Goal: Information Seeking & Learning: Stay updated

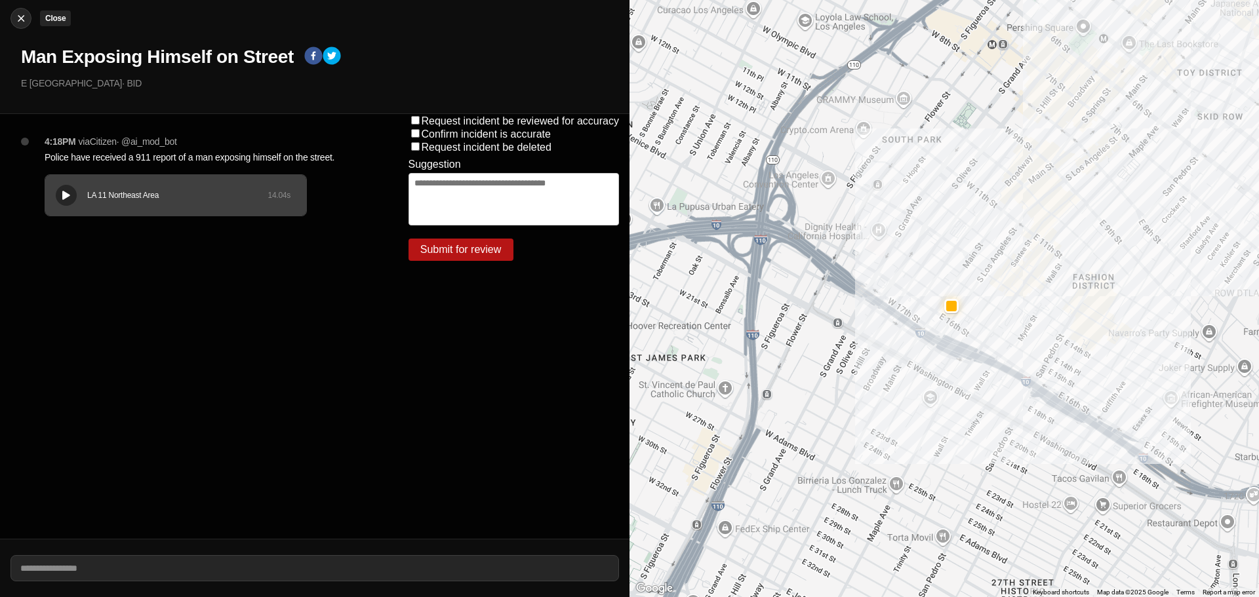
click at [18, 20] on img at bounding box center [20, 18] width 13 height 13
select select "*"
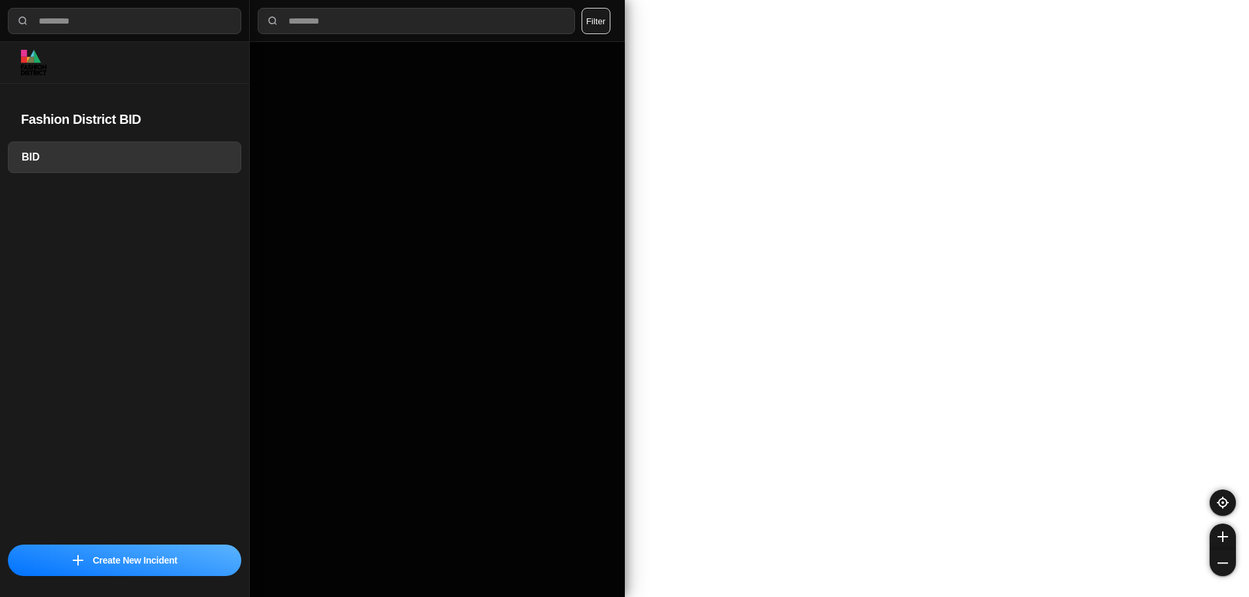
select select "*"
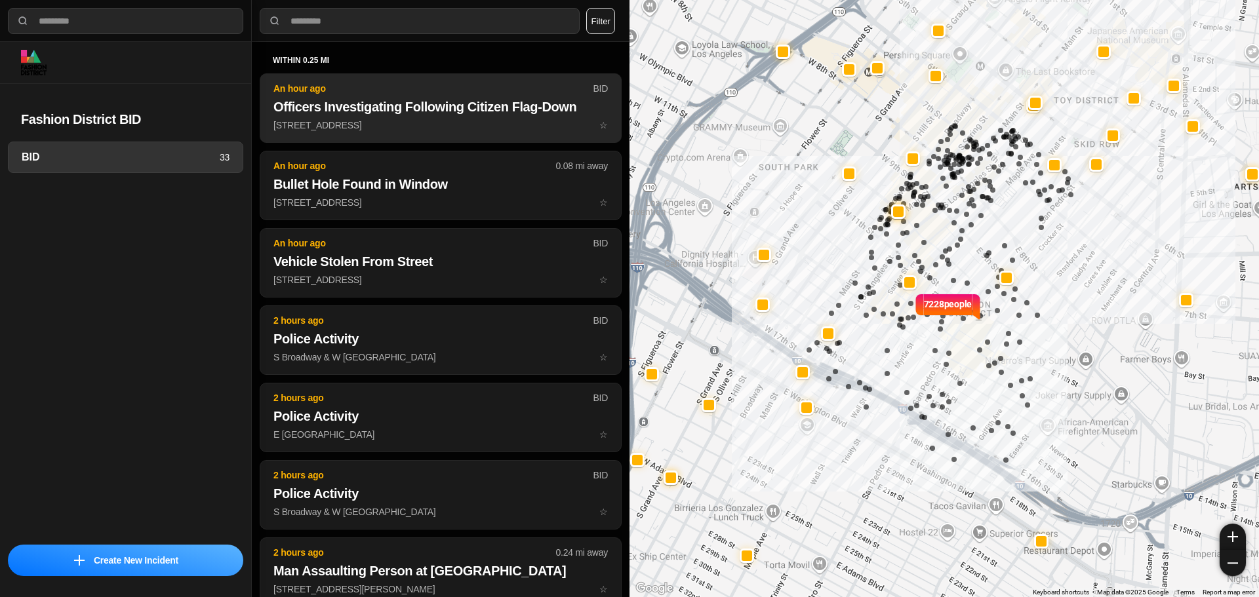
click at [430, 136] on button "An hour ago BID Officers Investigating Following Citizen Flag-Down 1126 South S…" at bounding box center [441, 107] width 362 height 69
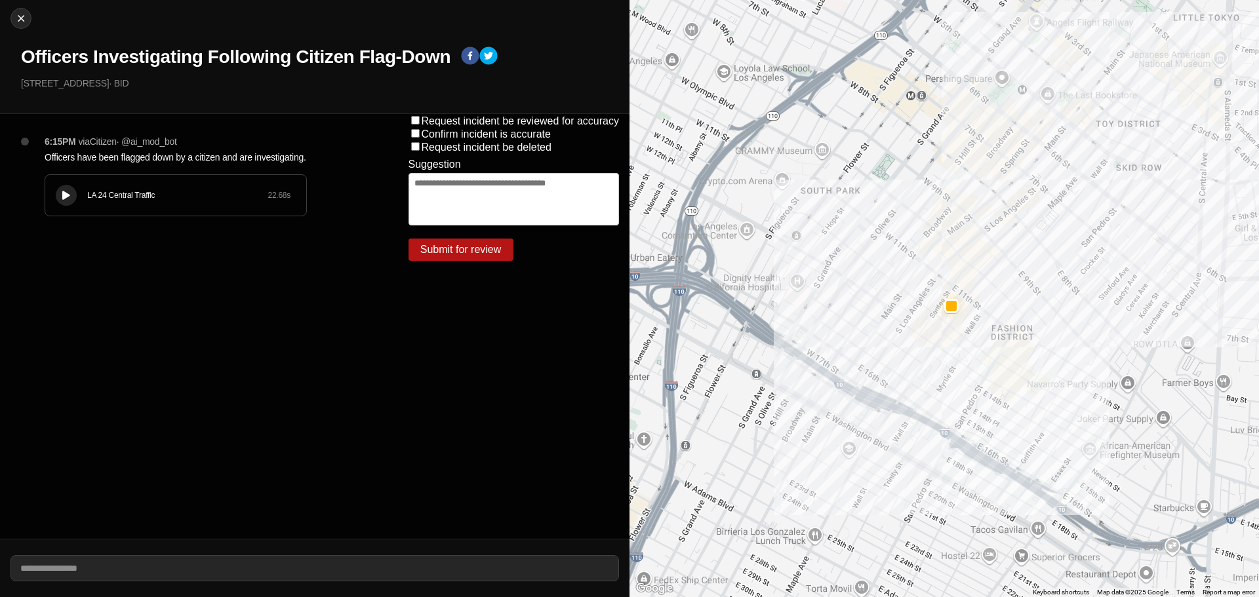
click at [73, 205] on div "LA 24 Central Traffic 22.68 s" at bounding box center [175, 195] width 261 height 41
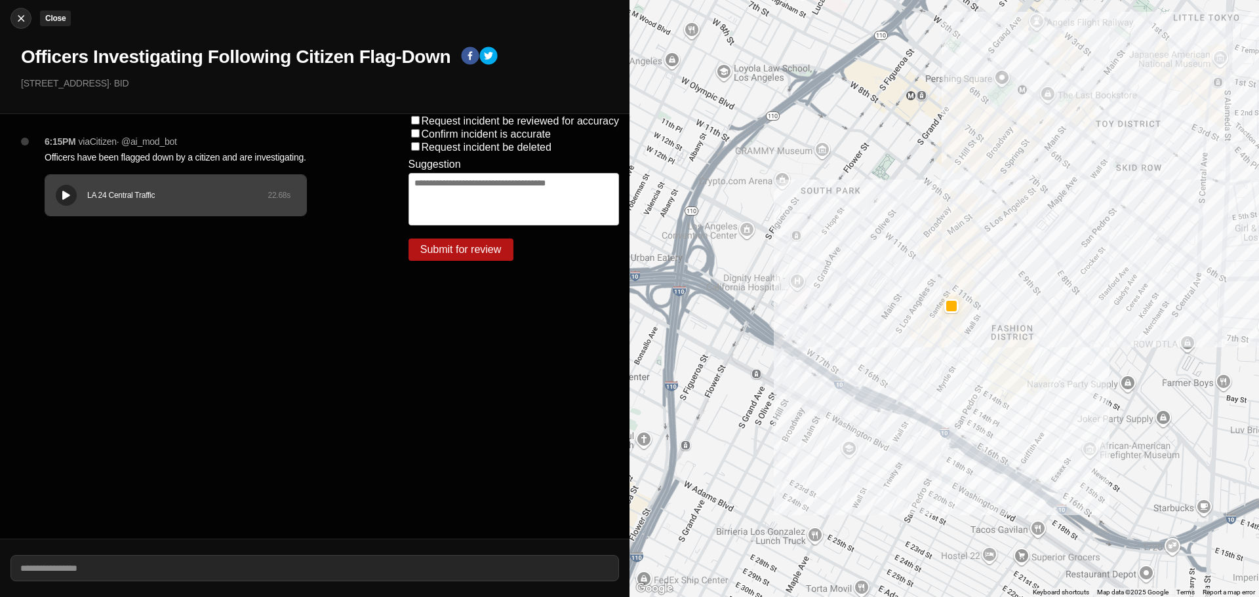
click at [23, 20] on img at bounding box center [20, 18] width 13 height 13
select select "*"
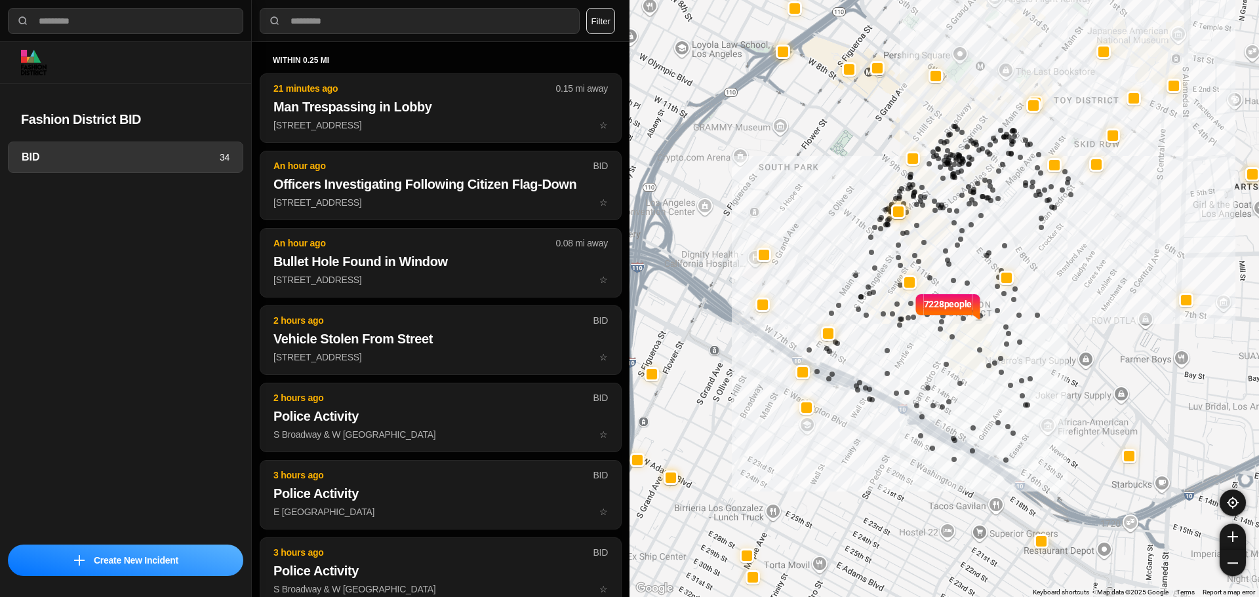
select select "*"
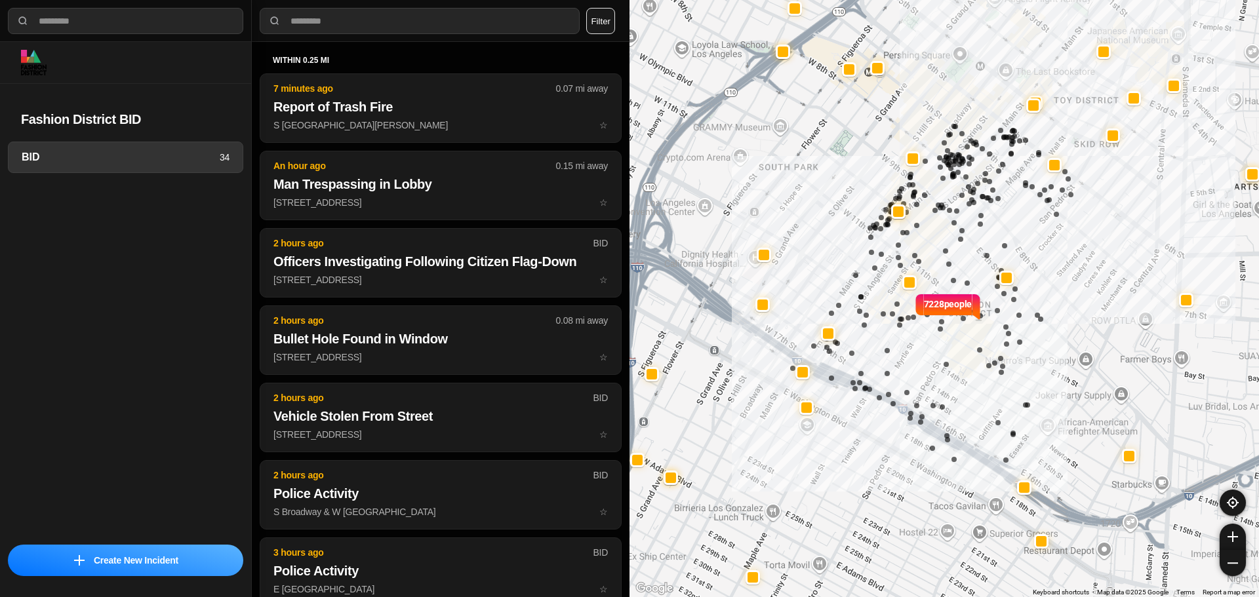
select select "*"
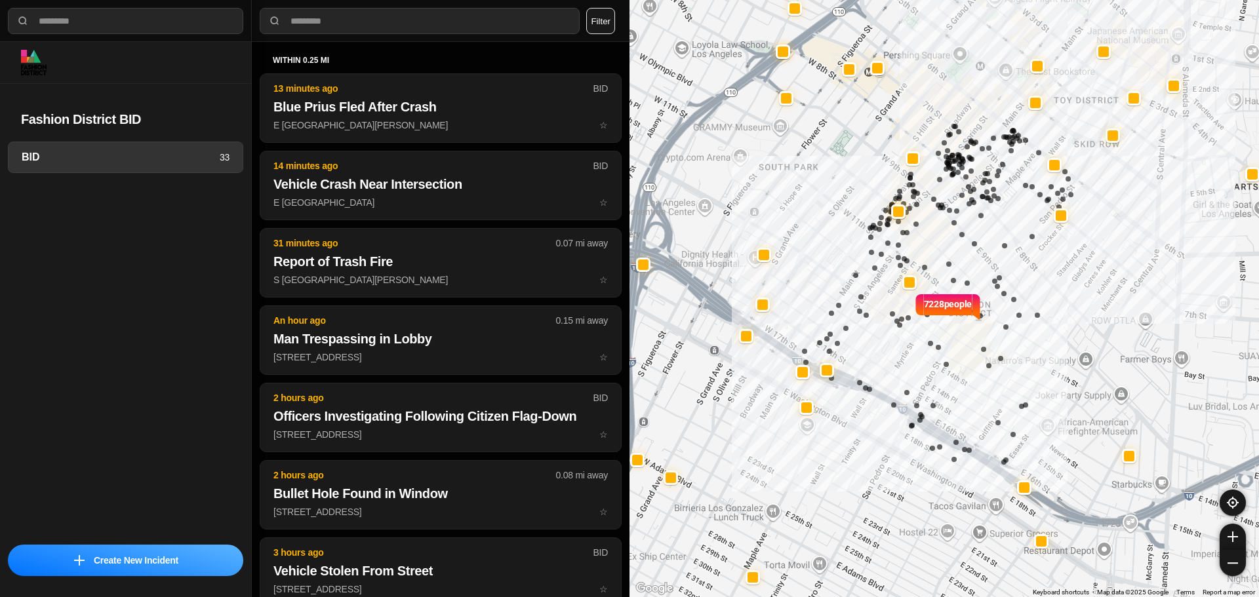
select select "*"
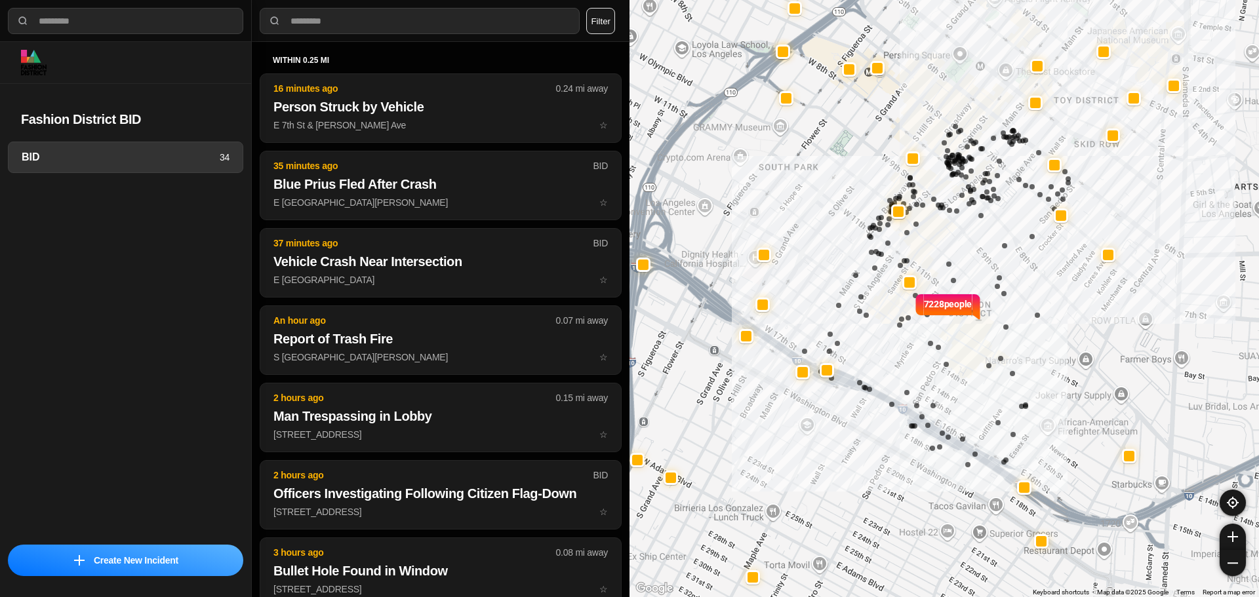
select select "*"
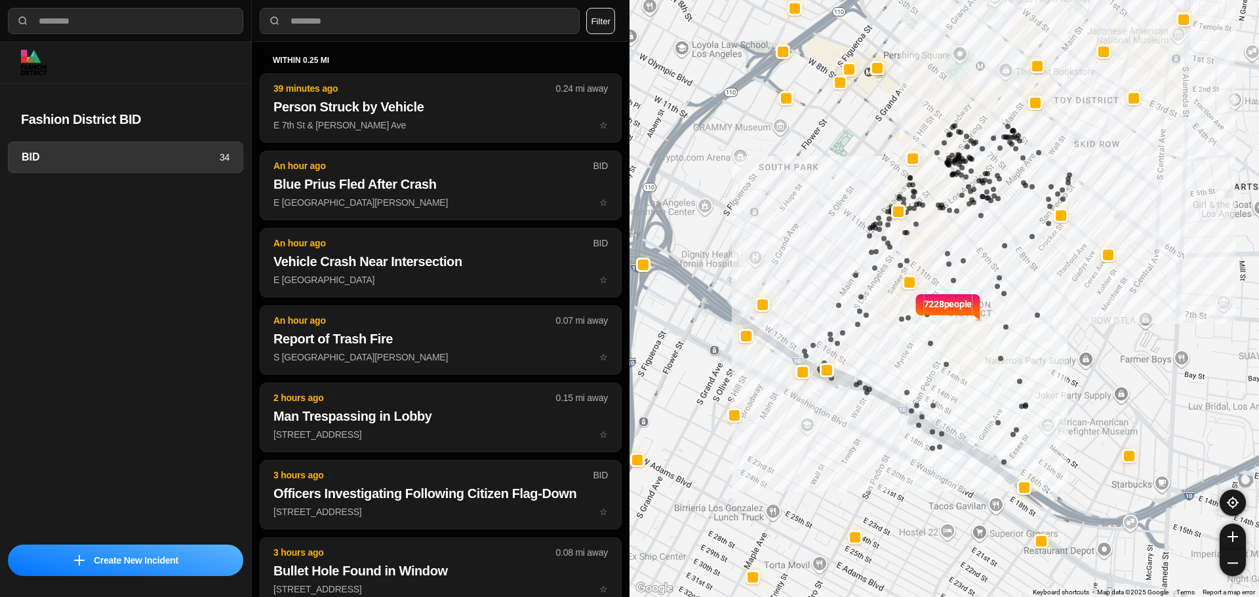
select select "*"
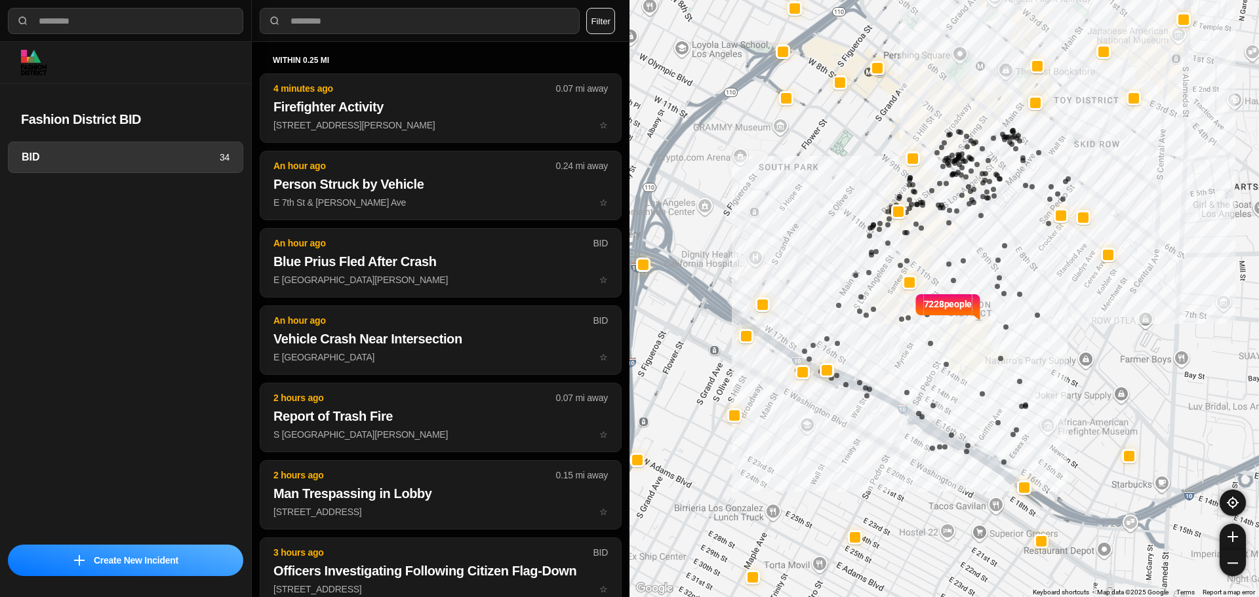
select select "*"
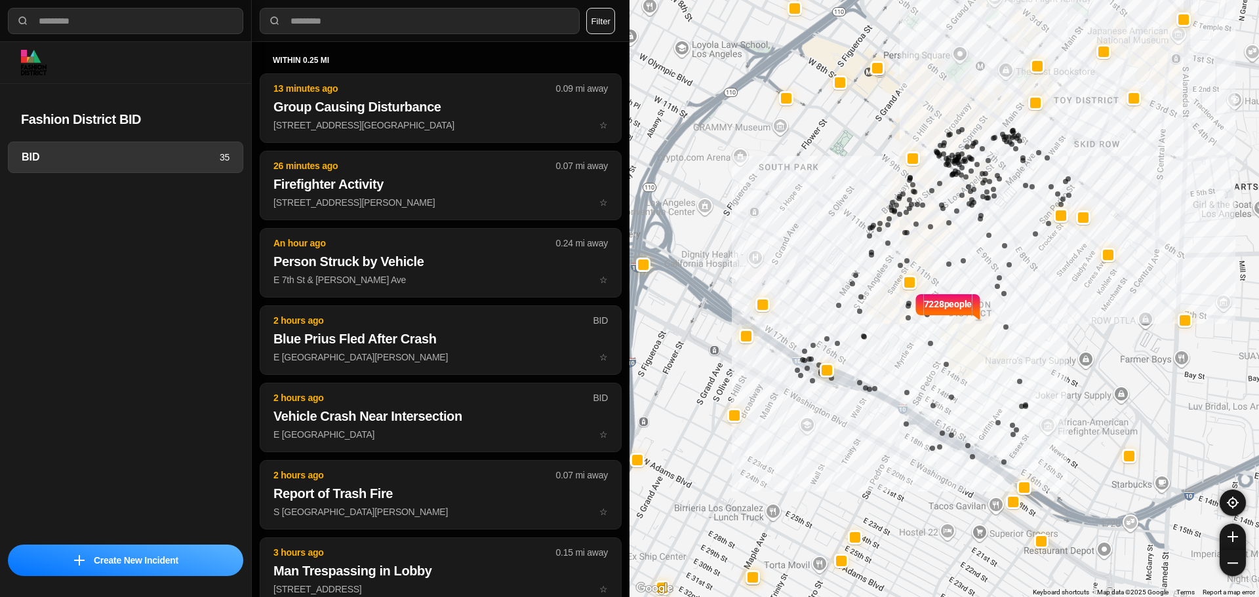
select select "*"
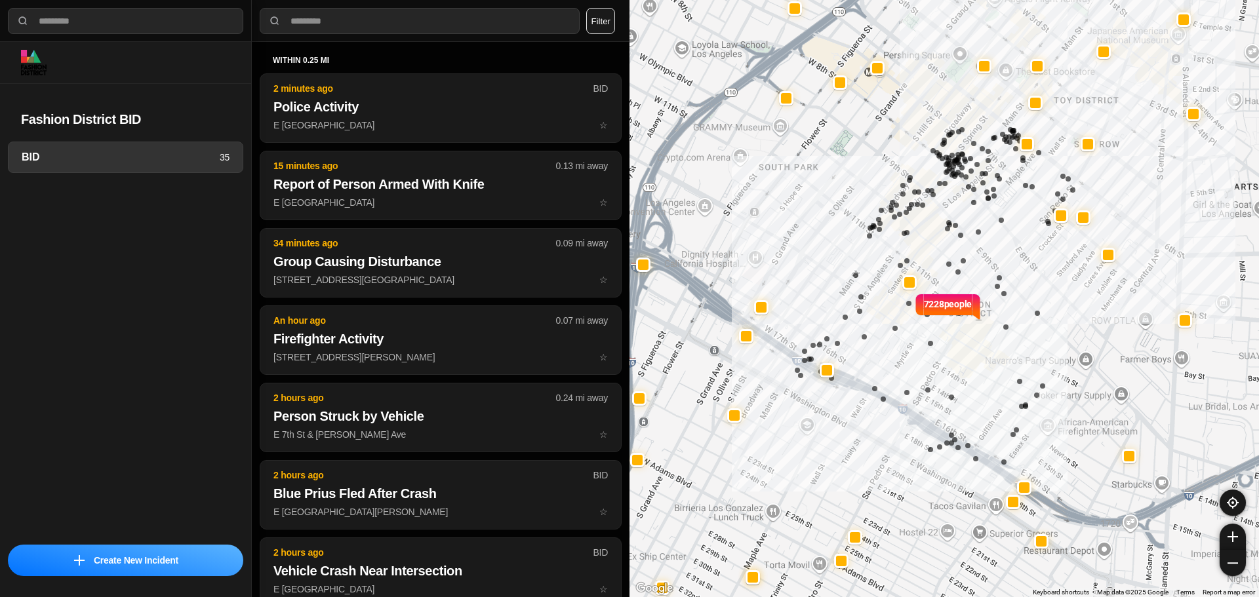
select select "*"
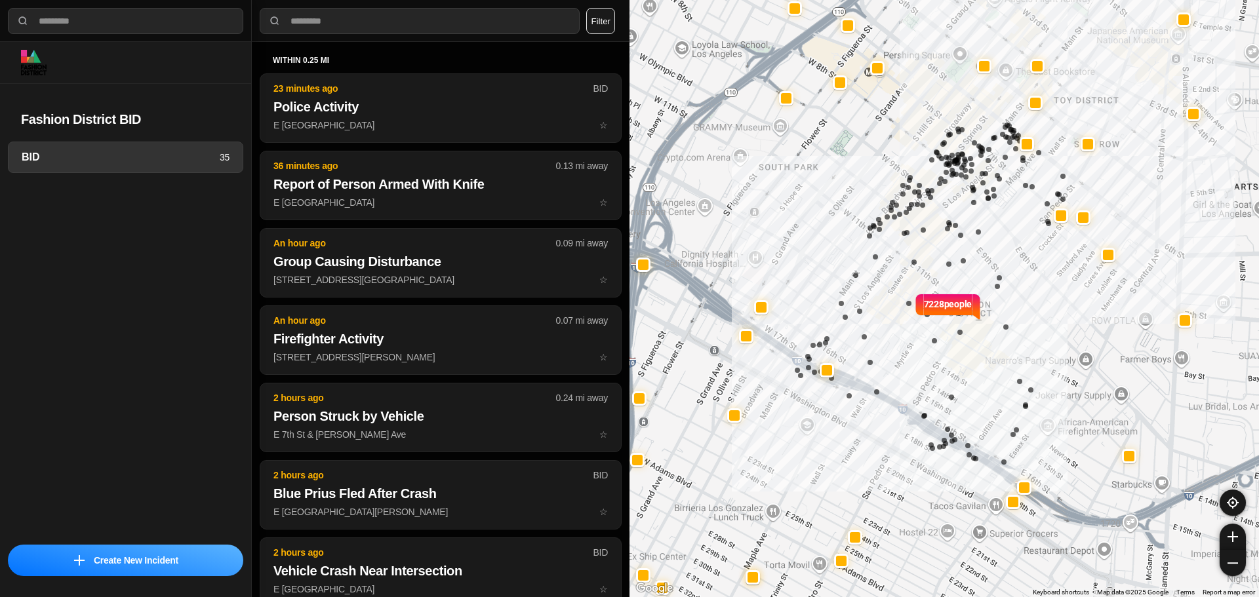
select select "*"
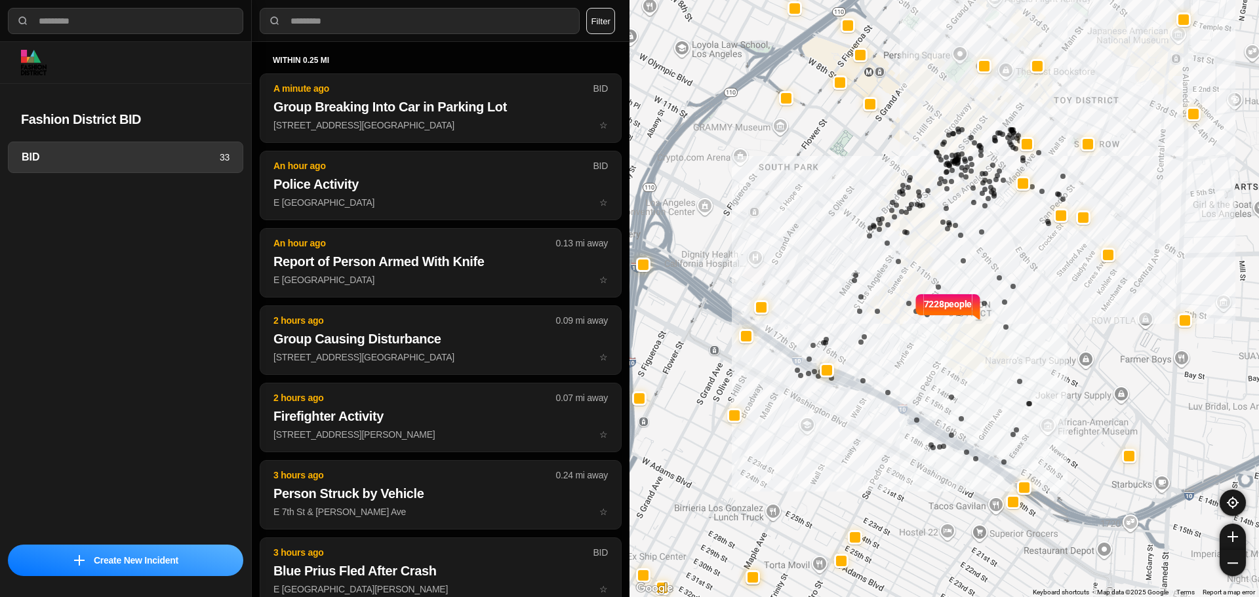
select select "*"
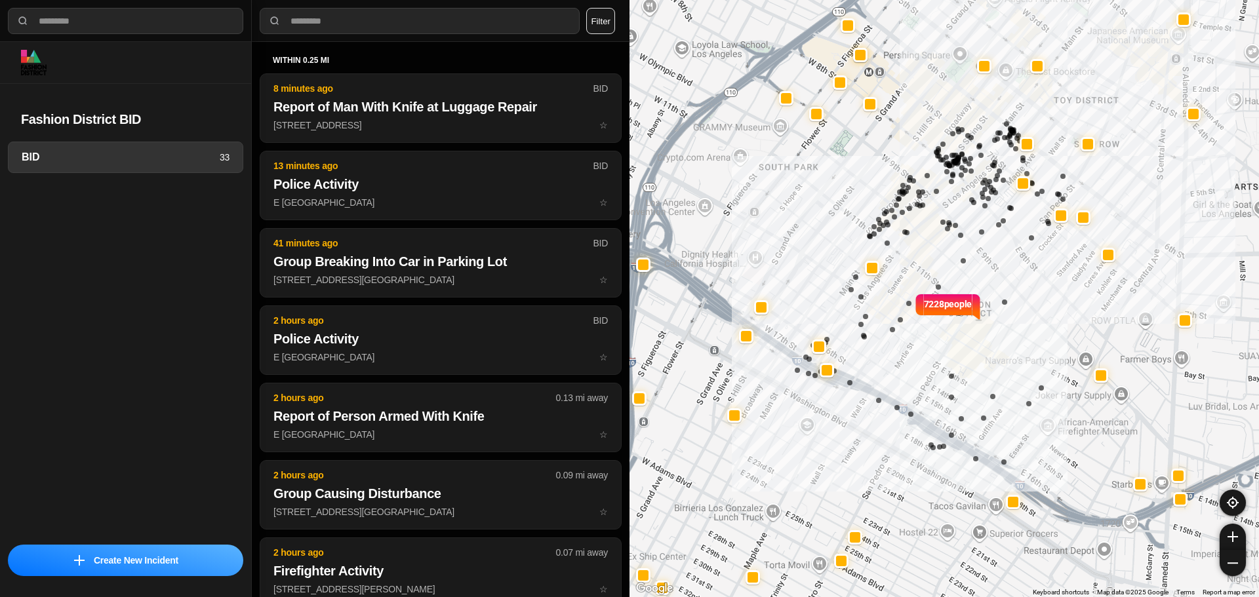
select select "*"
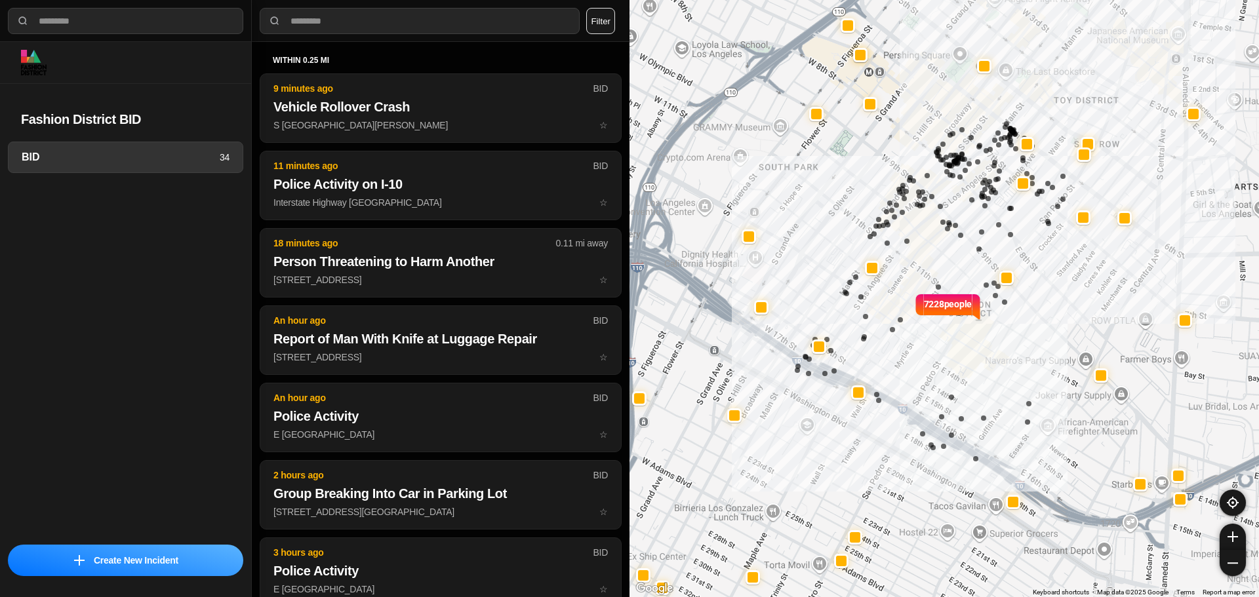
select select "*"
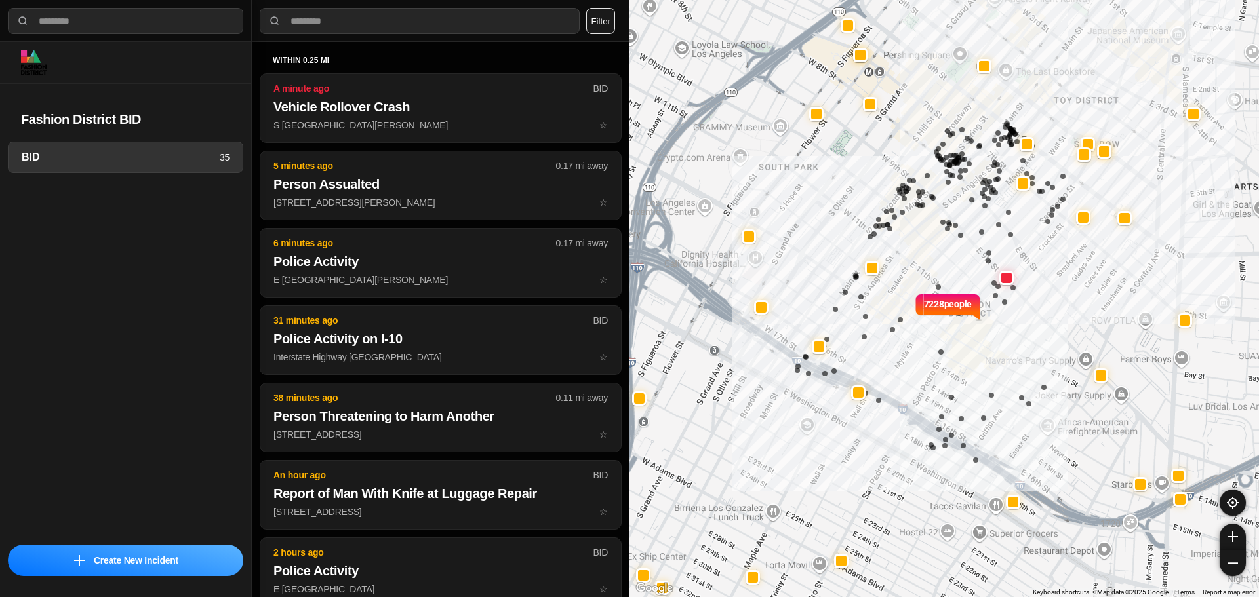
select select "*"
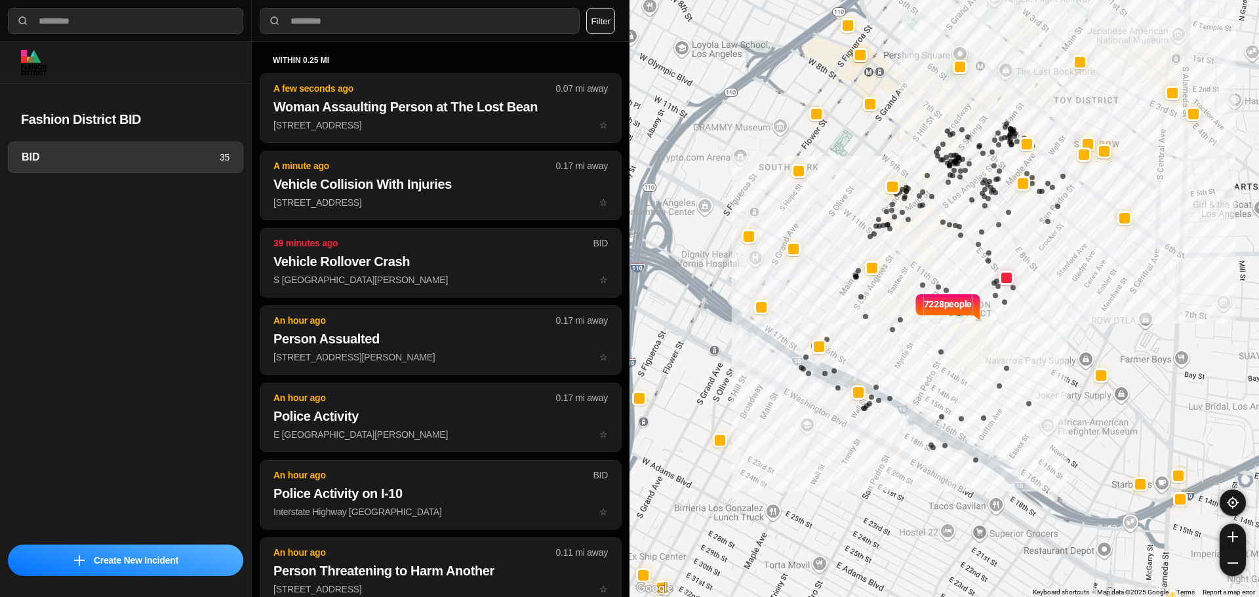
select select "*"
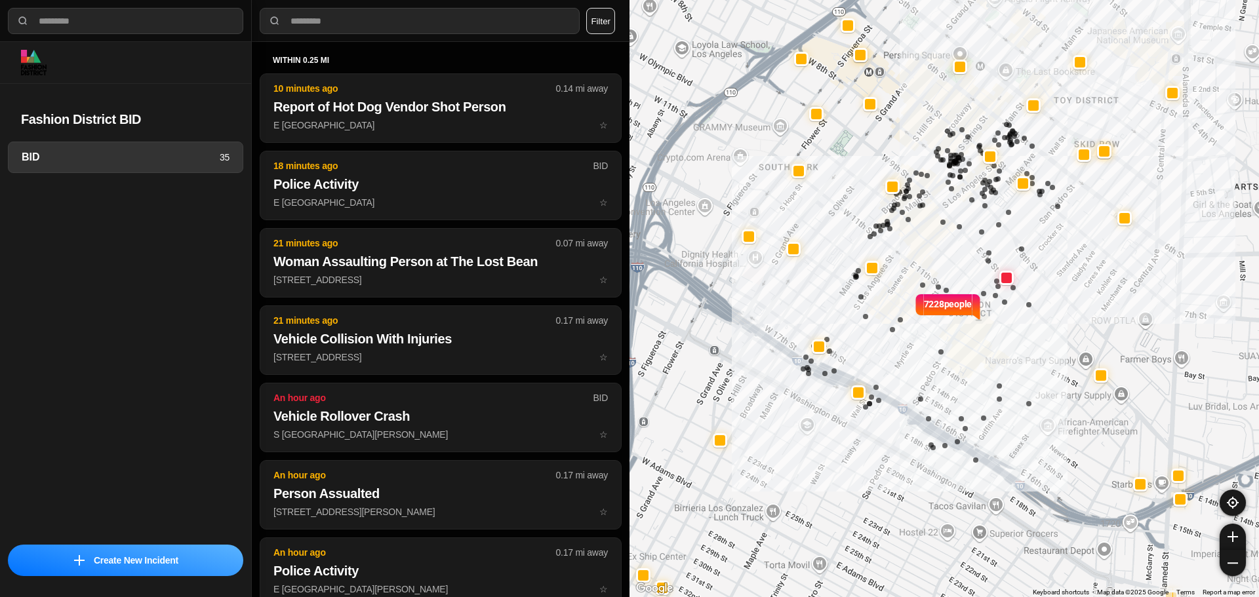
select select "*"
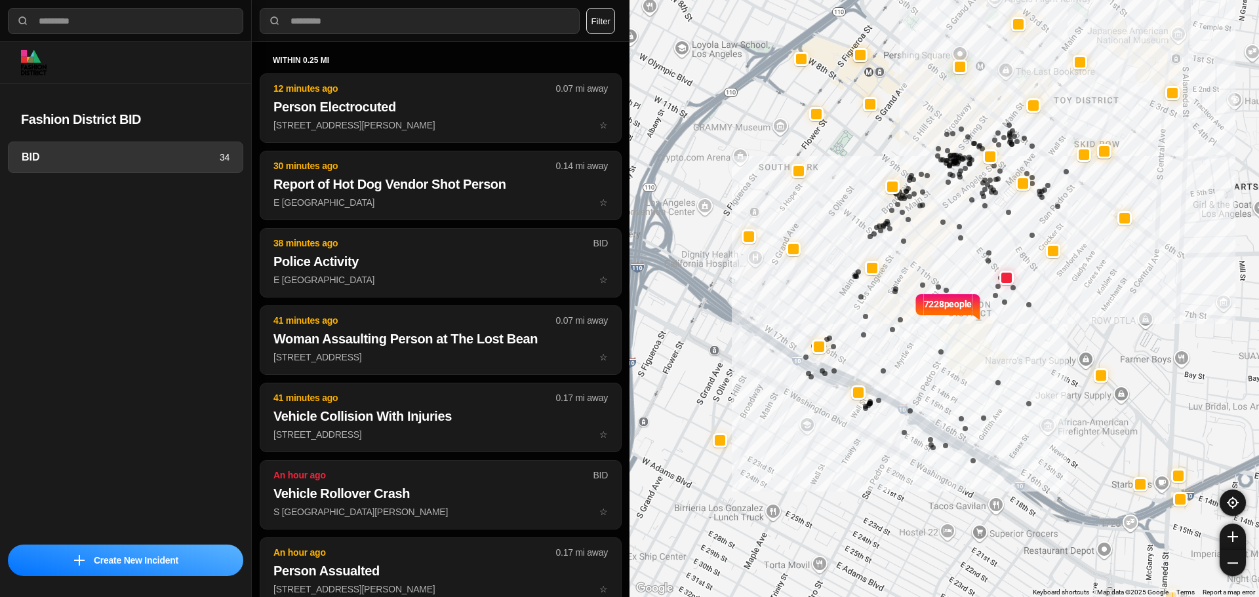
select select "*"
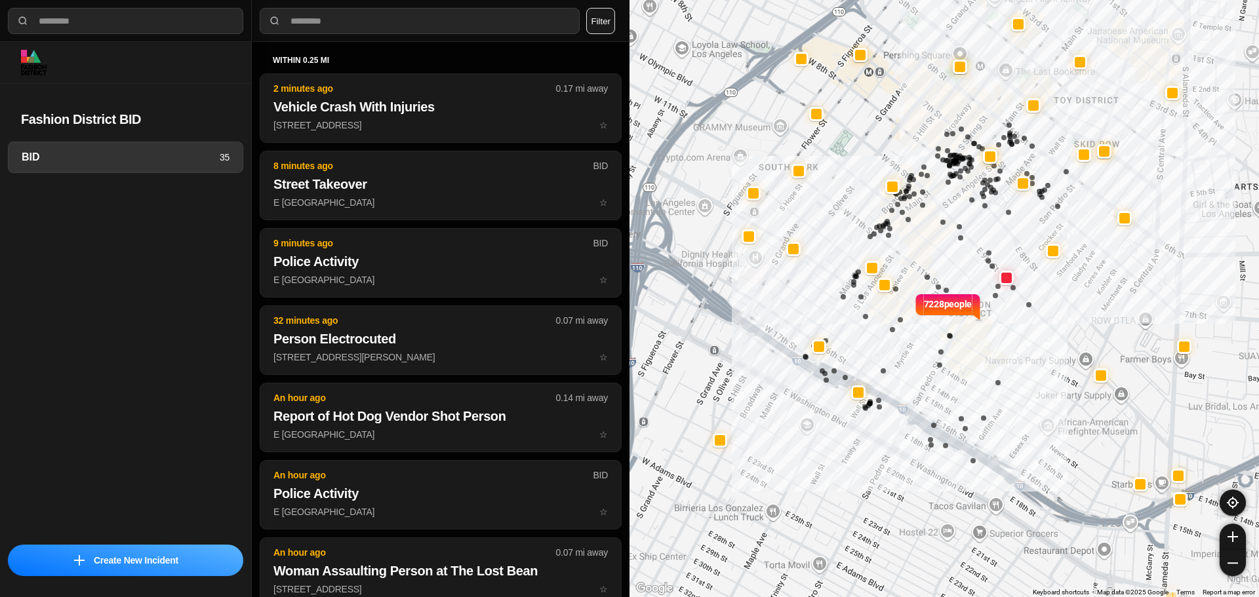
select select "*"
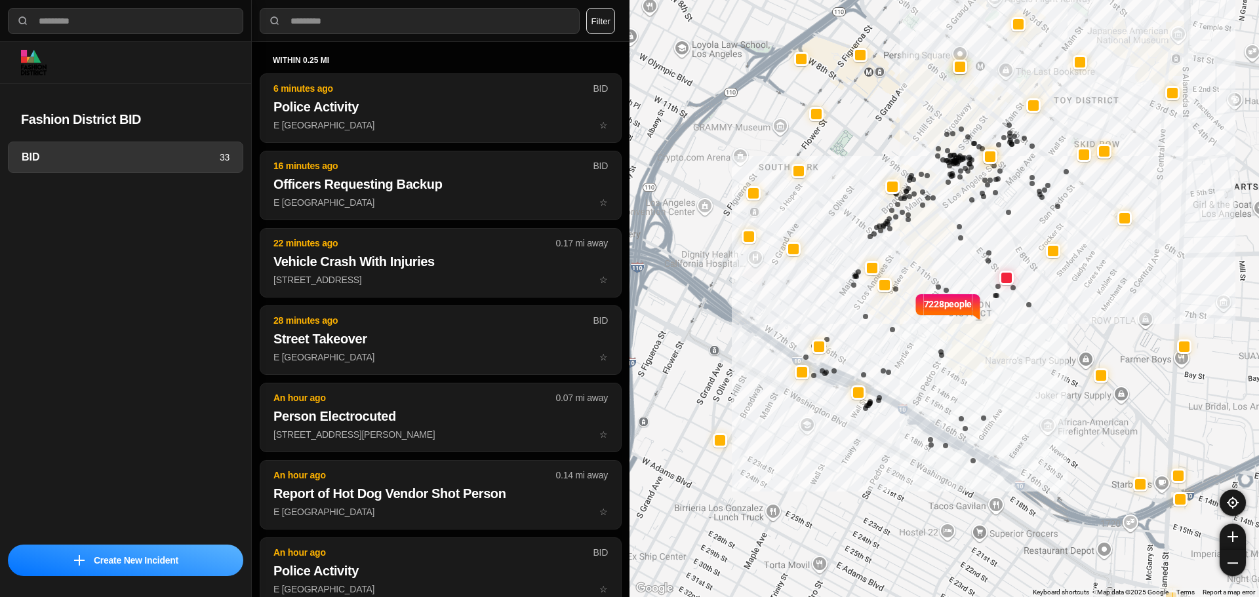
select select "*"
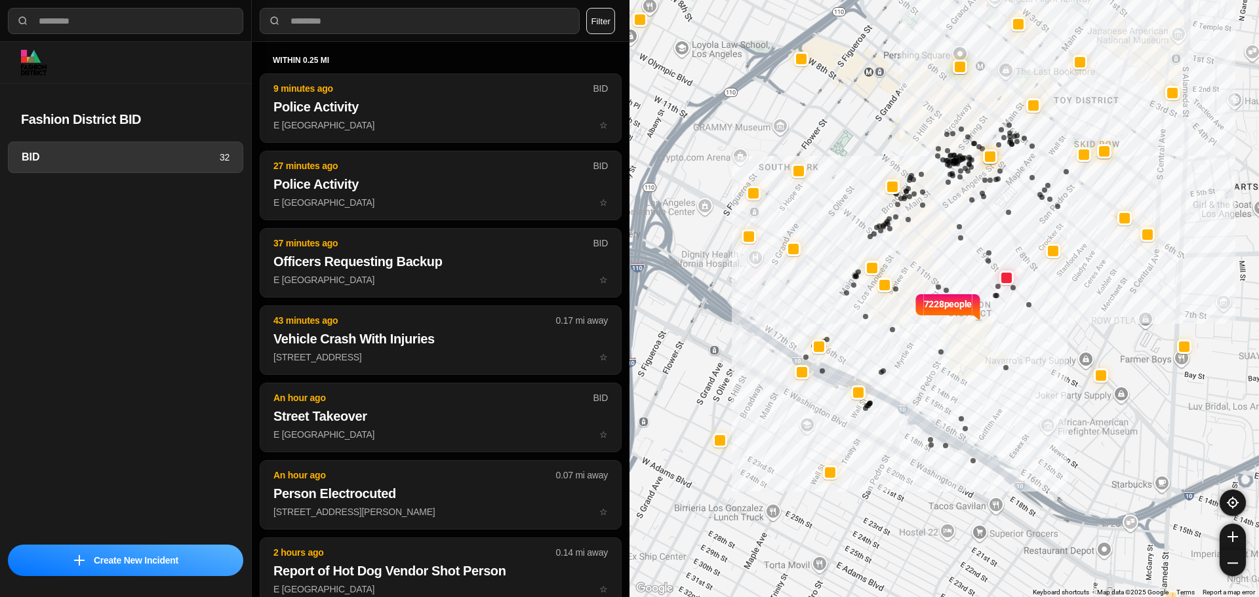
select select "*"
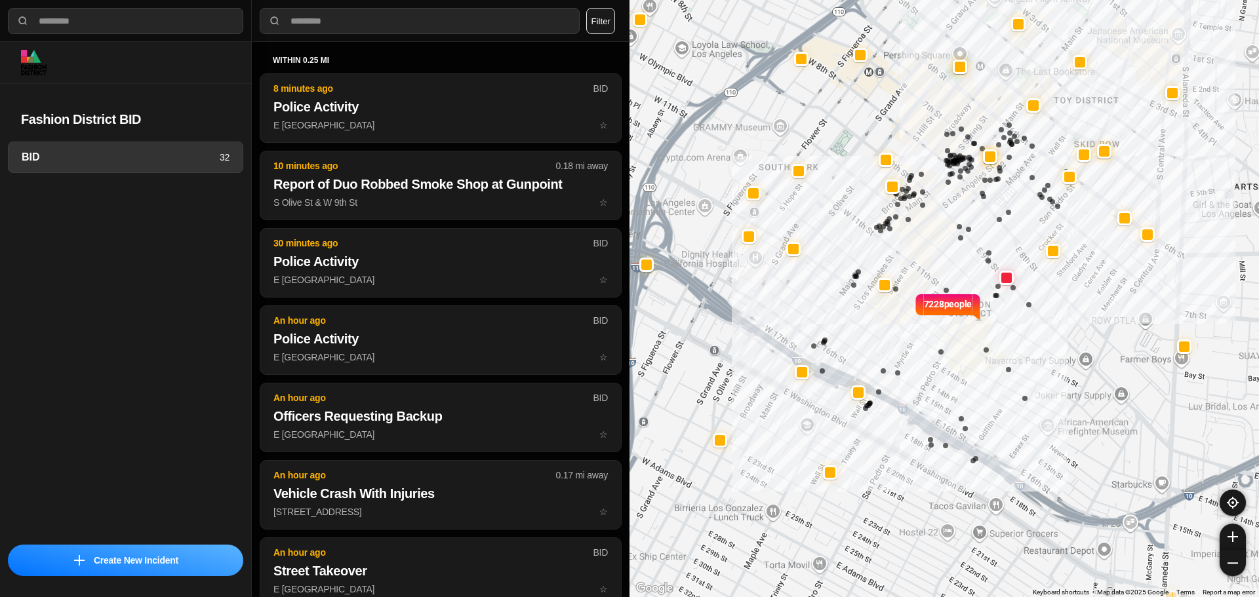
select select "*"
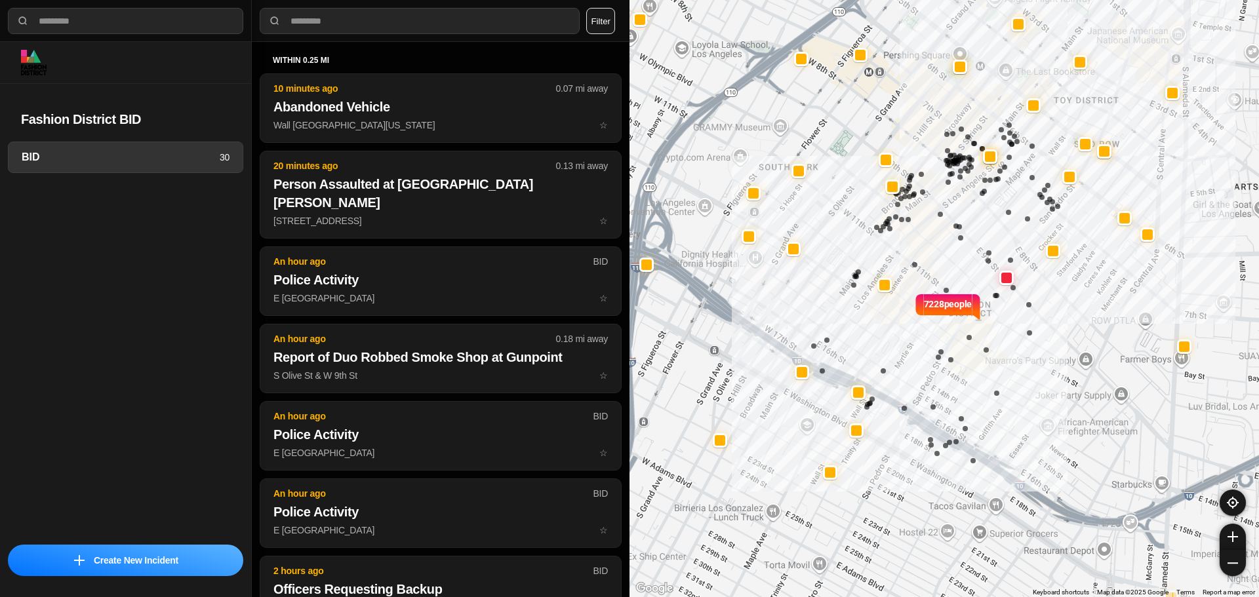
select select "*"
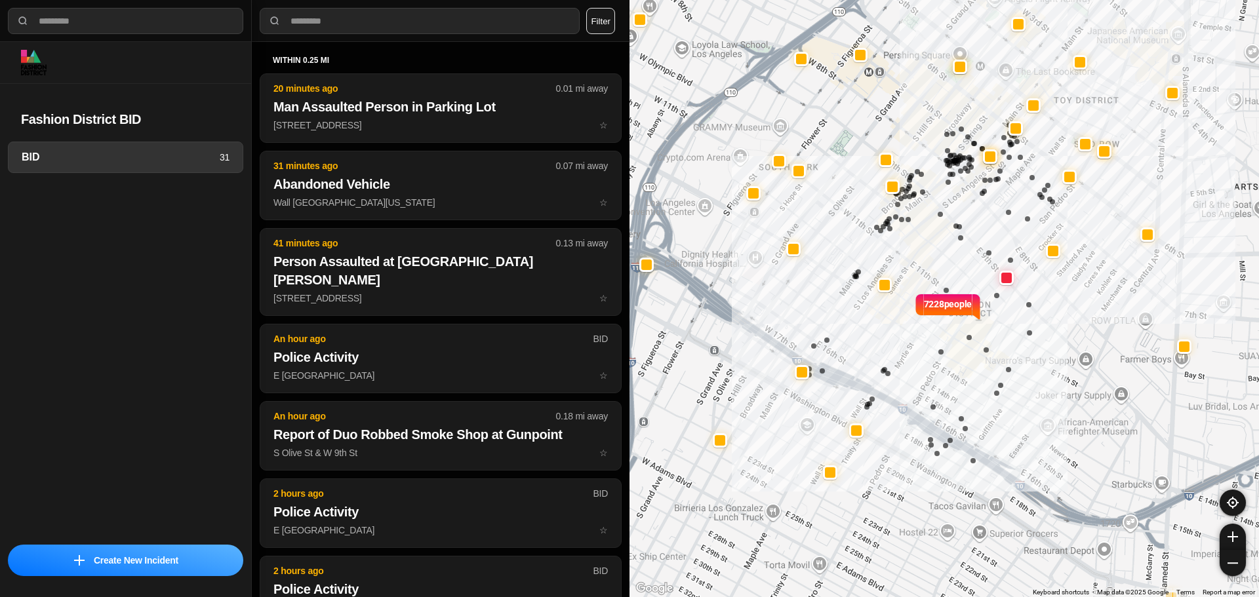
select select "*"
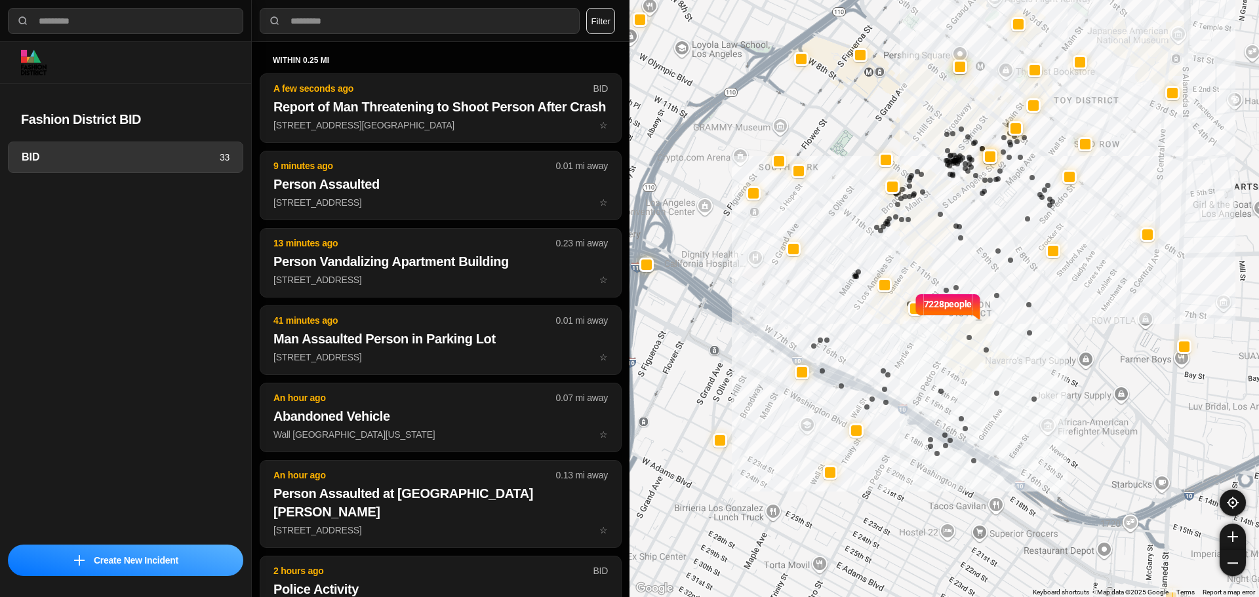
select select "*"
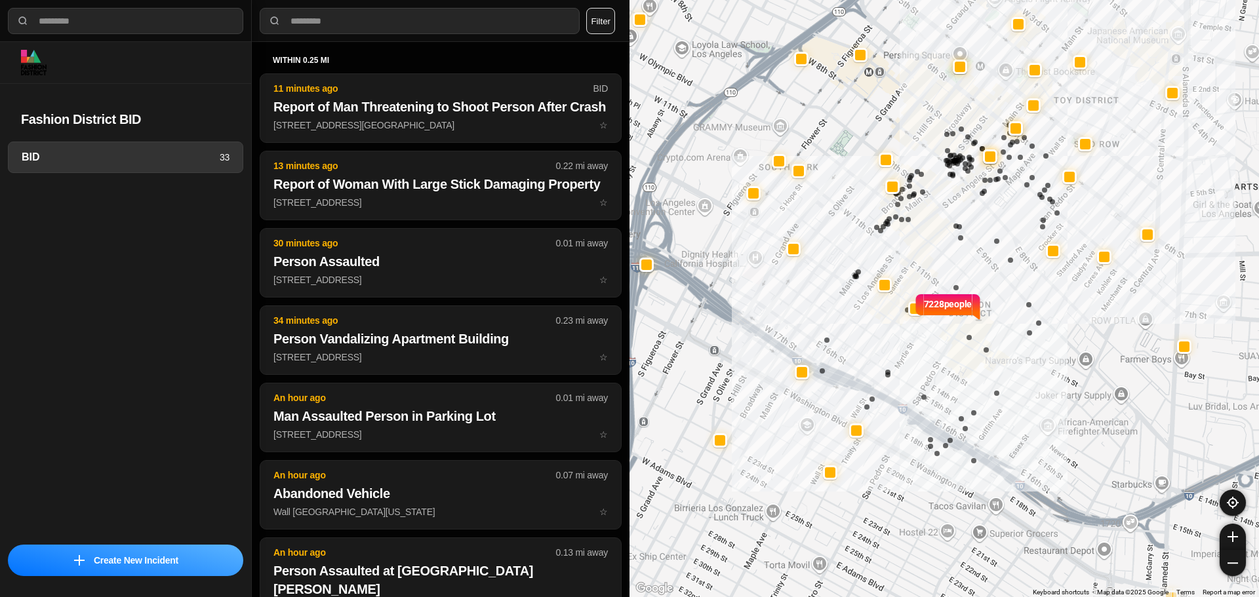
select select "*"
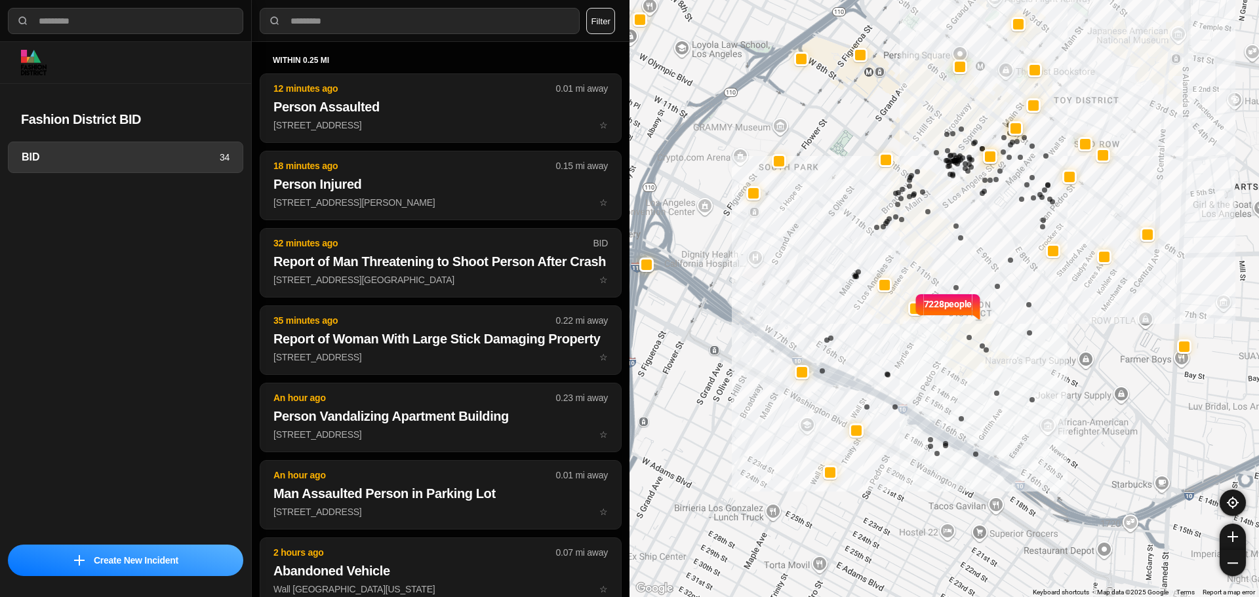
select select "*"
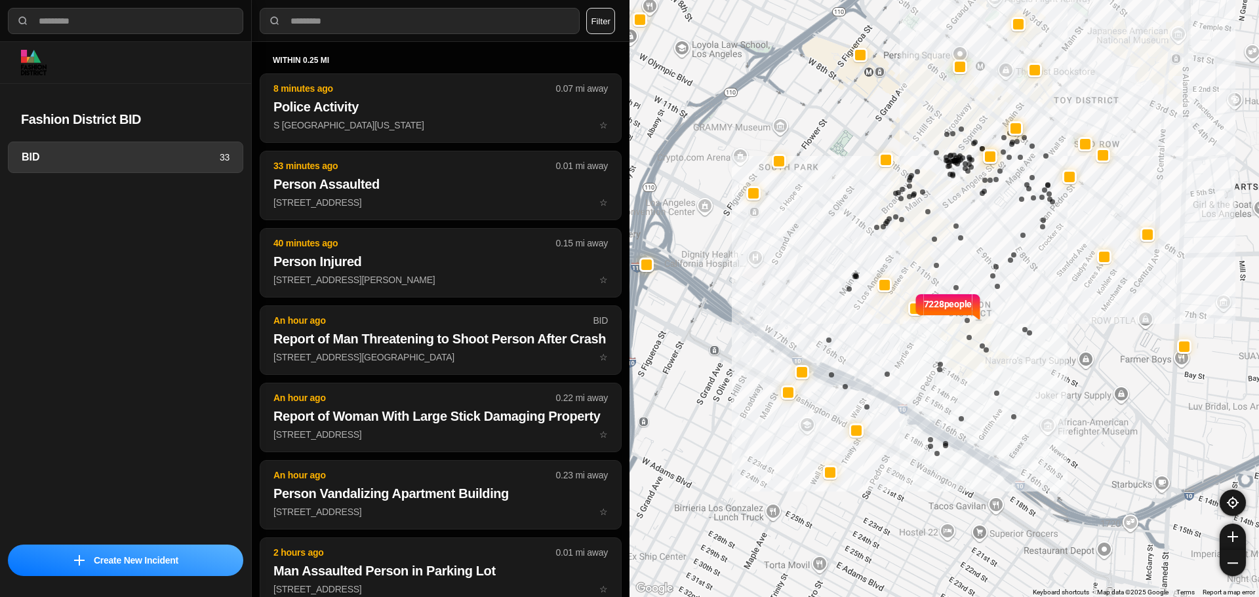
select select "*"
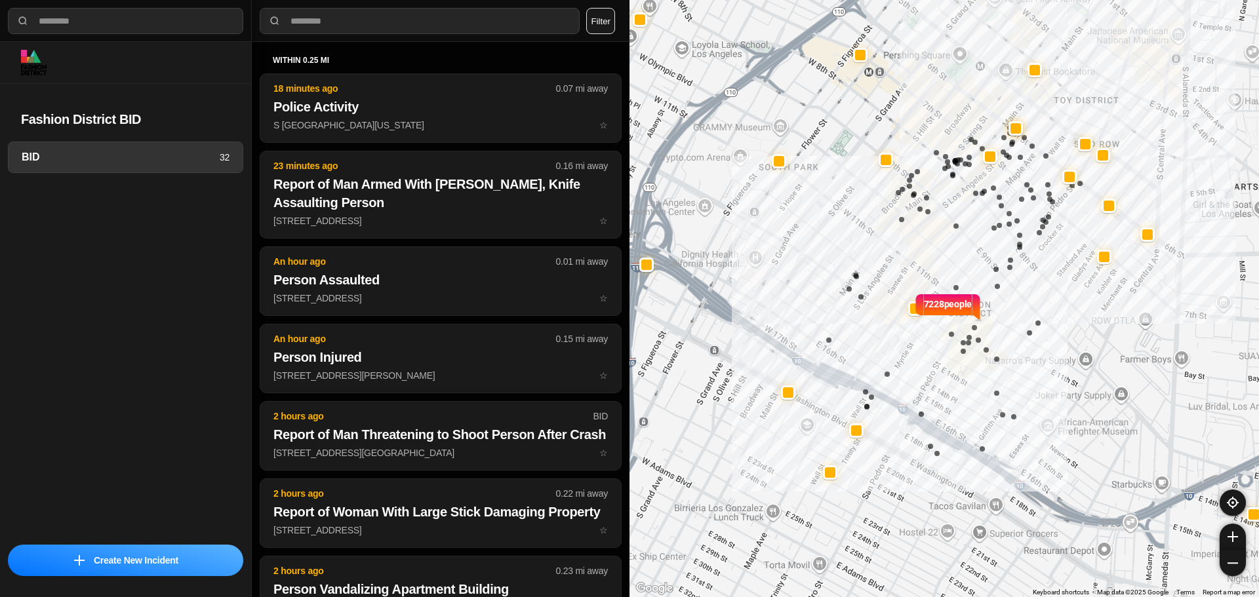
select select "*"
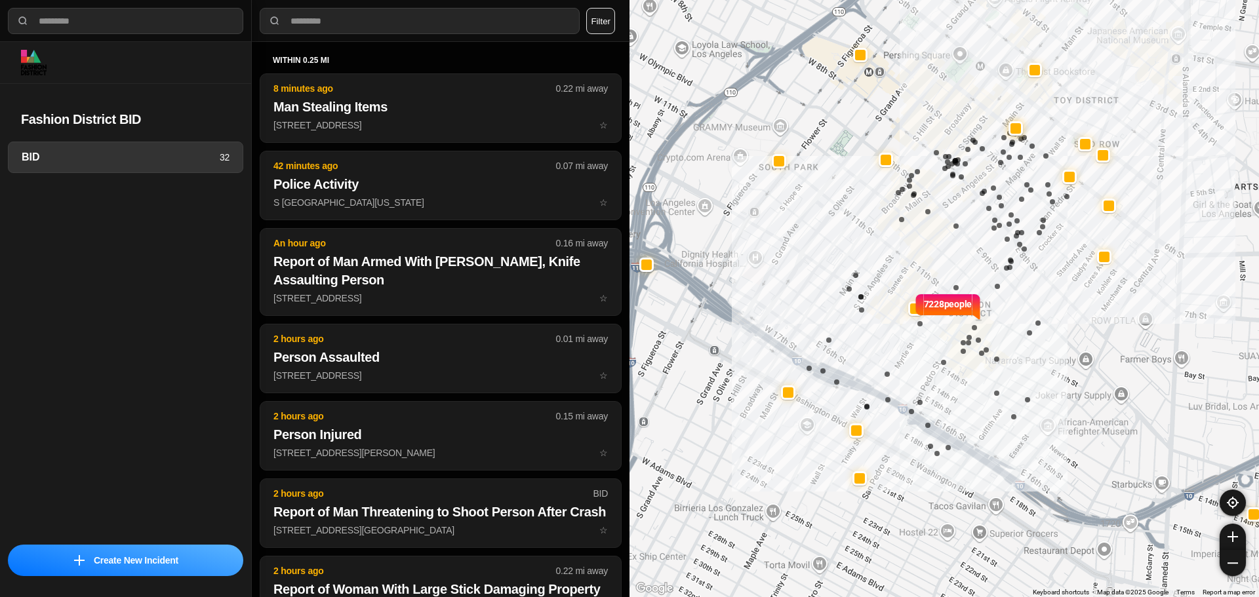
select select "*"
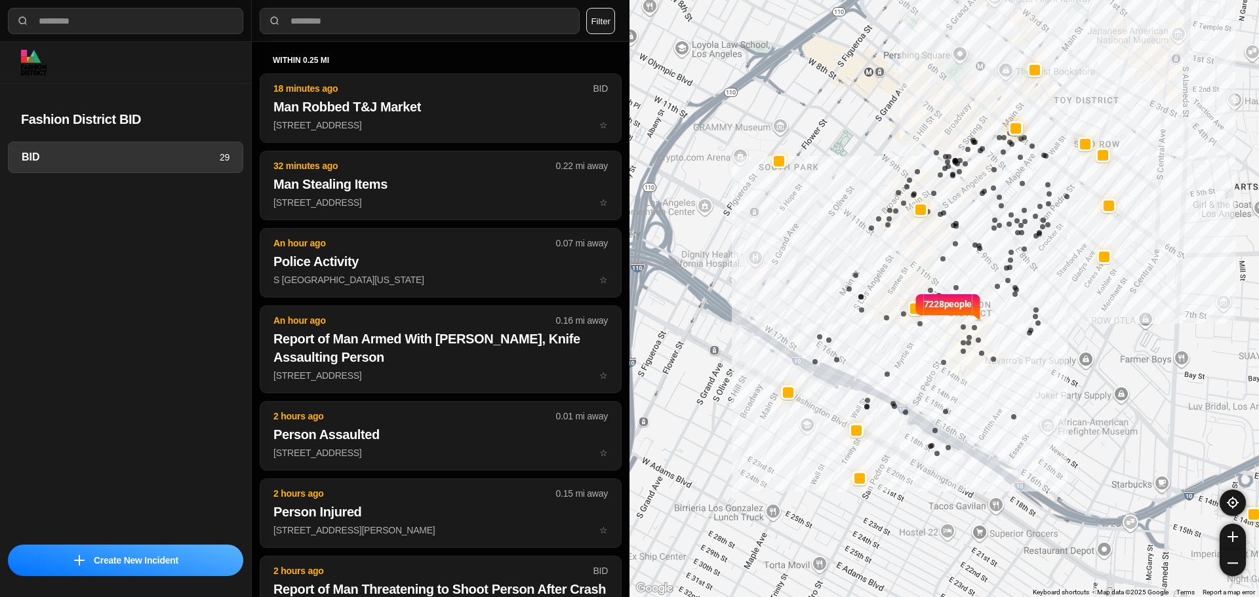
select select "*"
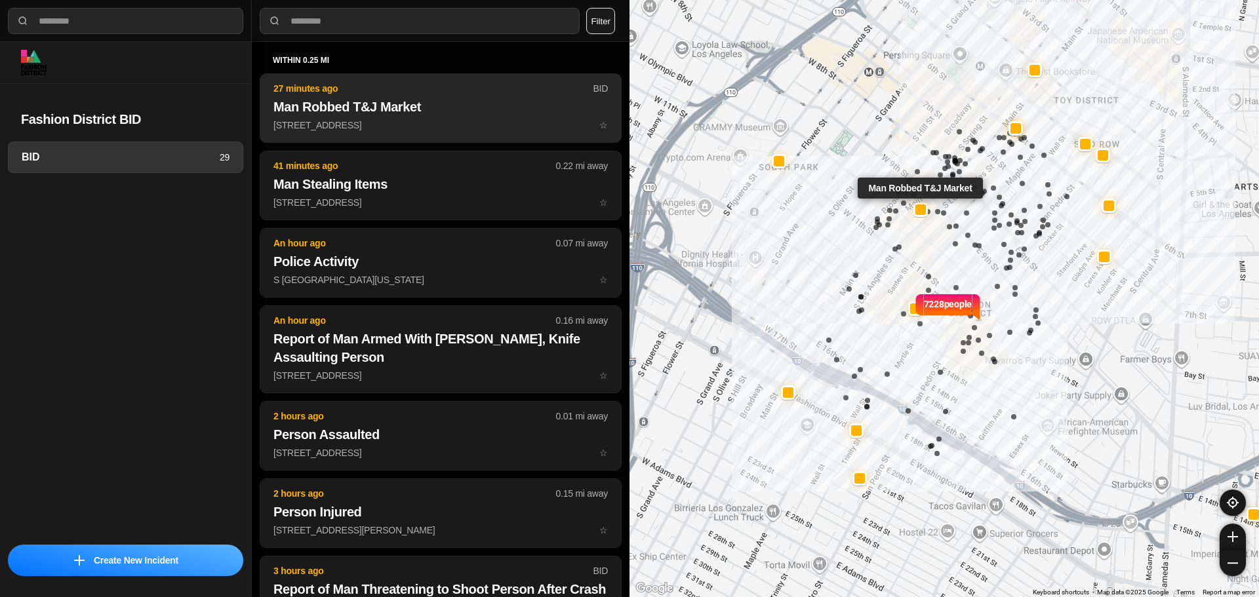
click at [467, 109] on h2 "Man Robbed T&J Market" at bounding box center [440, 107] width 334 height 18
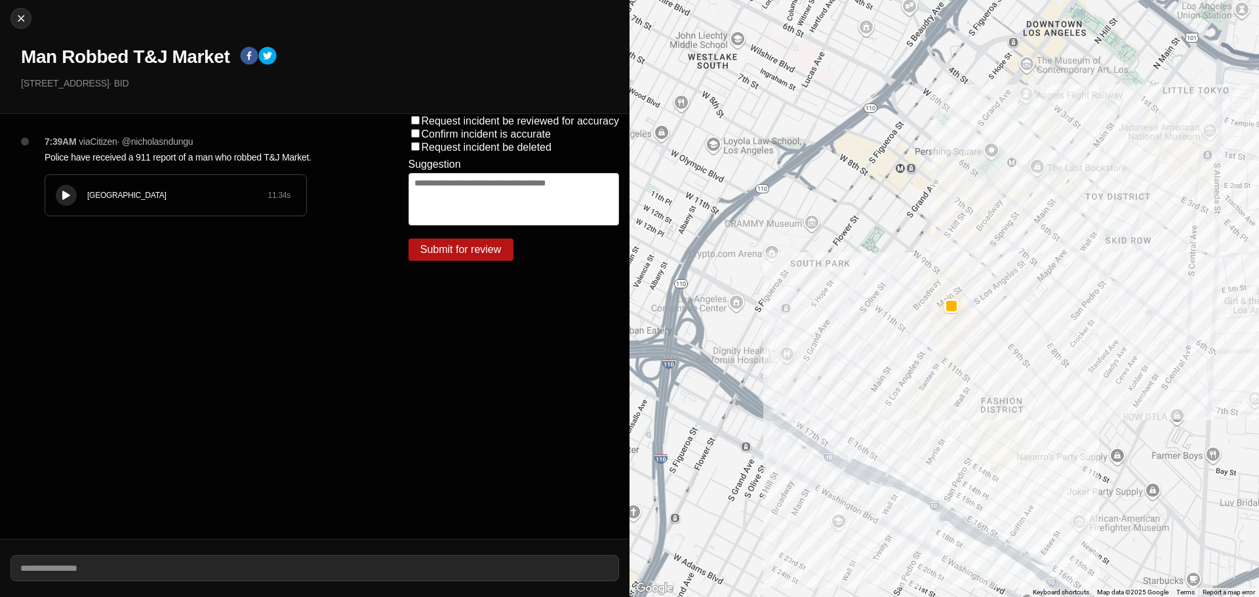
click at [73, 190] on button at bounding box center [66, 195] width 21 height 21
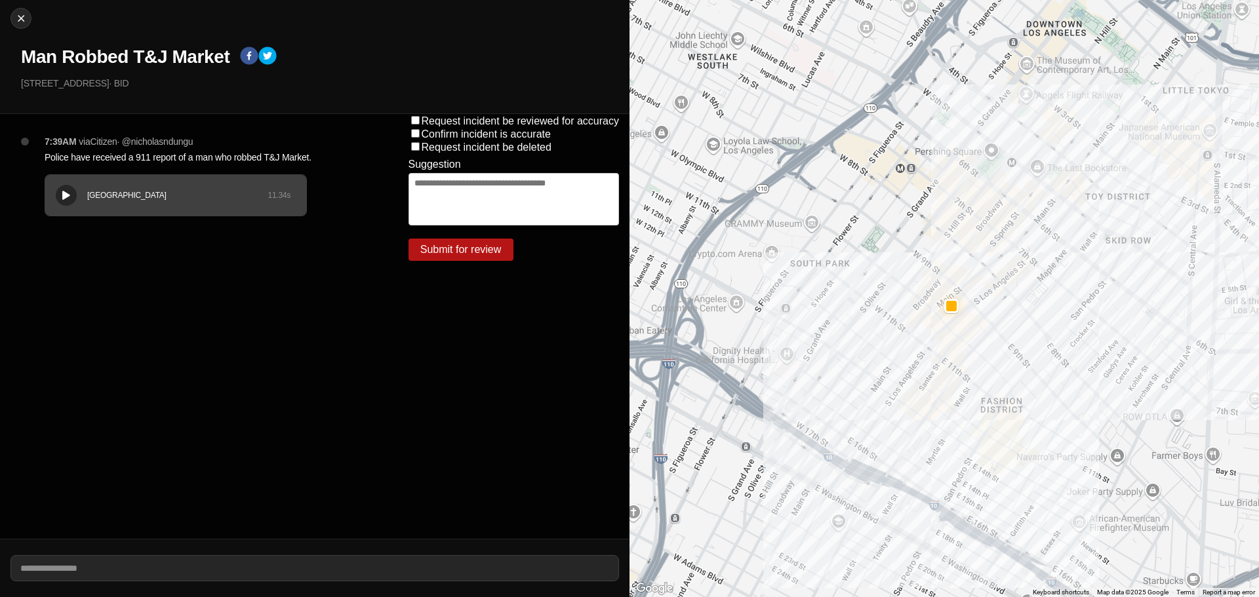
click at [28, 28] on div "Close Man Robbed T&J Market 925 S Main St · BID" at bounding box center [314, 57] width 629 height 114
click at [24, 23] on img at bounding box center [20, 18] width 13 height 13
select select "*"
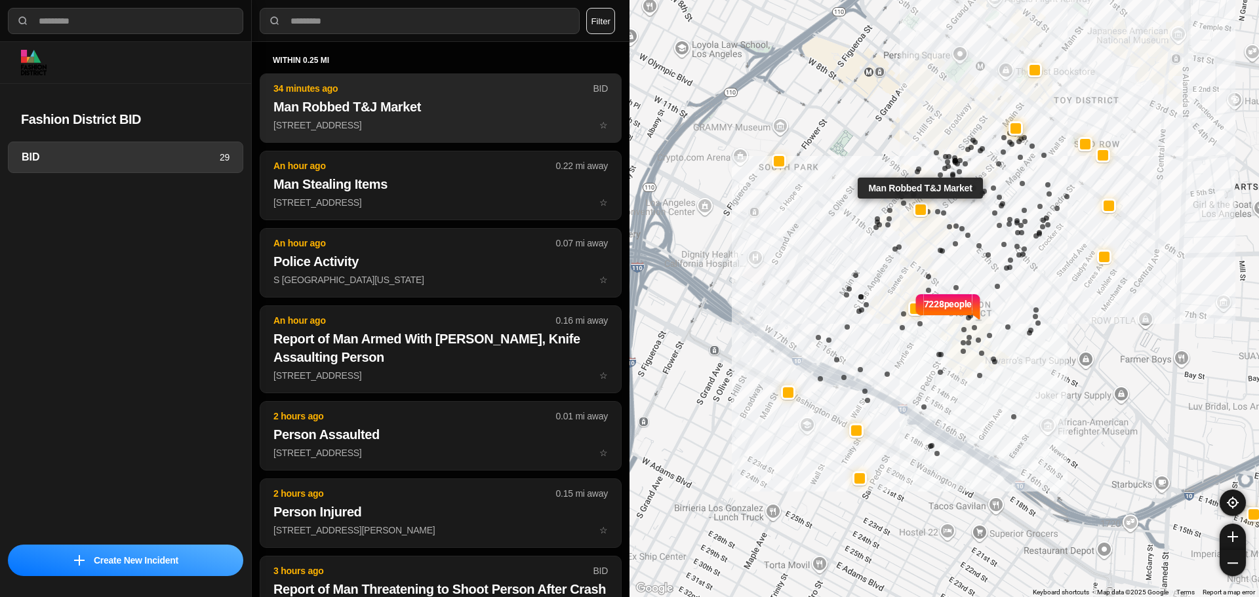
click at [388, 97] on button "34 minutes ago BID Man Robbed T&J Market 925 S Main St ☆" at bounding box center [441, 107] width 362 height 69
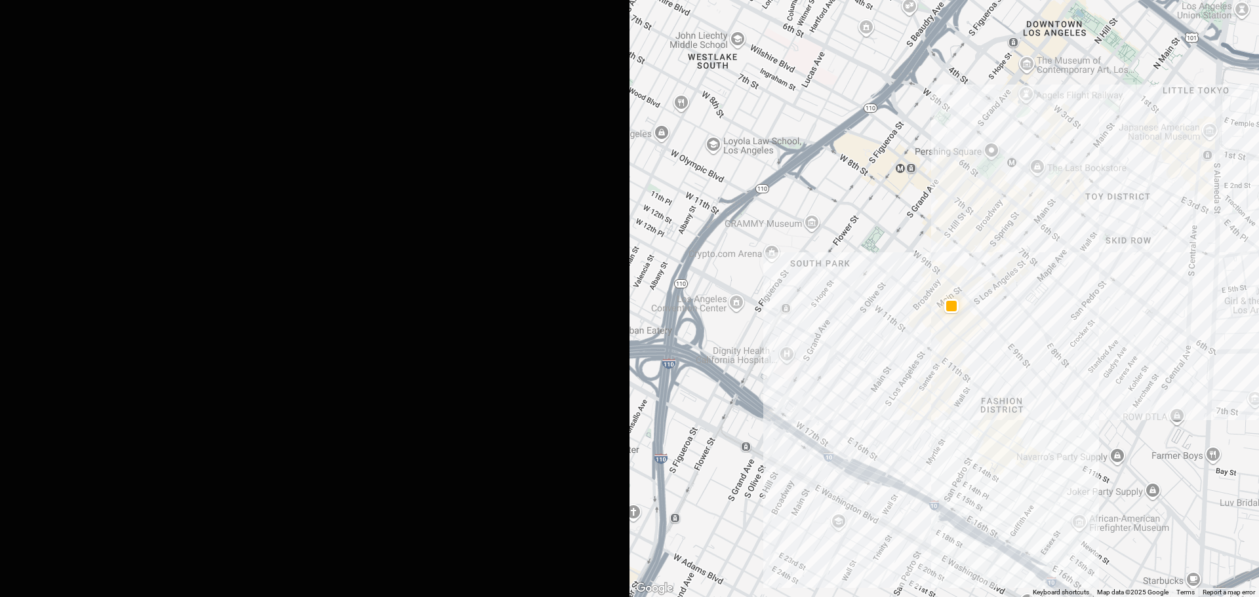
click at [23, 16] on img at bounding box center [20, 18] width 13 height 13
select select "*"
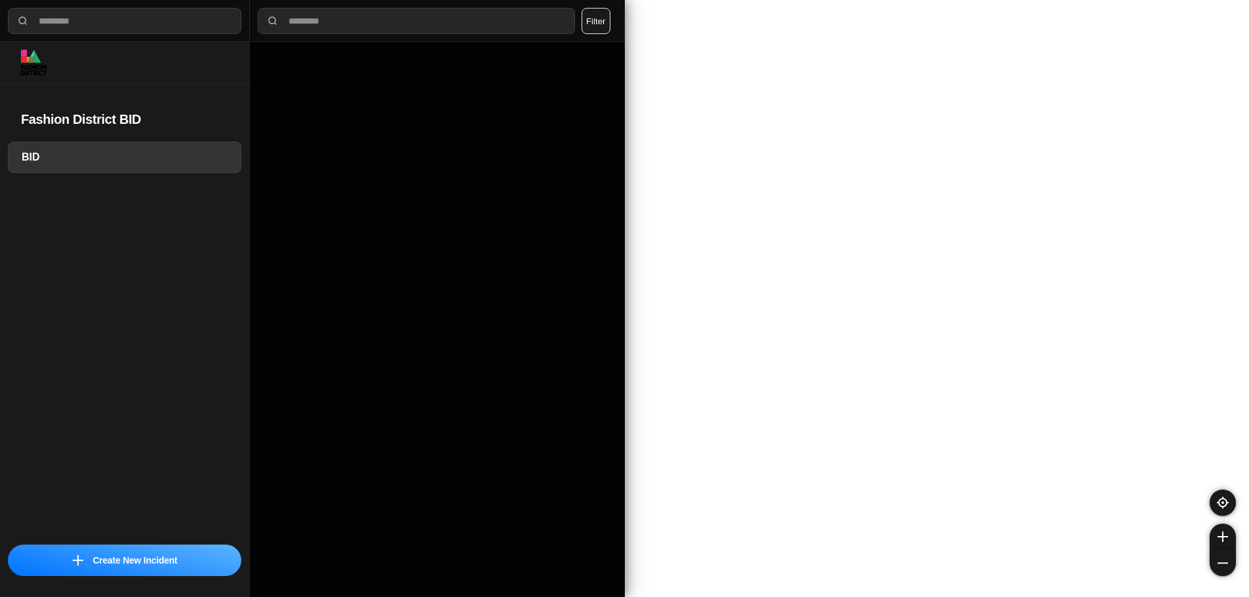
select select "*"
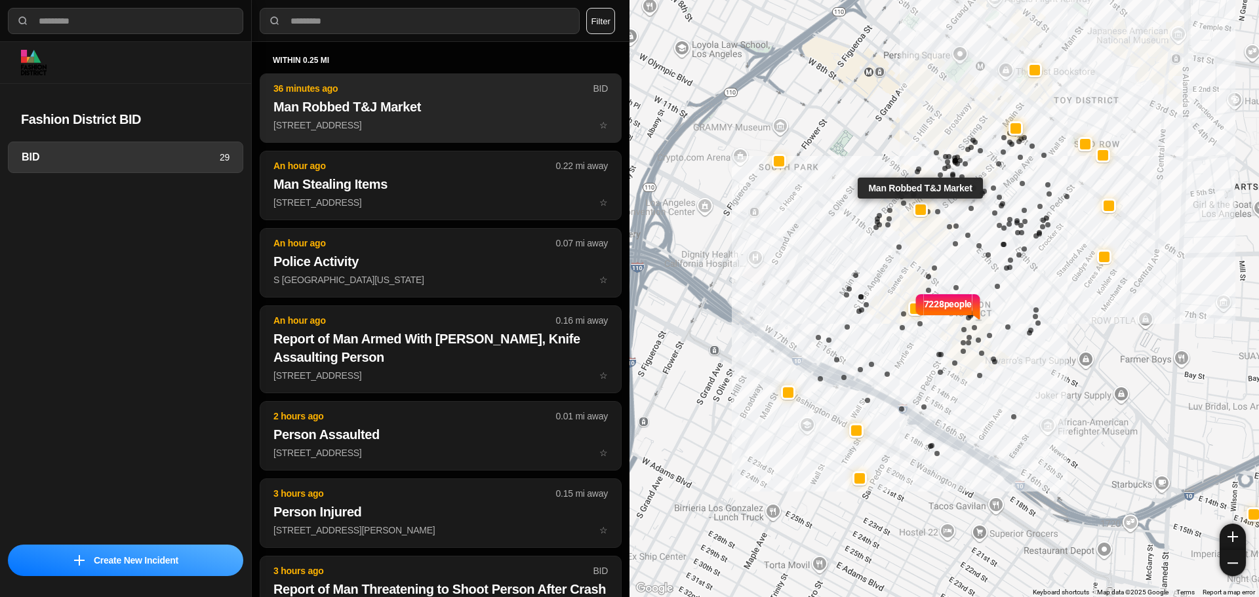
click at [393, 107] on h2 "Man Robbed T&J Market" at bounding box center [440, 107] width 334 height 18
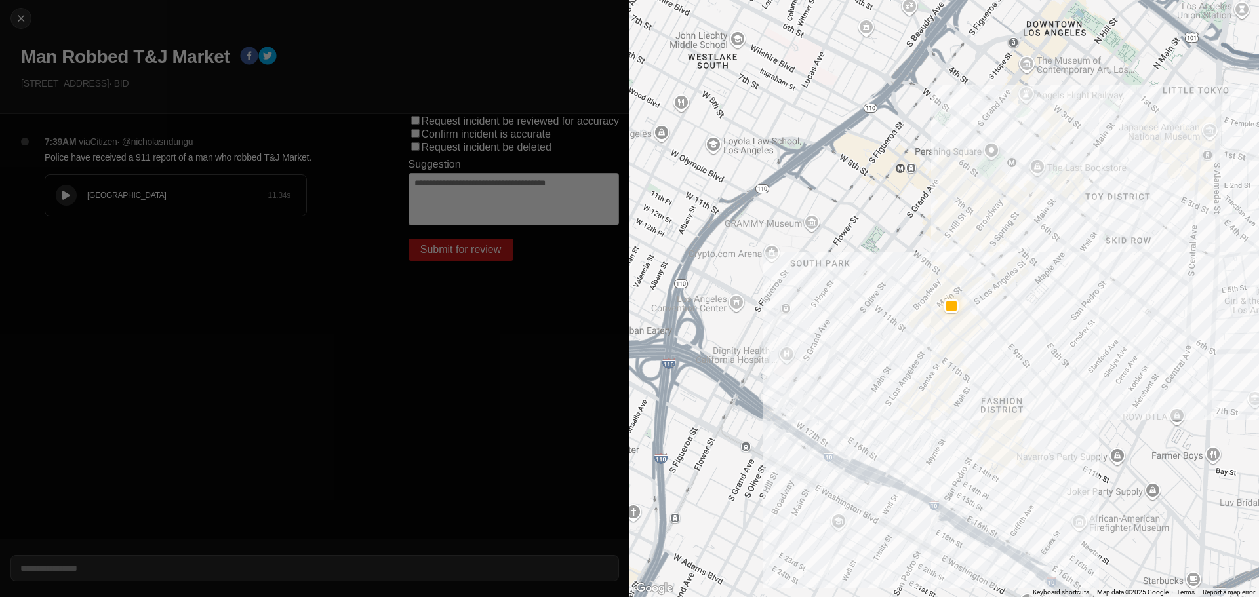
click at [79, 43] on div "Close Man Robbed T&J Market 925 S Main St · BID" at bounding box center [314, 57] width 629 height 114
click at [77, 44] on div "Close Man Robbed T&J Market 925 S Main St · BID" at bounding box center [314, 57] width 629 height 114
click at [71, 49] on h1 "Man Robbed T&J Market" at bounding box center [125, 57] width 208 height 24
click at [85, 56] on h1 "Man Robbed T&J Market" at bounding box center [125, 57] width 208 height 24
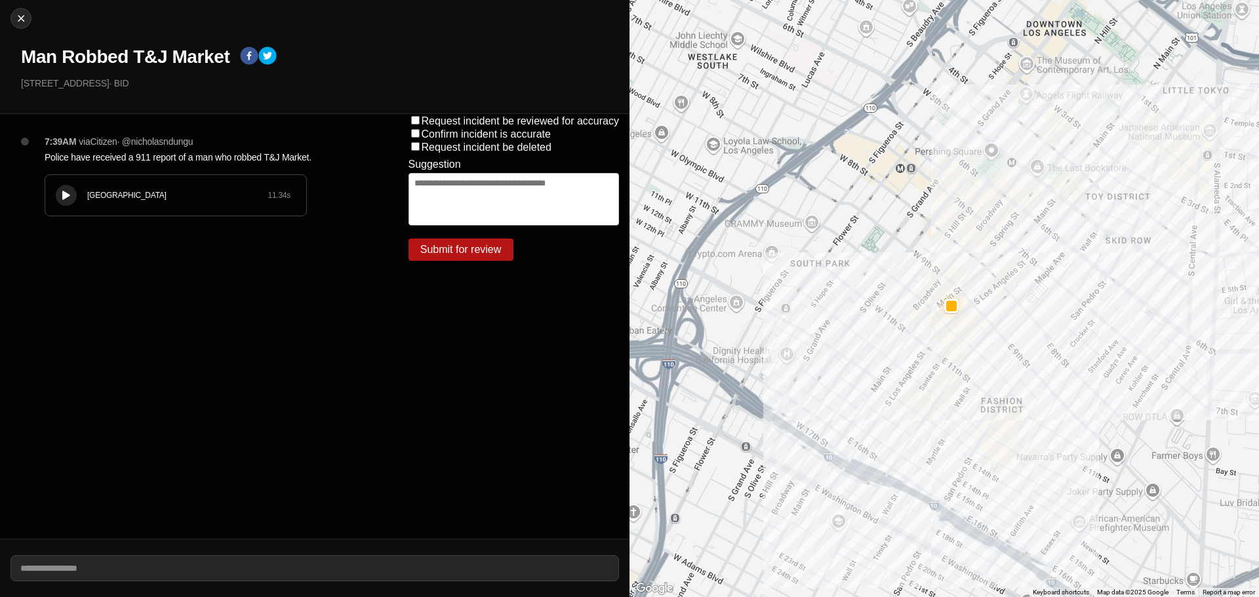
click at [158, 77] on p "925 S Main St · BID" at bounding box center [320, 83] width 598 height 13
click at [72, 197] on div at bounding box center [66, 196] width 13 height 10
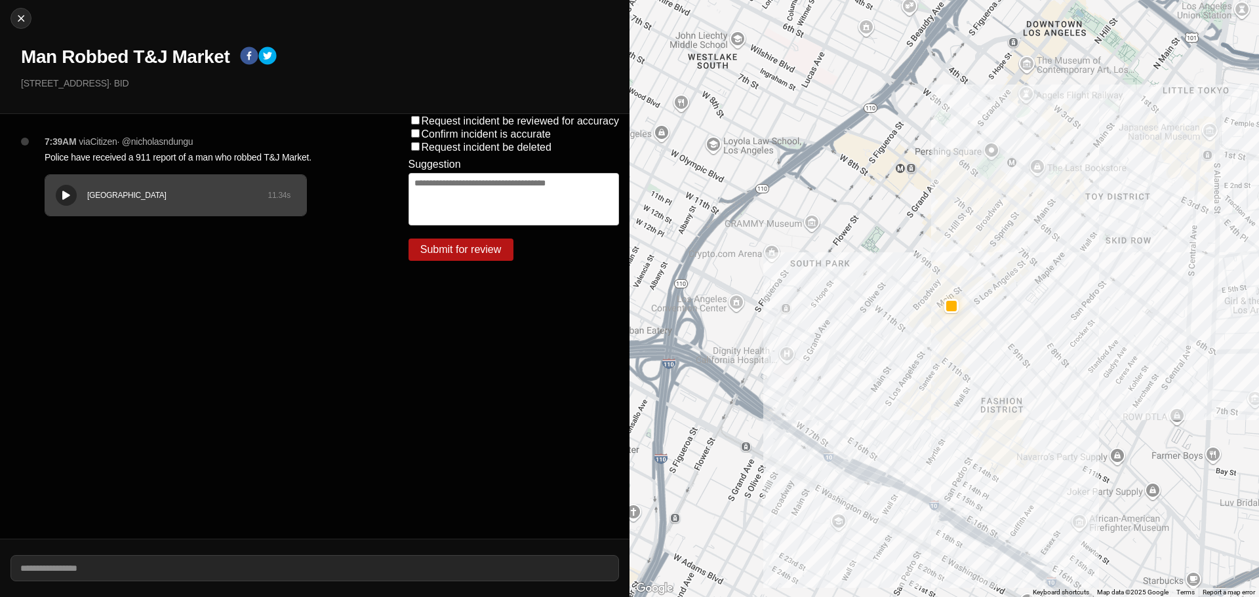
click at [121, 52] on h1 "Man Robbed T&J Market" at bounding box center [125, 57] width 208 height 24
click at [119, 52] on h1 "Man Robbed T&J Market" at bounding box center [125, 57] width 208 height 24
click at [119, 53] on h1 "Man Robbed T&J Market" at bounding box center [125, 57] width 208 height 24
copy div "Man Robbed T&J Market"
drag, startPoint x: 77, startPoint y: 85, endPoint x: 0, endPoint y: 77, distance: 77.1
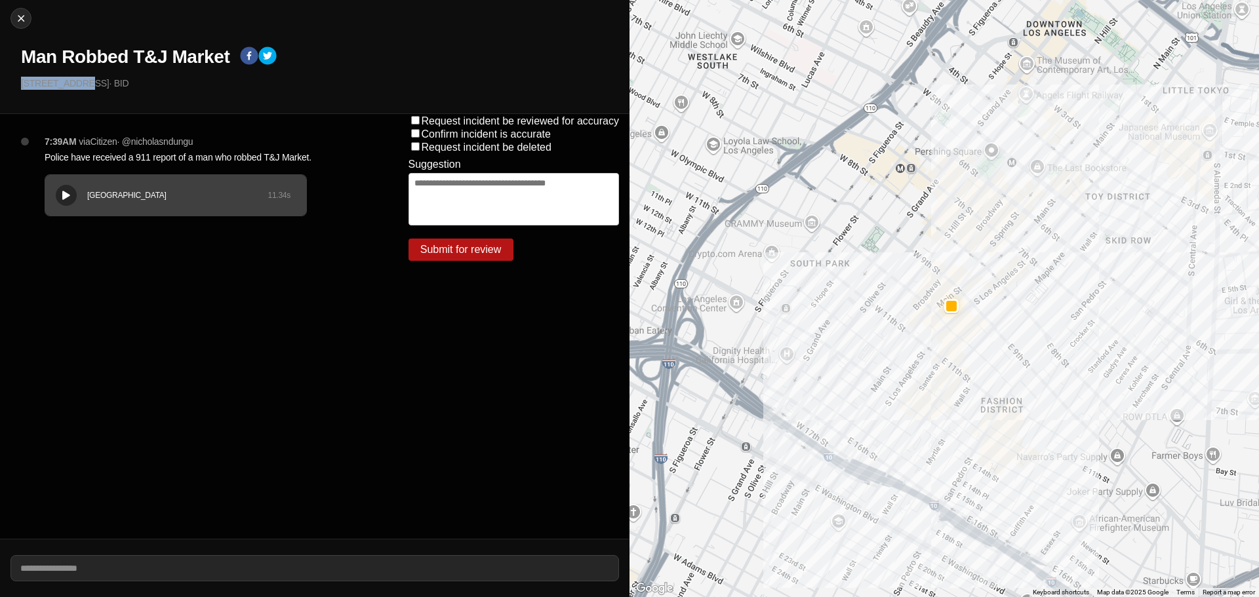
click at [0, 75] on div "Close Man Robbed T&J Market 925 S Main St · BID" at bounding box center [314, 57] width 629 height 114
copy p "[STREET_ADDRESS]"
click at [133, 154] on p "Police have received a 911 report of a man who robbed T&J Market." at bounding box center [200, 157] width 311 height 13
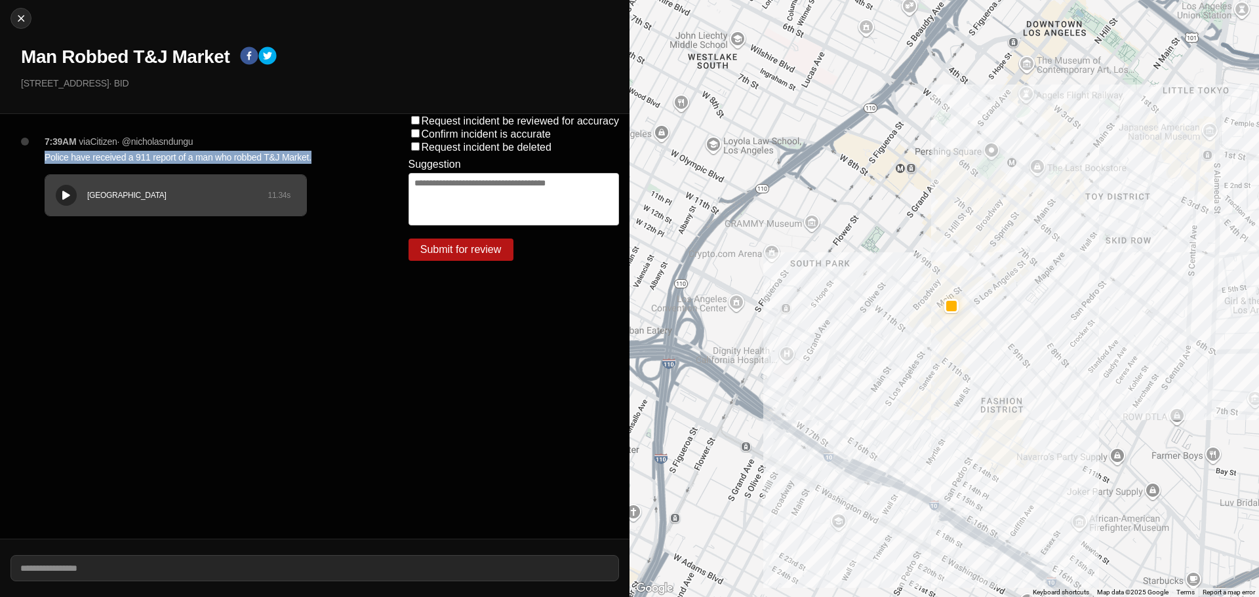
copy p "Police have received a 911 report of a man who robbed T&J Market."
click at [12, 15] on div at bounding box center [21, 18] width 20 height 13
select select "*"
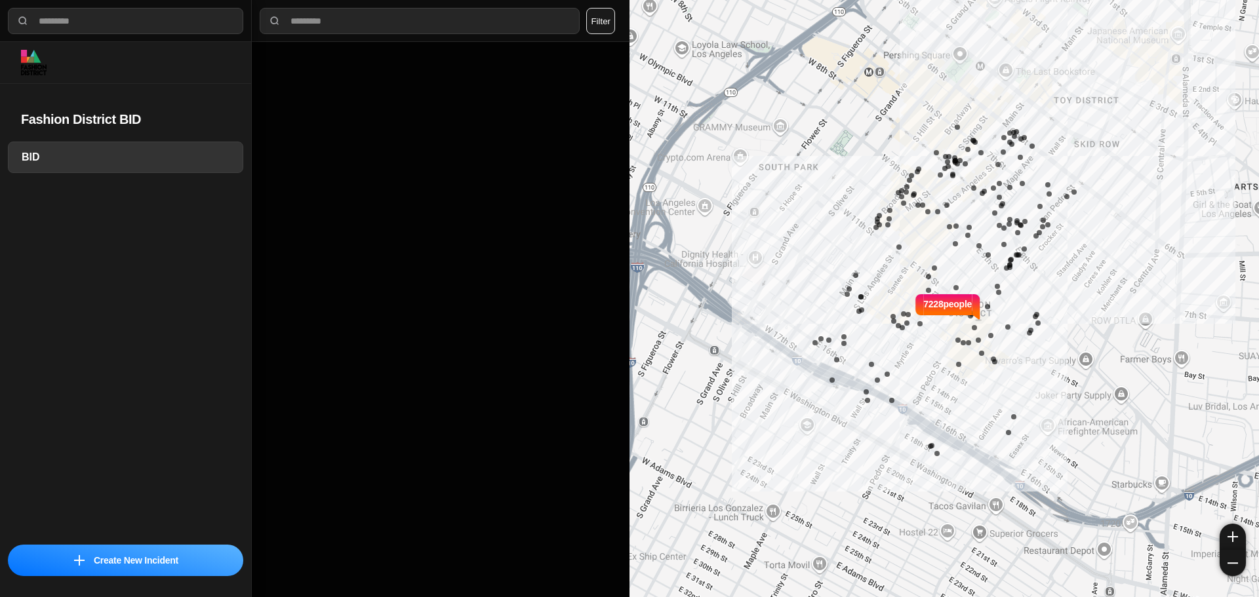
select select "*"
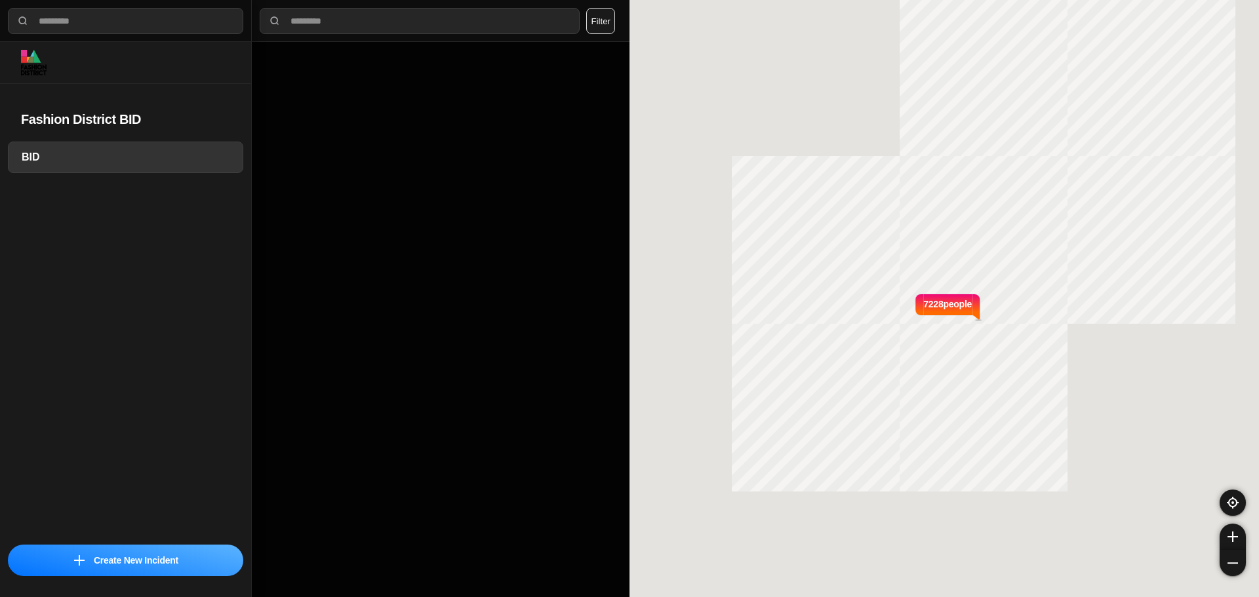
select select "*"
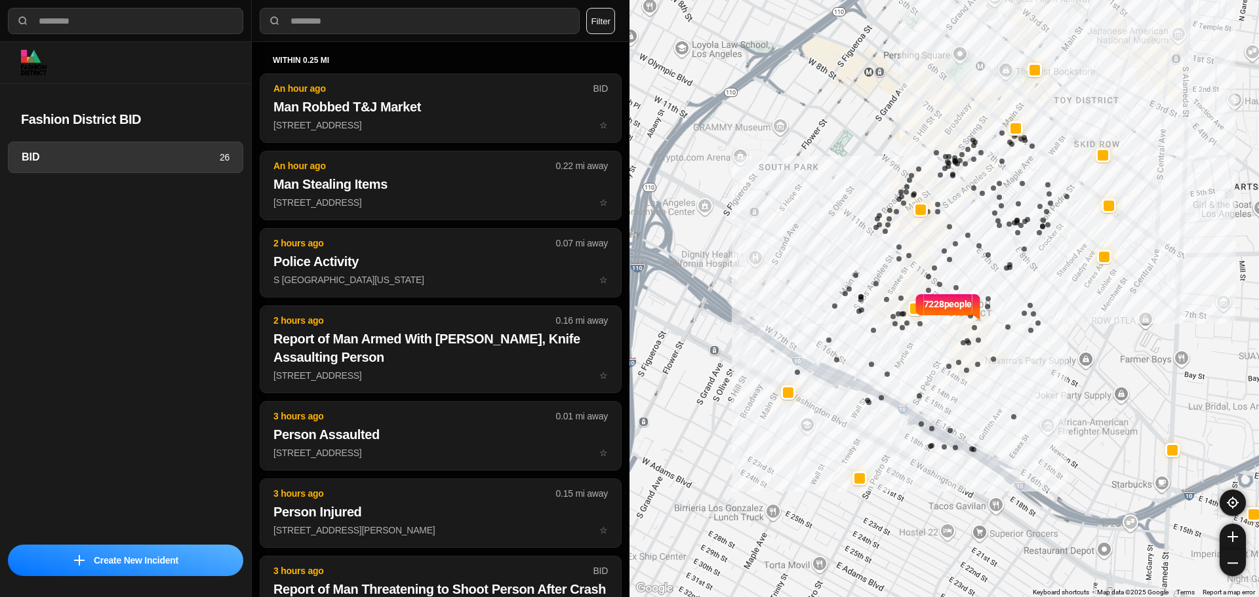
select select "*"
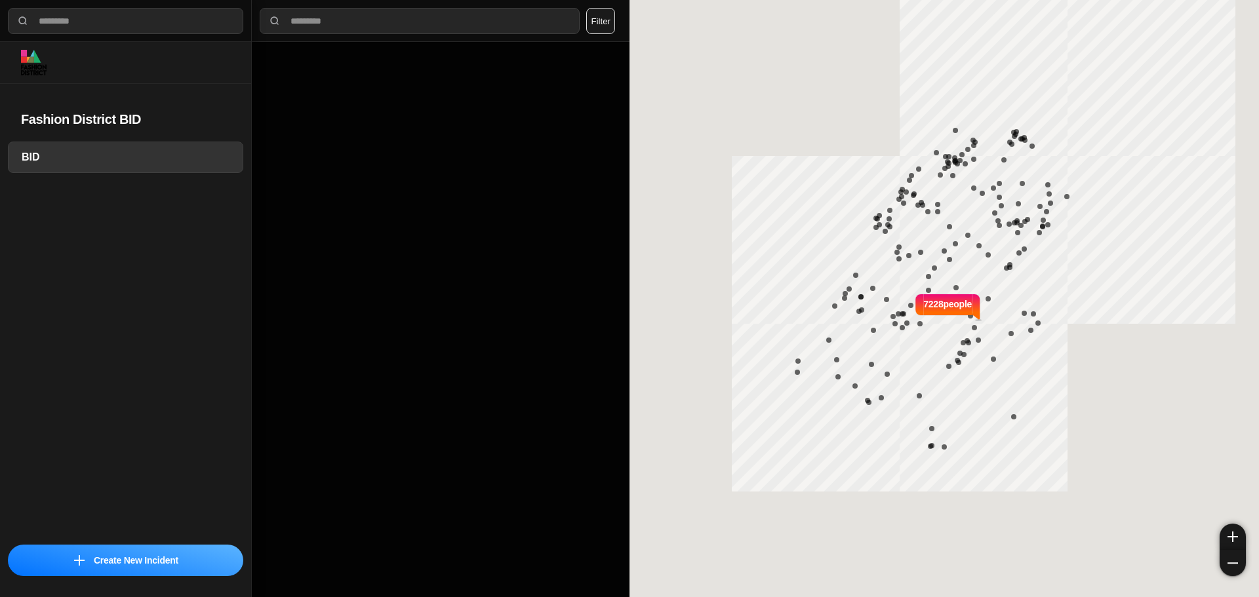
select select "*"
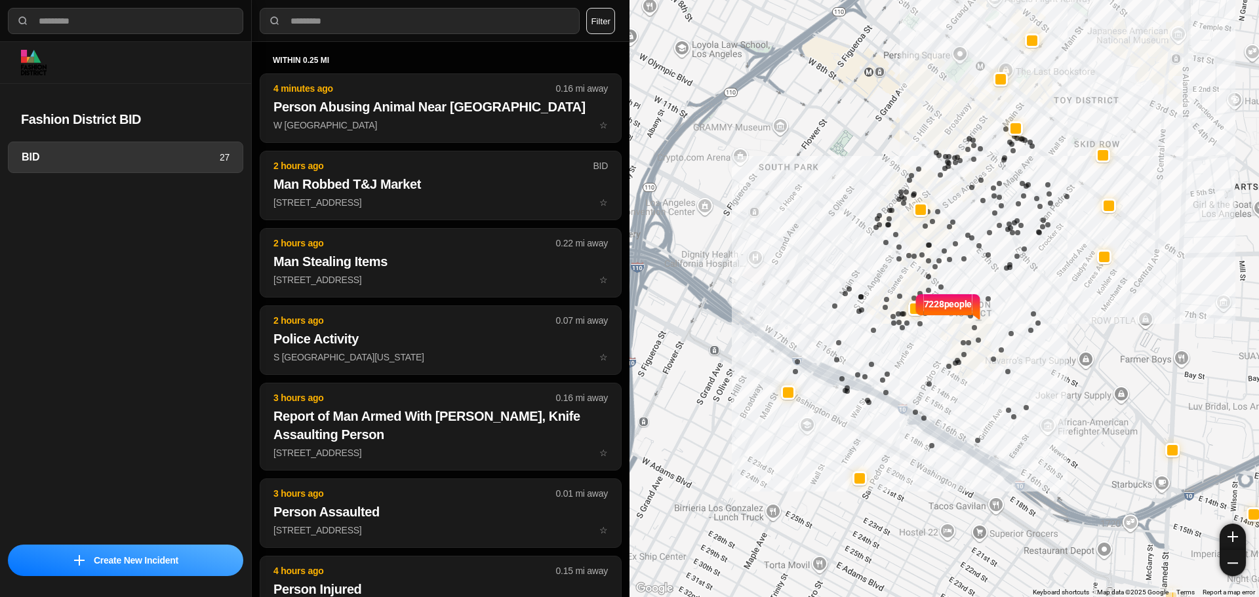
select select "*"
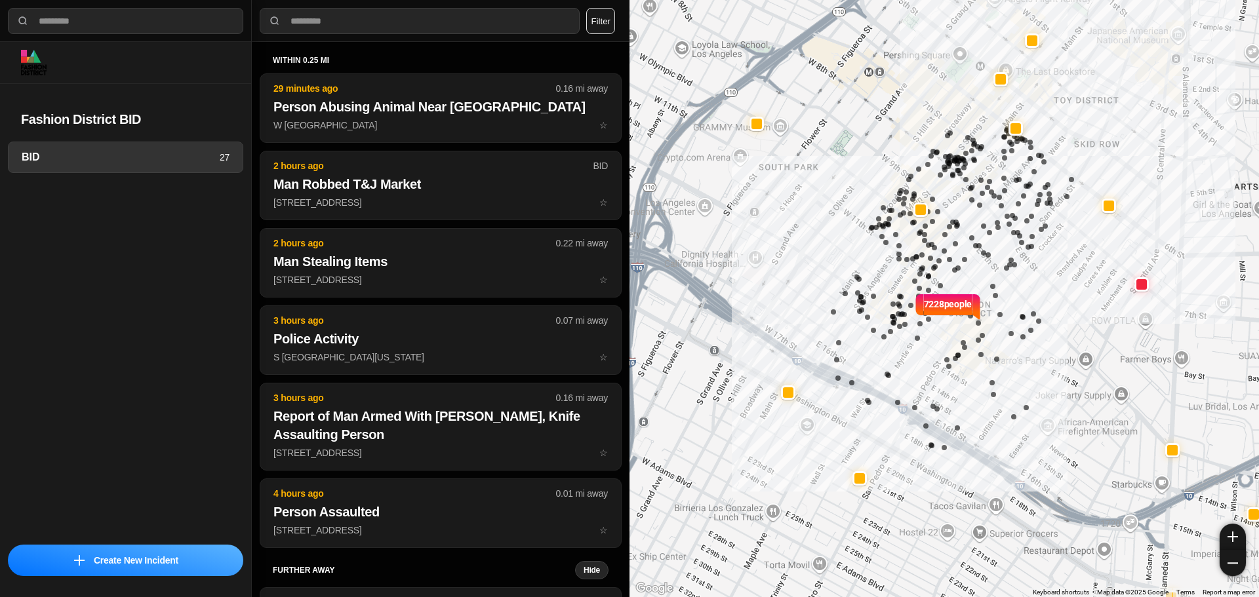
select select "*"
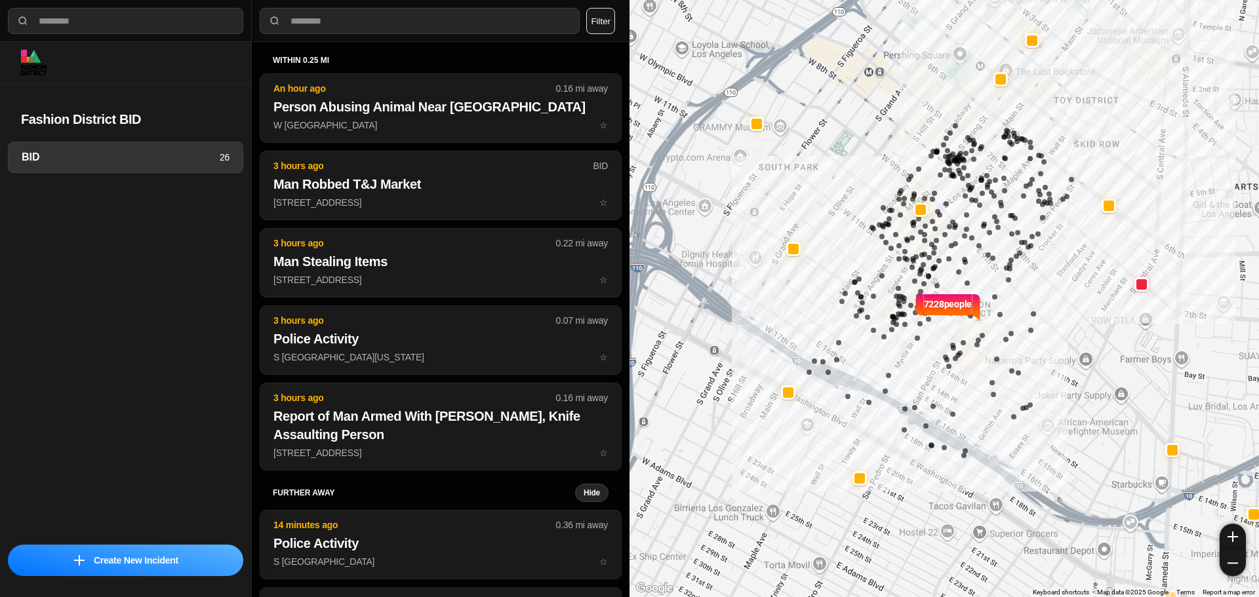
select select "*"
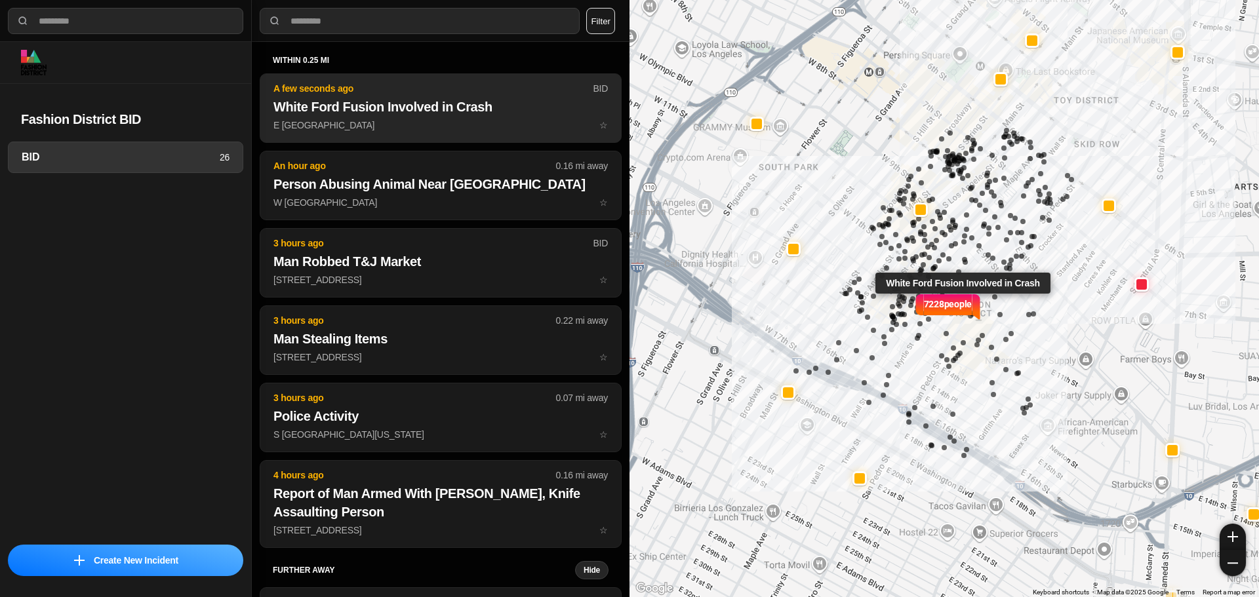
click at [462, 88] on p "A few seconds ago" at bounding box center [432, 88] width 319 height 13
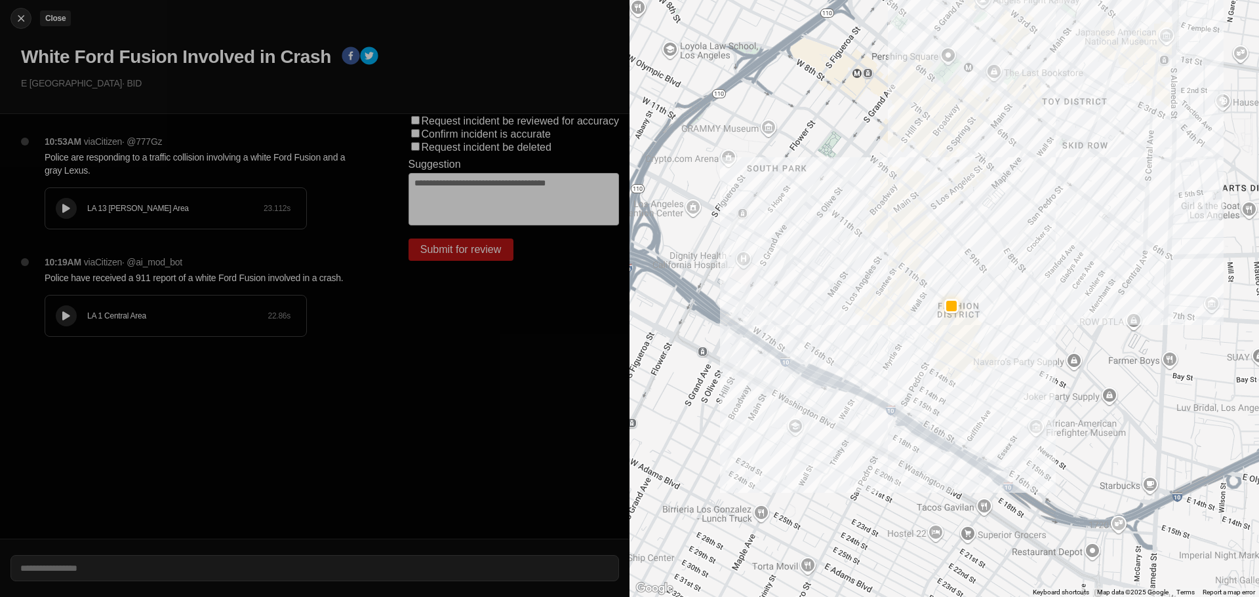
click at [25, 22] on img at bounding box center [20, 18] width 13 height 13
select select "*"
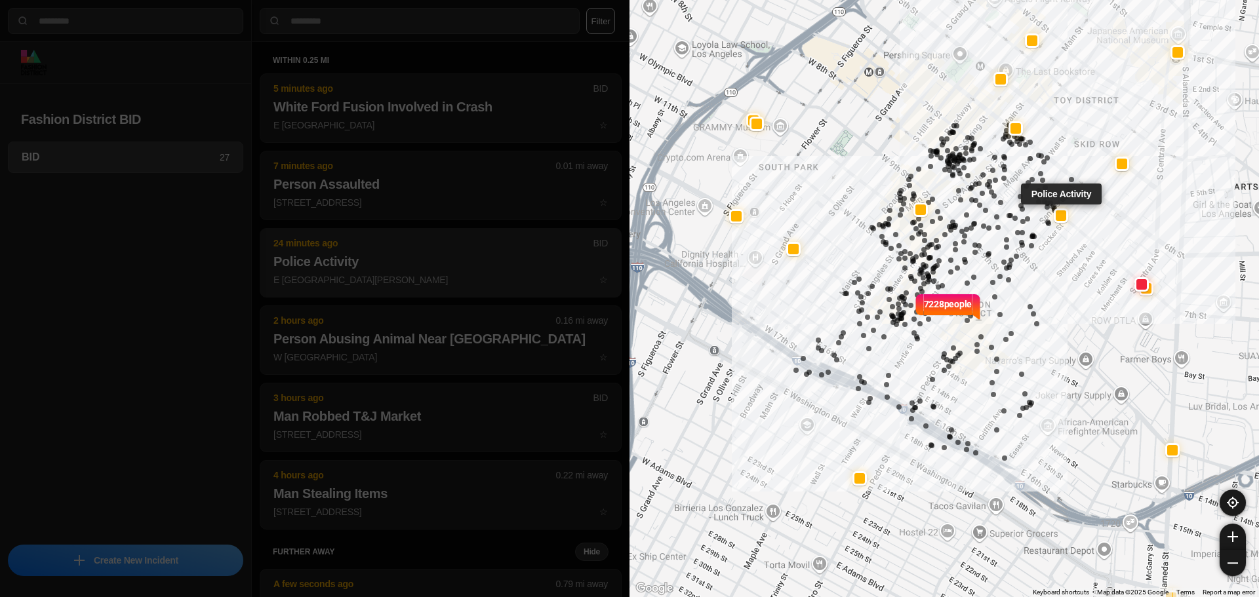
click at [292, 269] on h2 "Police Activity" at bounding box center [440, 261] width 334 height 18
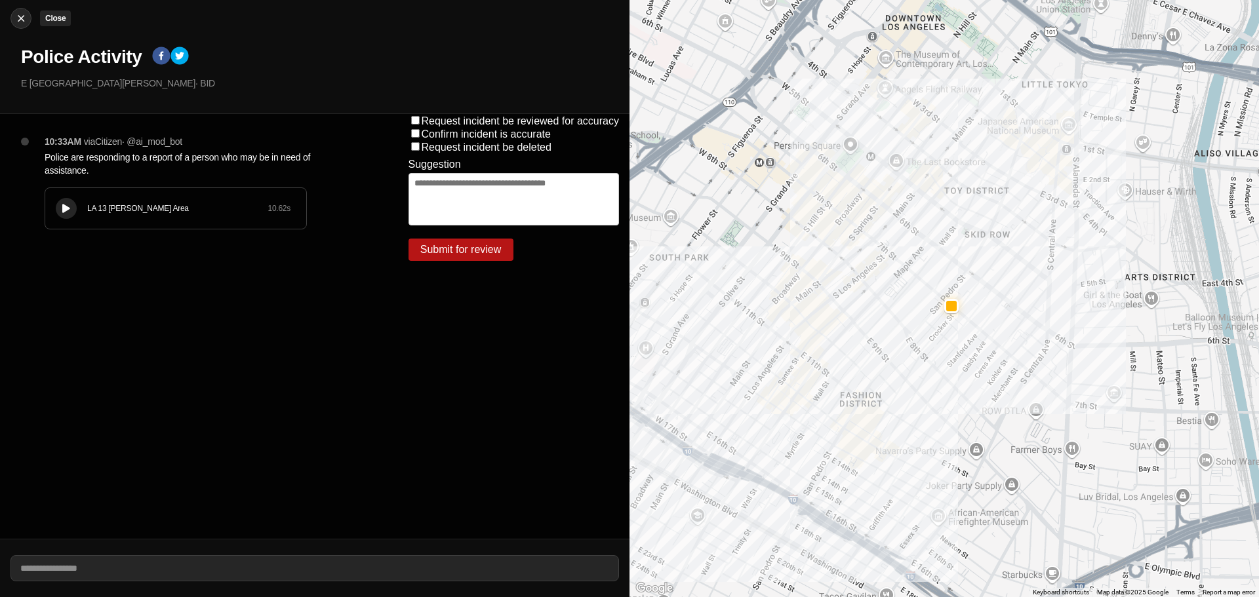
click at [13, 18] on div at bounding box center [21, 18] width 20 height 13
select select "*"
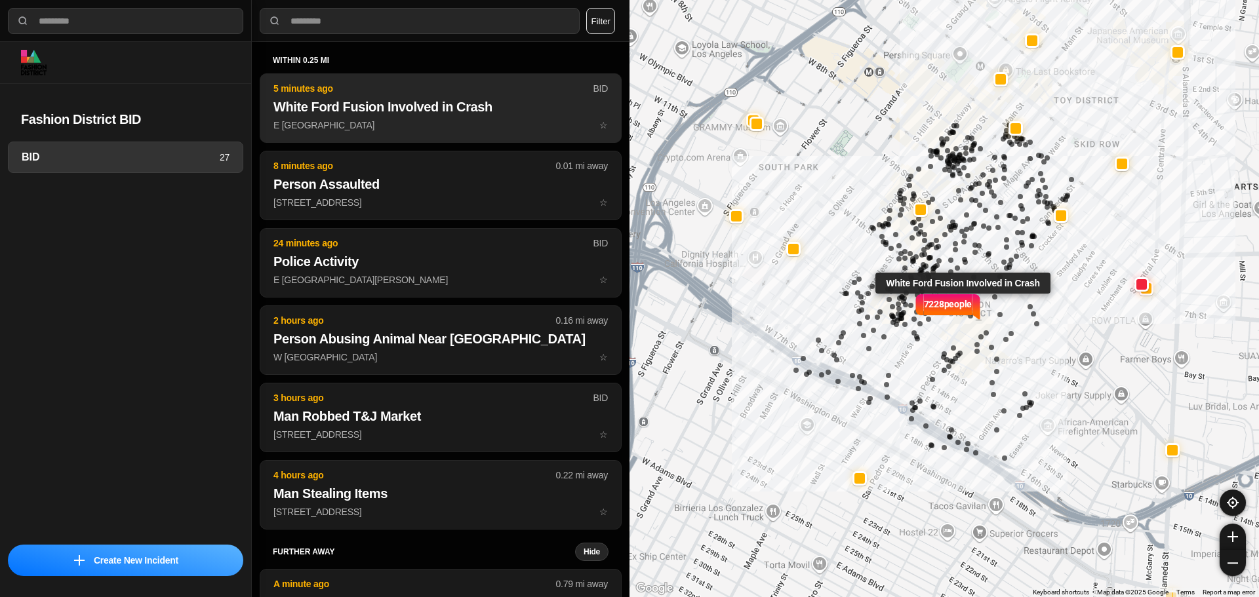
click at [319, 128] on p "E 11th St & San Julian St ☆" at bounding box center [440, 125] width 334 height 13
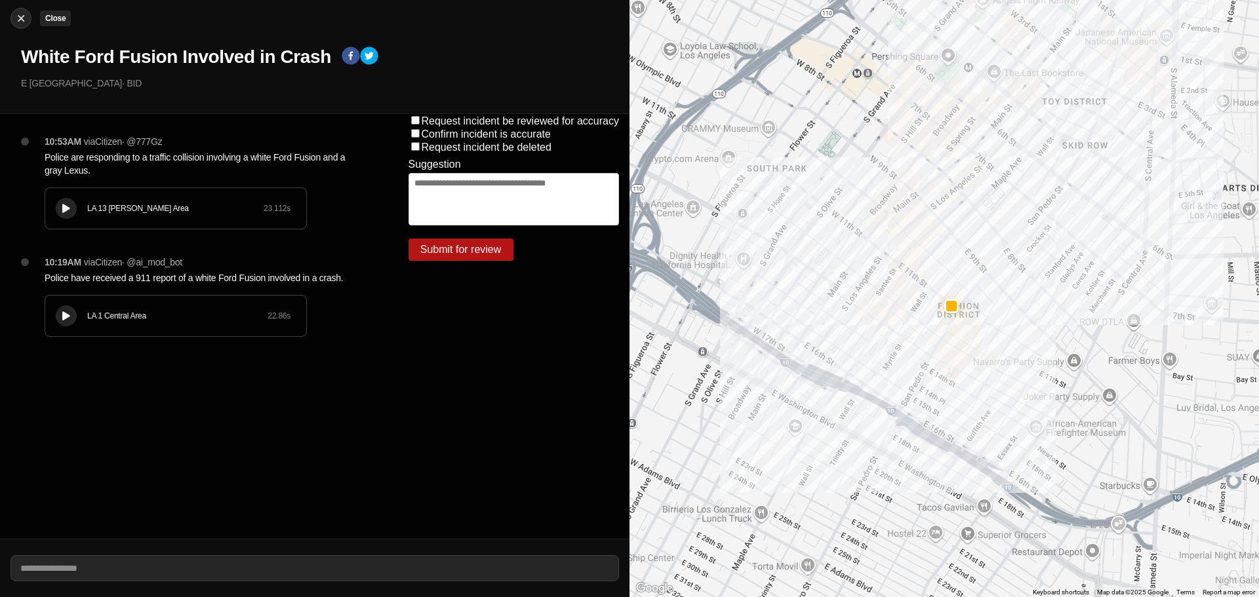
click at [17, 15] on img at bounding box center [20, 18] width 13 height 13
select select "*"
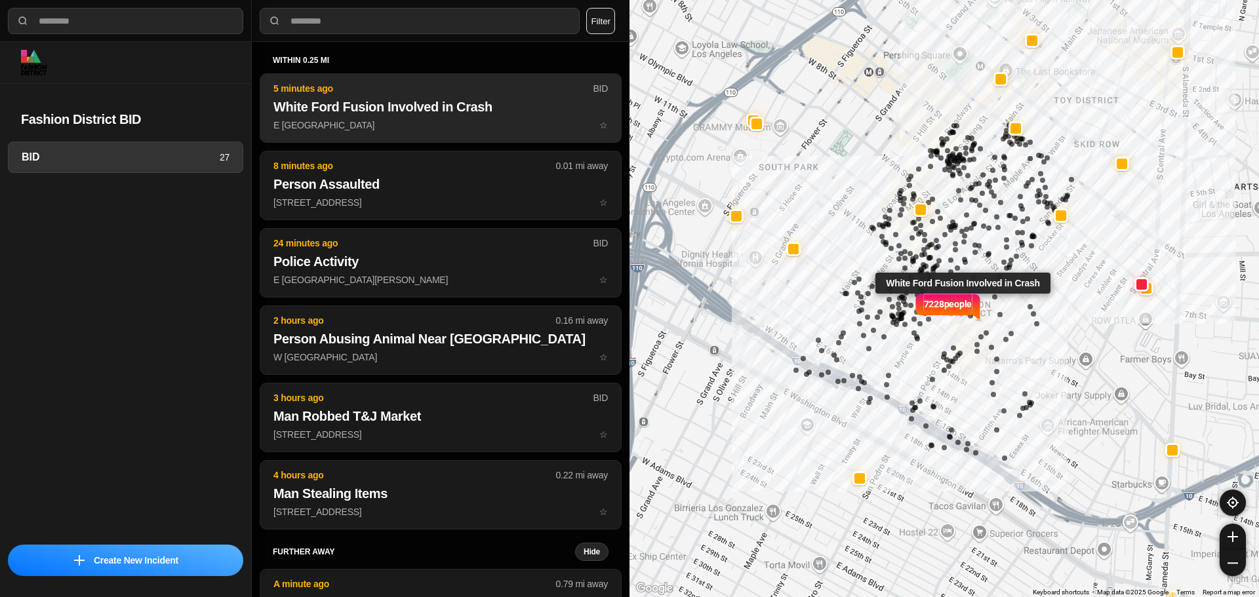
click at [332, 128] on p "E 11th St & San Julian St ☆" at bounding box center [440, 125] width 334 height 13
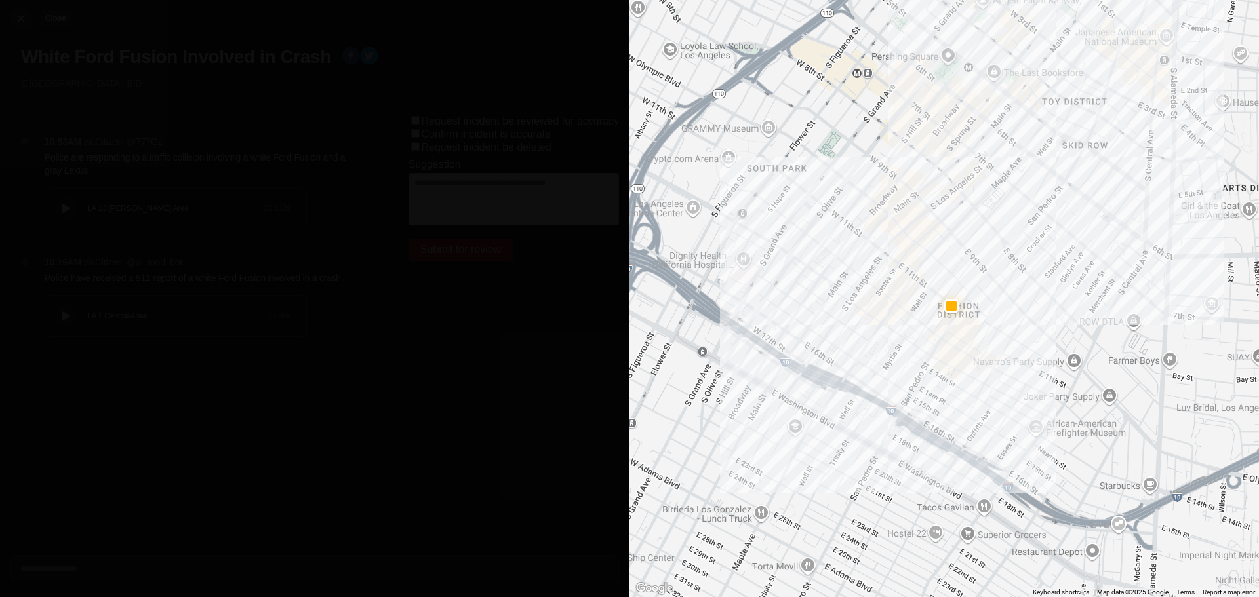
click at [21, 20] on img at bounding box center [20, 18] width 13 height 13
select select "*"
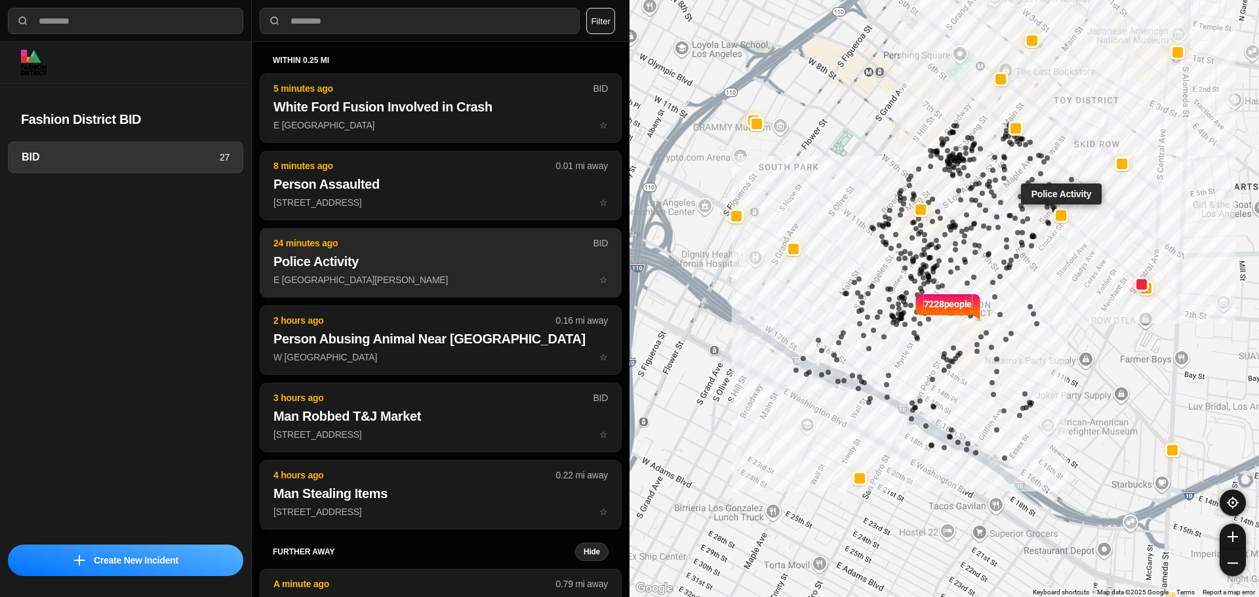
click at [401, 250] on button "24 minutes ago BID Police Activity E 7th St & S San Pedro St ☆" at bounding box center [441, 262] width 362 height 69
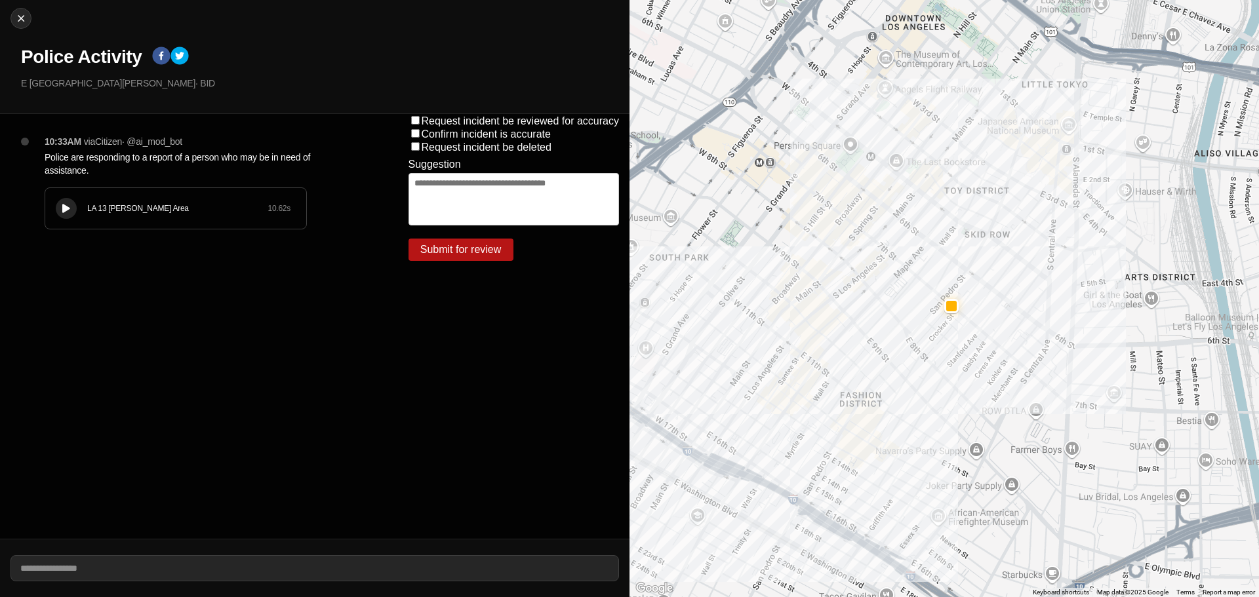
click at [79, 56] on h1 "Police Activity" at bounding box center [81, 57] width 121 height 24
copy div "Police Activity"
drag, startPoint x: 125, startPoint y: 87, endPoint x: 0, endPoint y: 96, distance: 124.9
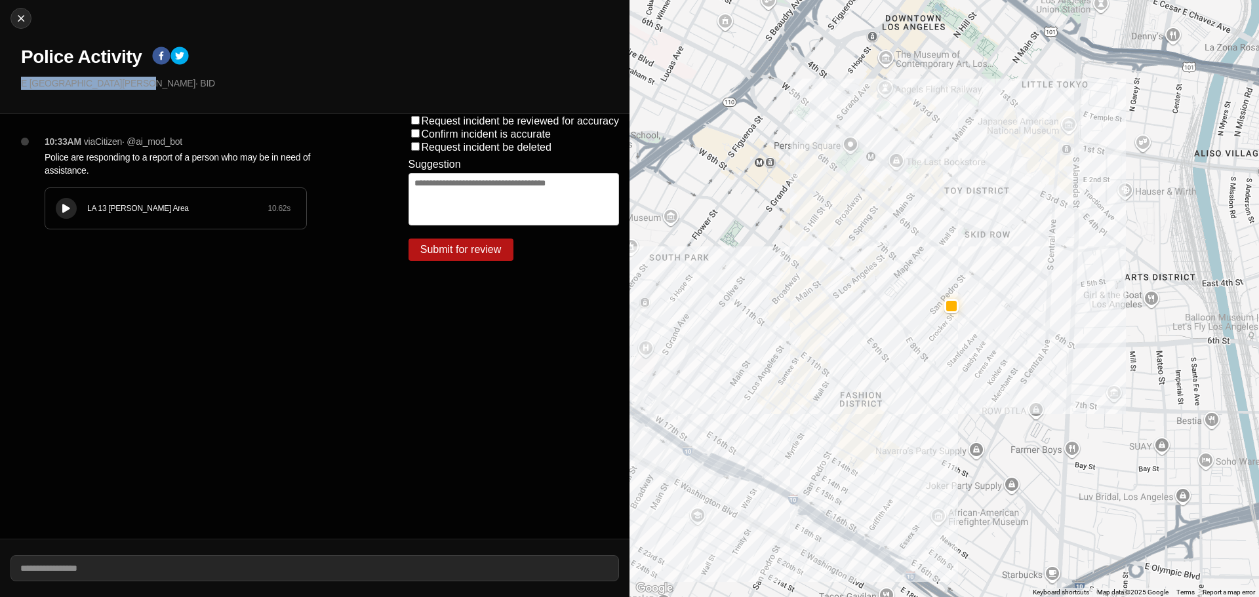
click at [0, 96] on div "Close Police Activity E 7th St & S San Pedro St · BID" at bounding box center [314, 57] width 629 height 114
copy p "E [GEOGRAPHIC_DATA][PERSON_NAME]"
click at [197, 155] on p "Police are responding to a report of a person who may be in need of assistance." at bounding box center [200, 164] width 311 height 26
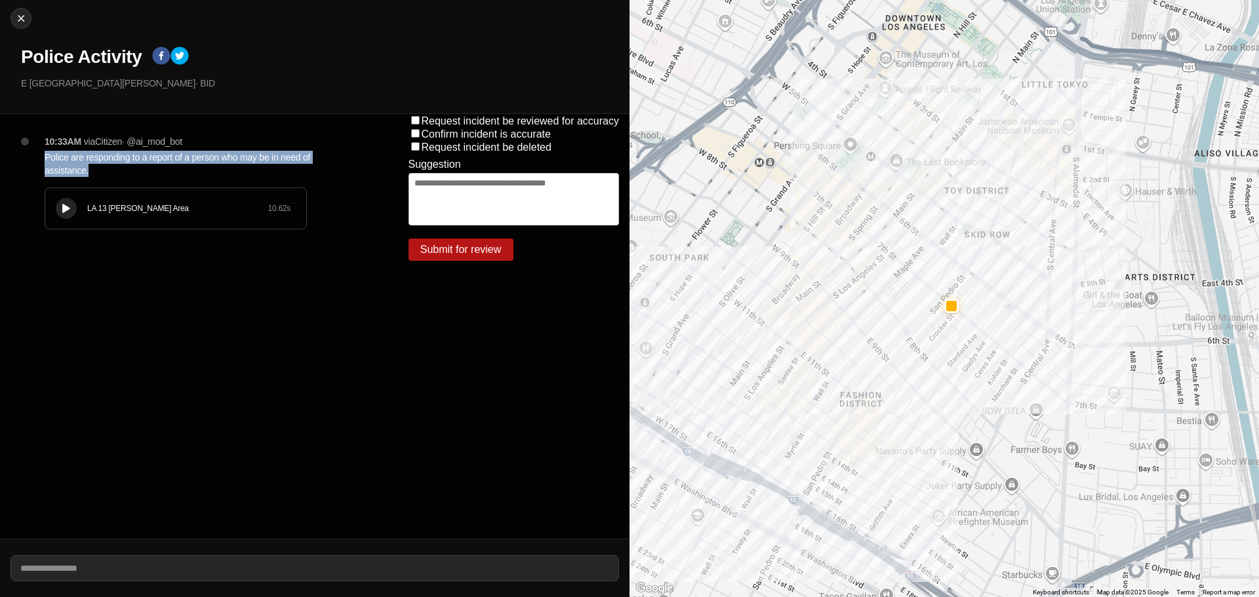
click at [196, 155] on p "Police are responding to a report of a person who may be in need of assistance." at bounding box center [200, 164] width 311 height 26
copy p "Police are responding to a report of a person who may be in need of assistance."
click at [63, 206] on div at bounding box center [66, 209] width 13 height 10
click at [66, 212] on icon at bounding box center [66, 209] width 8 height 9
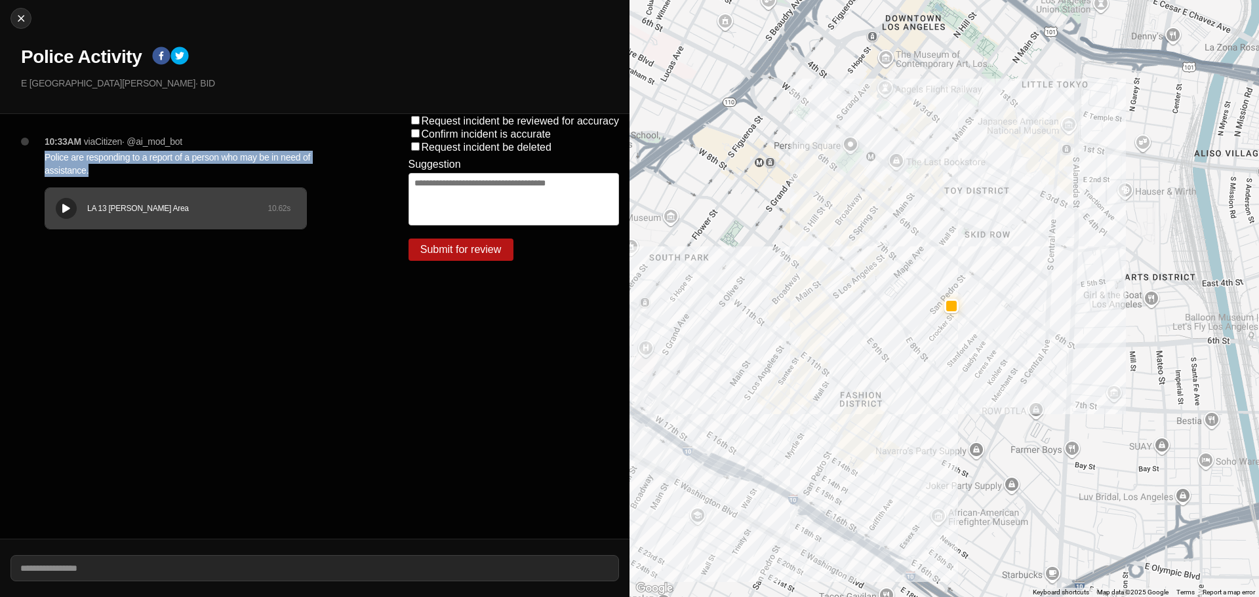
click at [115, 167] on p "Police are responding to a report of a person who may be in need of assistance." at bounding box center [200, 164] width 311 height 26
click at [128, 151] on p "Police are responding to a report of a person who may be in need of assistance." at bounding box center [200, 164] width 311 height 26
click at [127, 153] on p "Police are responding to a report of a person who may be in need of assistance." at bounding box center [200, 164] width 311 height 26
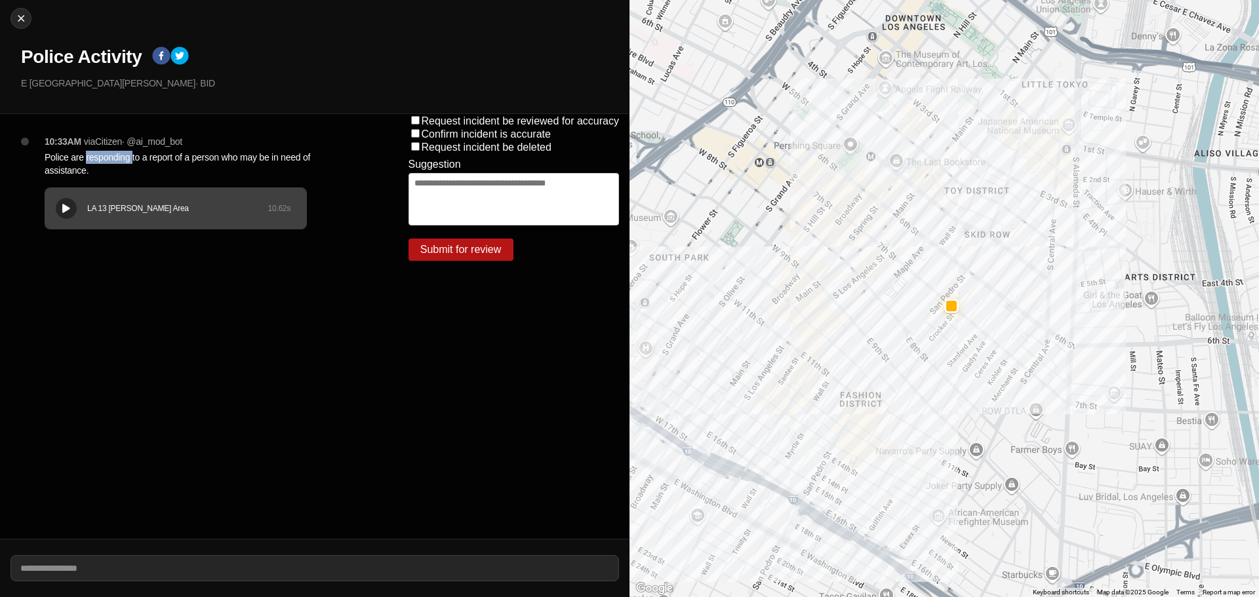
click at [127, 153] on p "Police are responding to a report of a person who may be in need of assistance." at bounding box center [200, 164] width 311 height 26
click at [117, 159] on p "Police are responding to a report of a person who may be in need of assistance." at bounding box center [200, 164] width 311 height 26
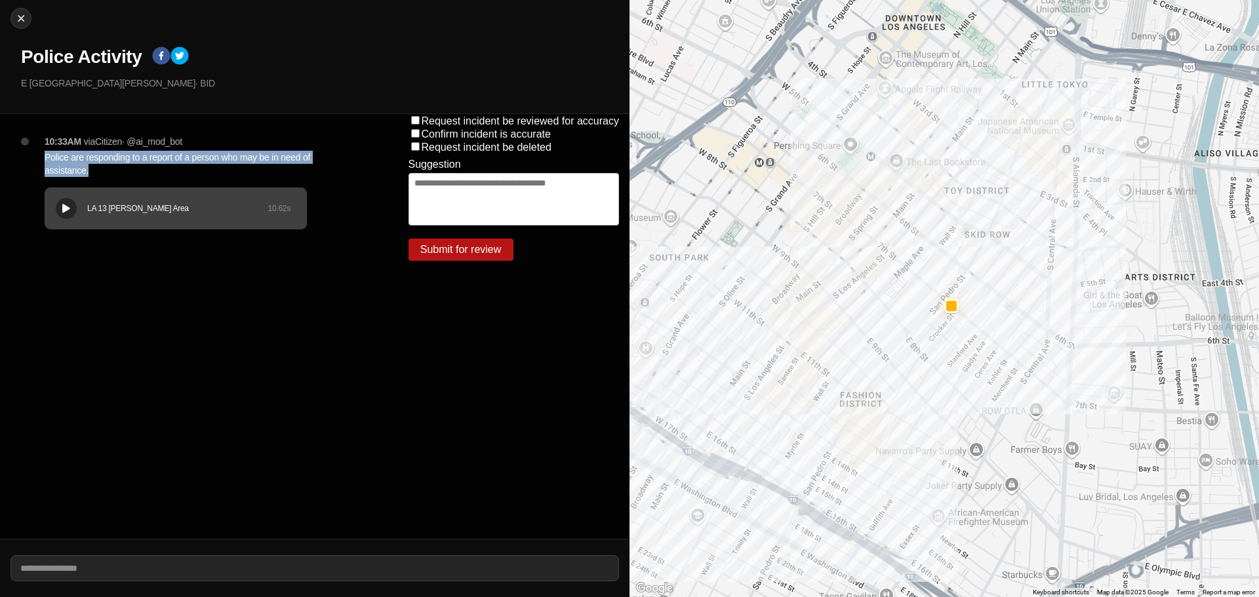
click at [121, 163] on p "Police are responding to a report of a person who may be in need of assistance." at bounding box center [200, 164] width 311 height 26
click at [131, 160] on p "Police are responding to a report of a person who may be in need of assistance." at bounding box center [200, 164] width 311 height 26
click at [18, 21] on img at bounding box center [20, 18] width 13 height 13
select select "*"
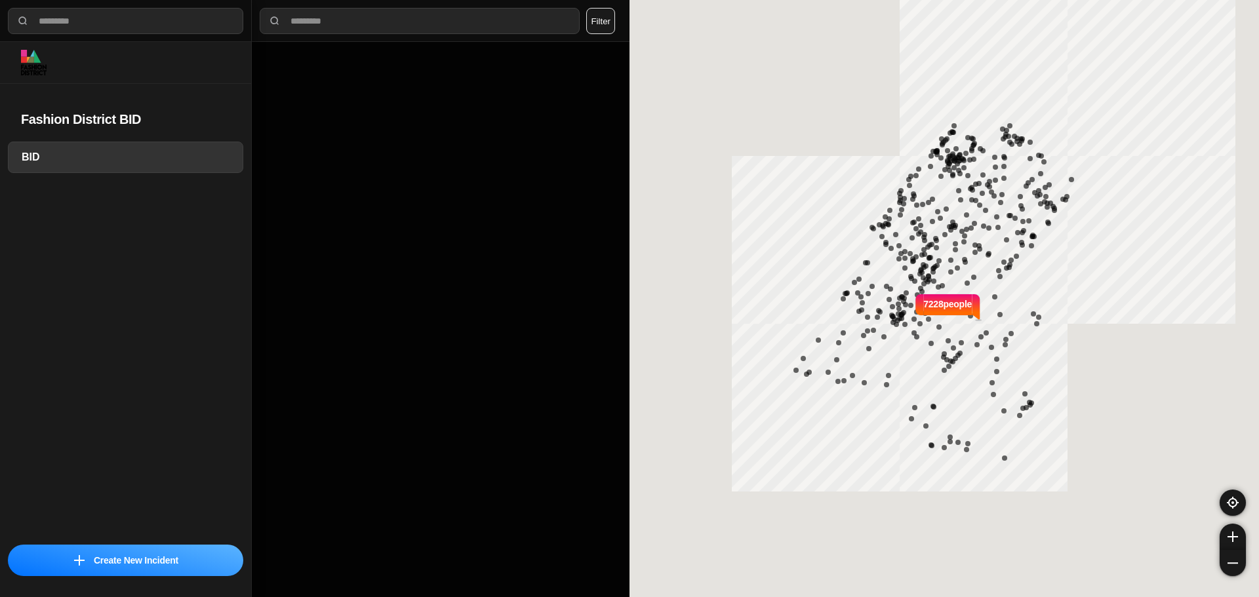
select select "*"
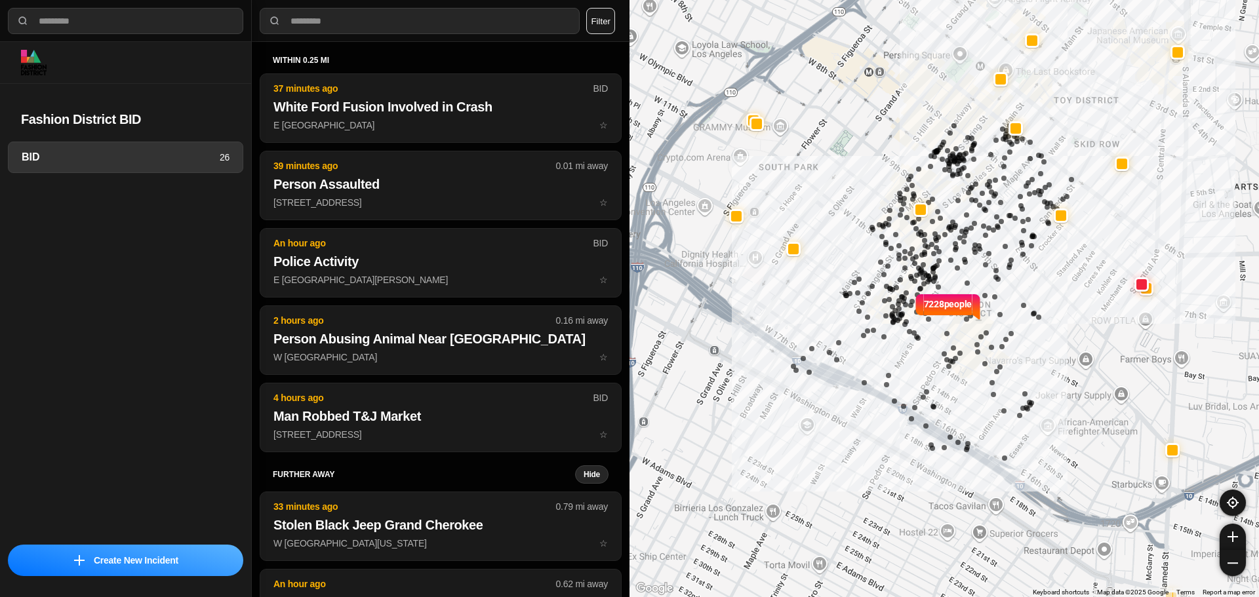
select select "*"
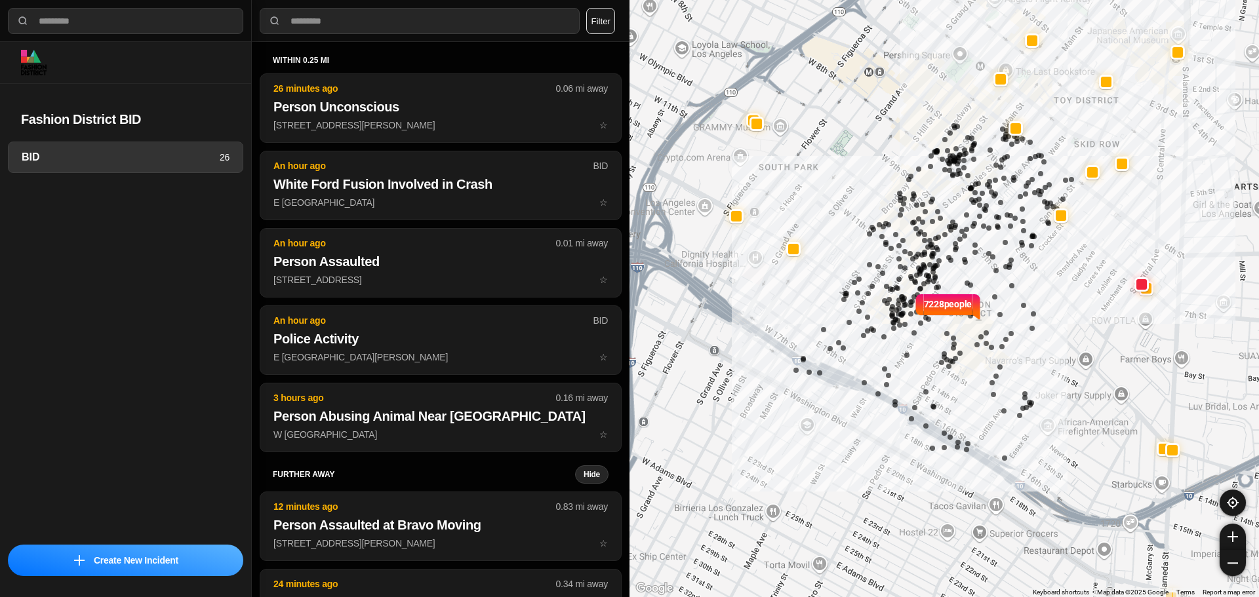
select select "*"
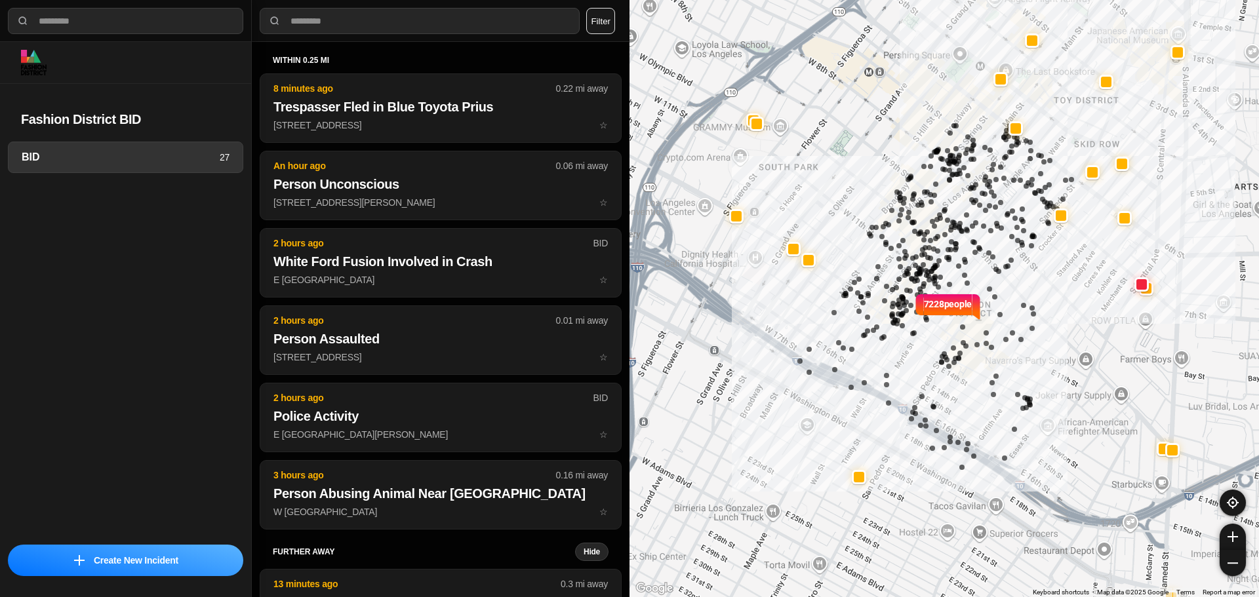
select select "*"
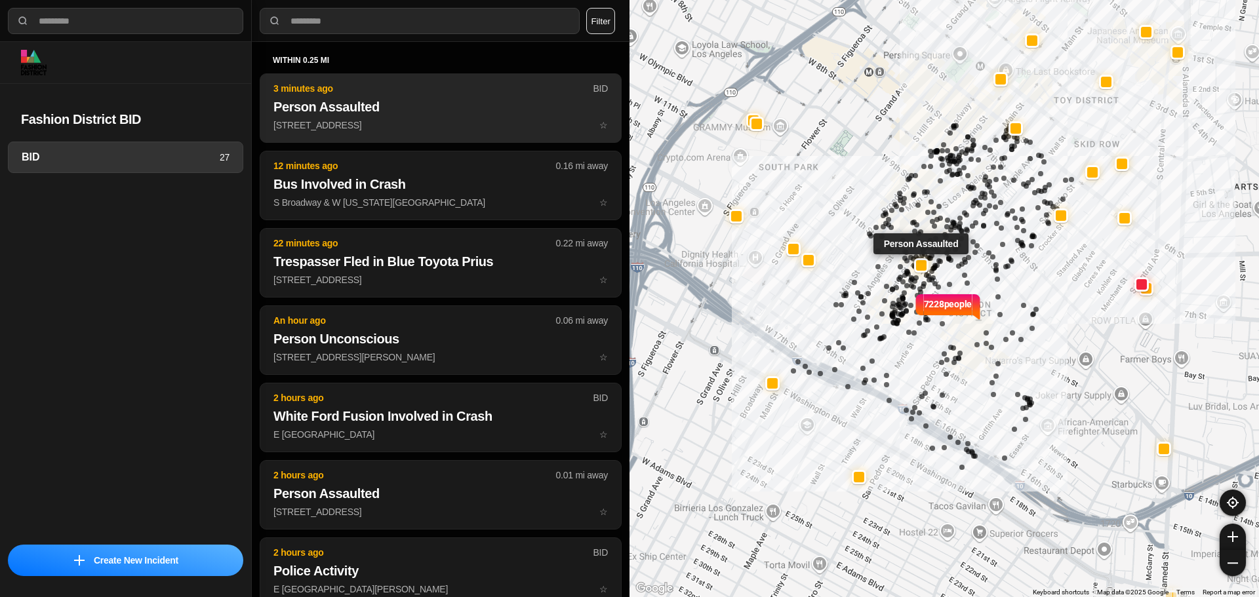
click at [455, 96] on button "3 minutes ago BID Person Assaulted 1046 South Santee Street ☆" at bounding box center [441, 107] width 362 height 69
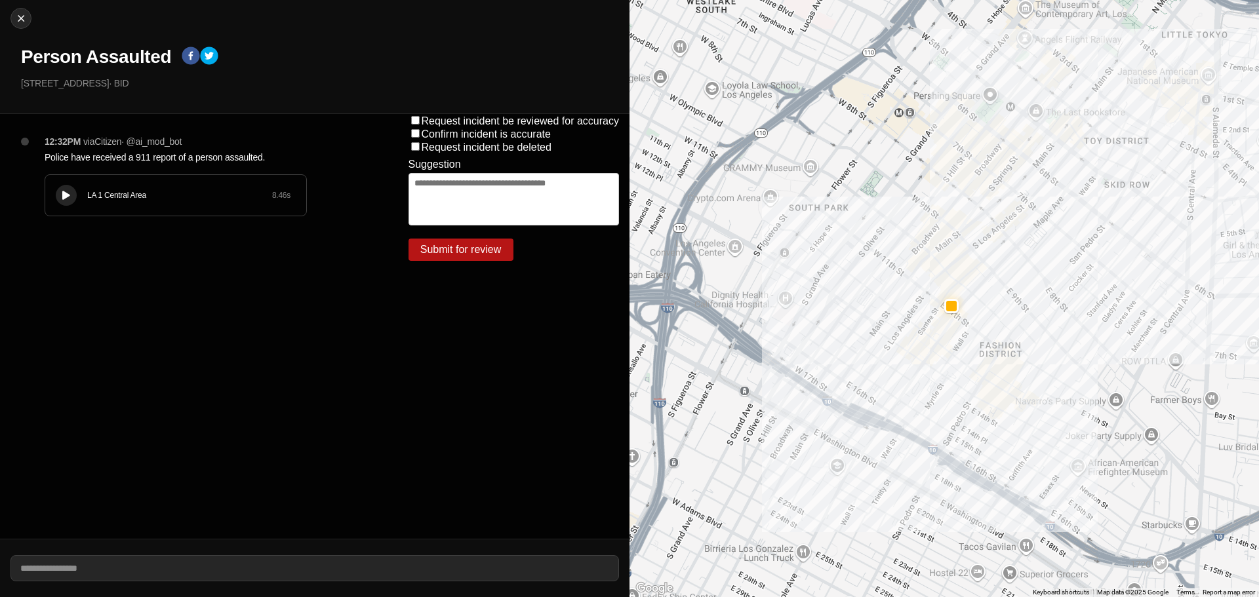
click at [58, 195] on button at bounding box center [66, 195] width 21 height 21
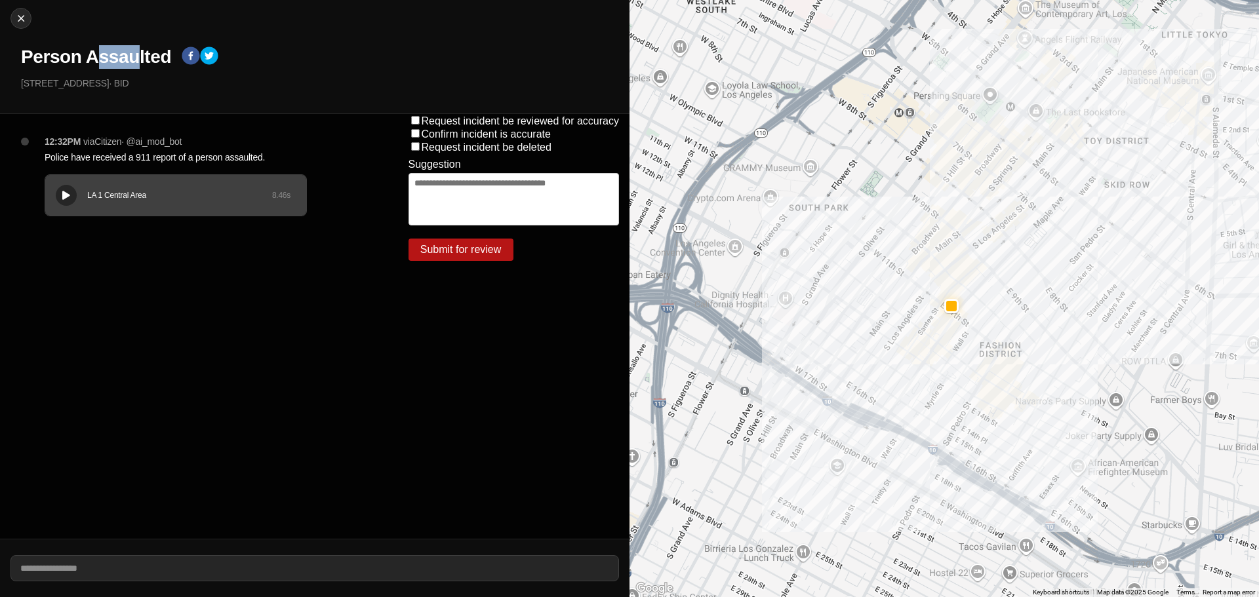
drag, startPoint x: 96, startPoint y: 55, endPoint x: 142, endPoint y: 55, distance: 45.2
click at [142, 55] on h1 "Person Assaulted" at bounding box center [96, 57] width 150 height 24
click at [105, 72] on div "Close Person Assaulted 1046 South Santee Street · BID" at bounding box center [314, 57] width 629 height 114
click at [114, 47] on h1 "Person Assaulted" at bounding box center [96, 57] width 150 height 24
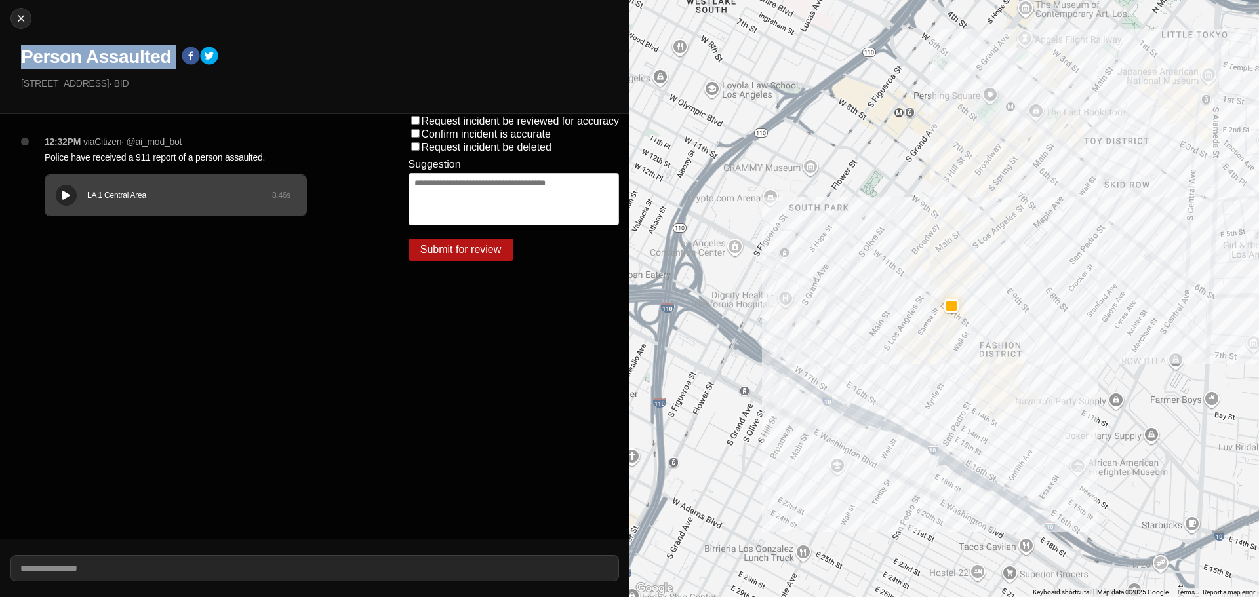
click at [114, 47] on h1 "Person Assaulted" at bounding box center [96, 57] width 150 height 24
copy div "Person Assaulted"
drag, startPoint x: 123, startPoint y: 84, endPoint x: 0, endPoint y: 81, distance: 123.3
click at [0, 81] on div "Close Person Assaulted 1046 South Santee Street · BID" at bounding box center [314, 57] width 629 height 114
copy p "[STREET_ADDRESS]"
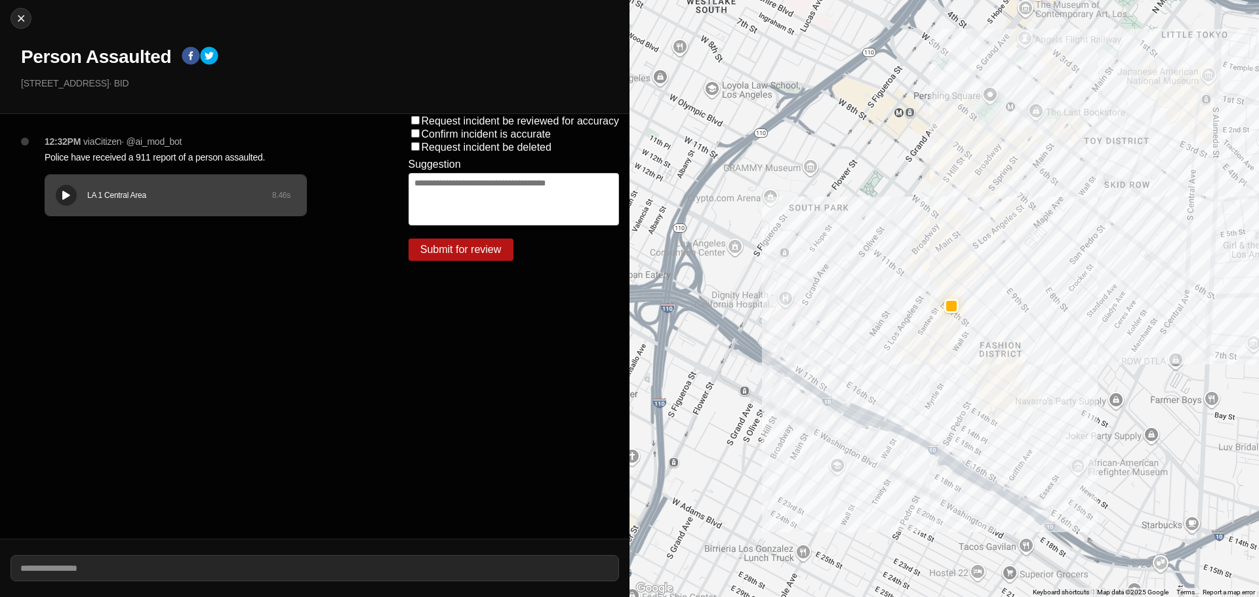
click at [142, 155] on p "Police have received a 911 report of a person assaulted." at bounding box center [200, 157] width 311 height 13
copy p "Police have received a 911 report of a person assaulted."
click at [20, 20] on img at bounding box center [20, 18] width 13 height 13
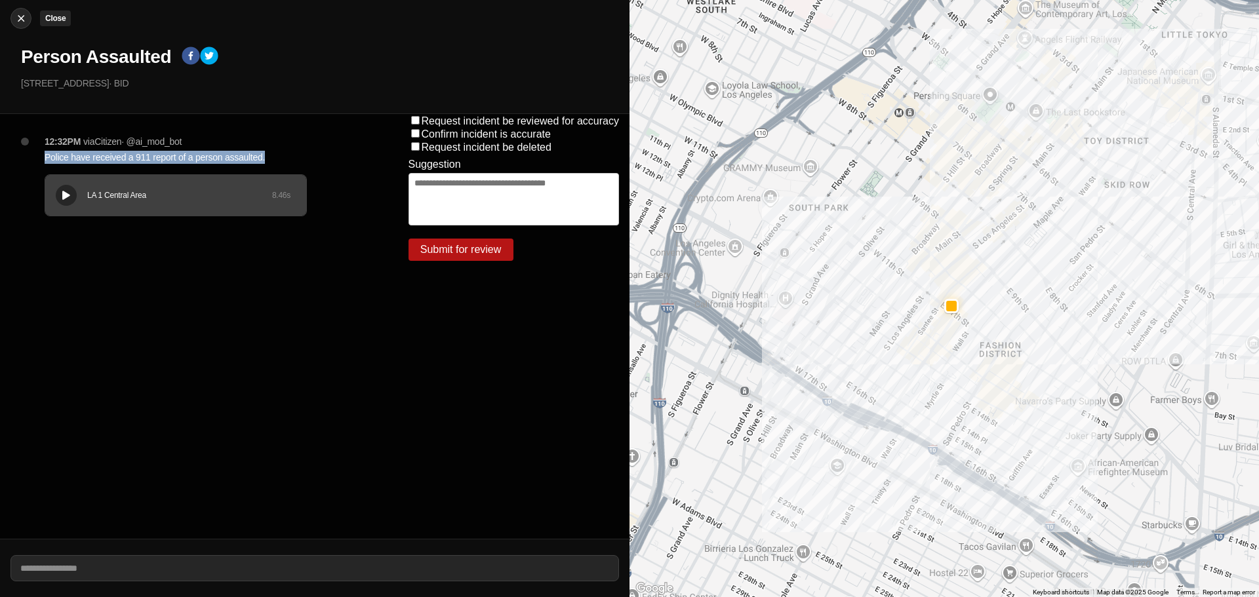
select select "*"
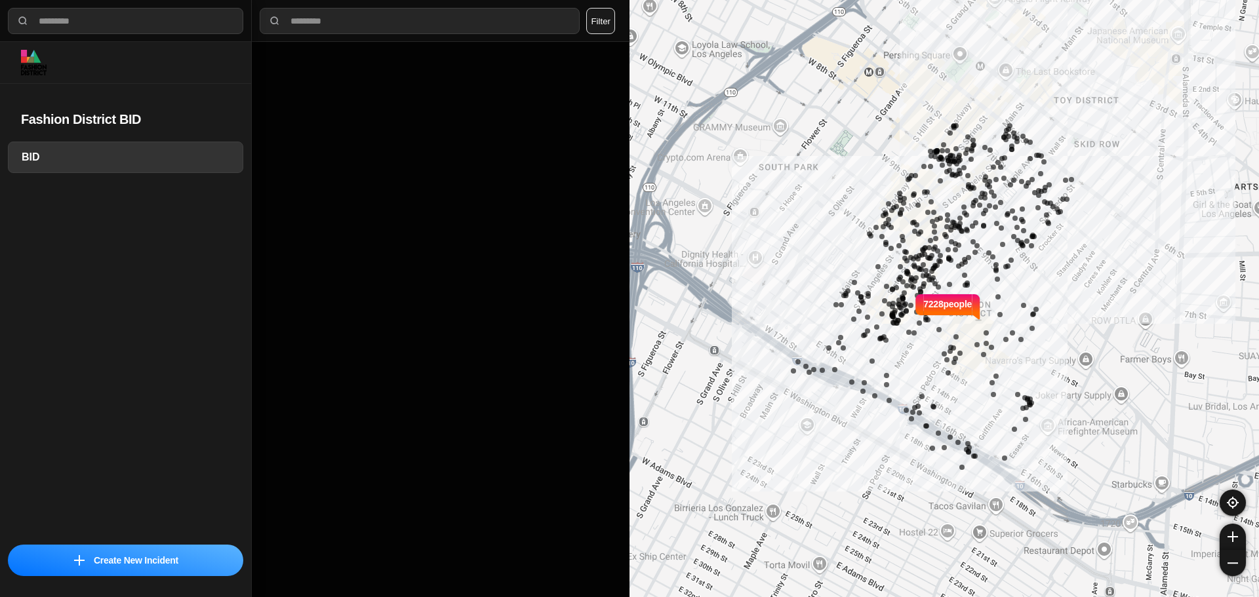
select select "*"
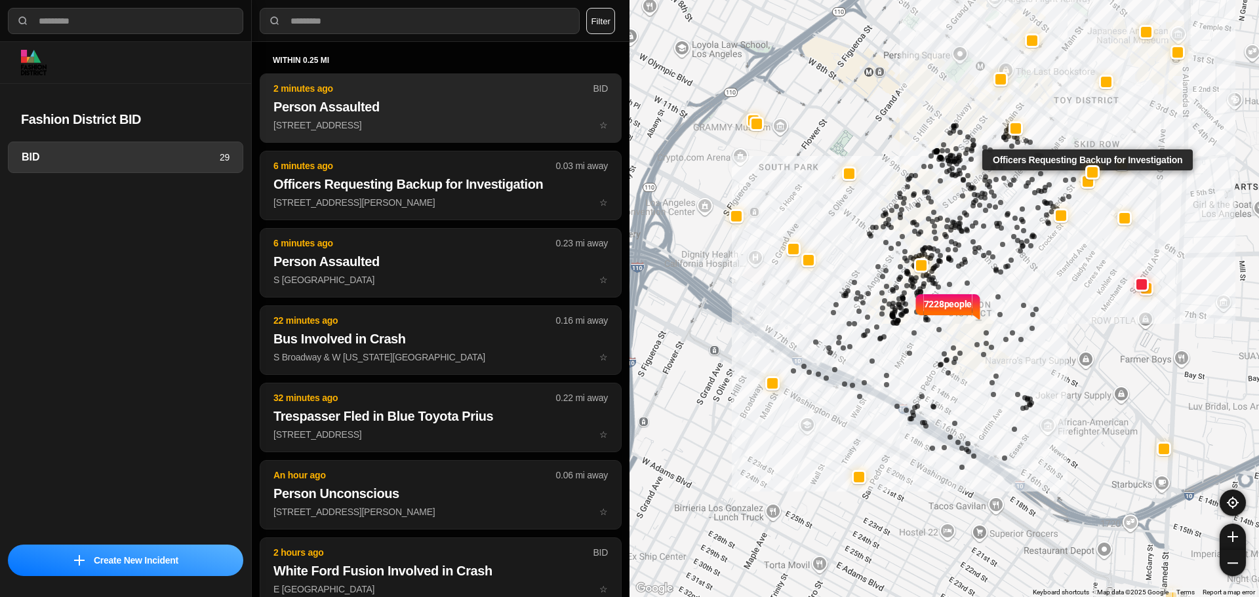
click at [459, 140] on button "2 minutes ago BID Person Assaulted [STREET_ADDRESS] ☆" at bounding box center [441, 107] width 362 height 69
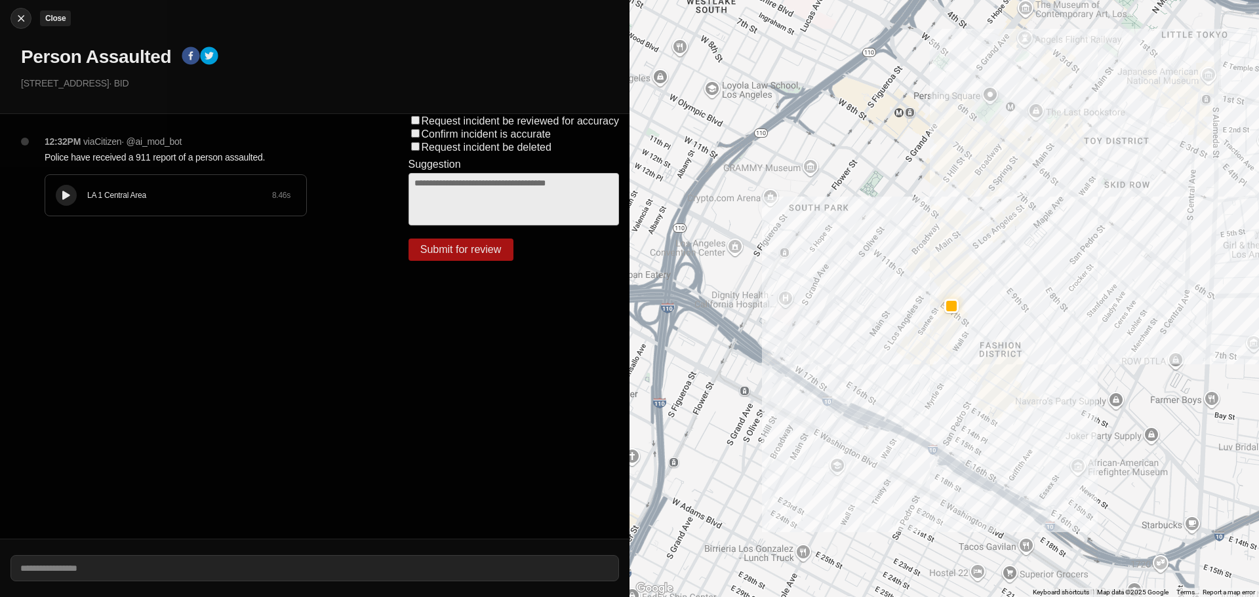
click at [19, 24] on img at bounding box center [20, 18] width 13 height 13
select select "*"
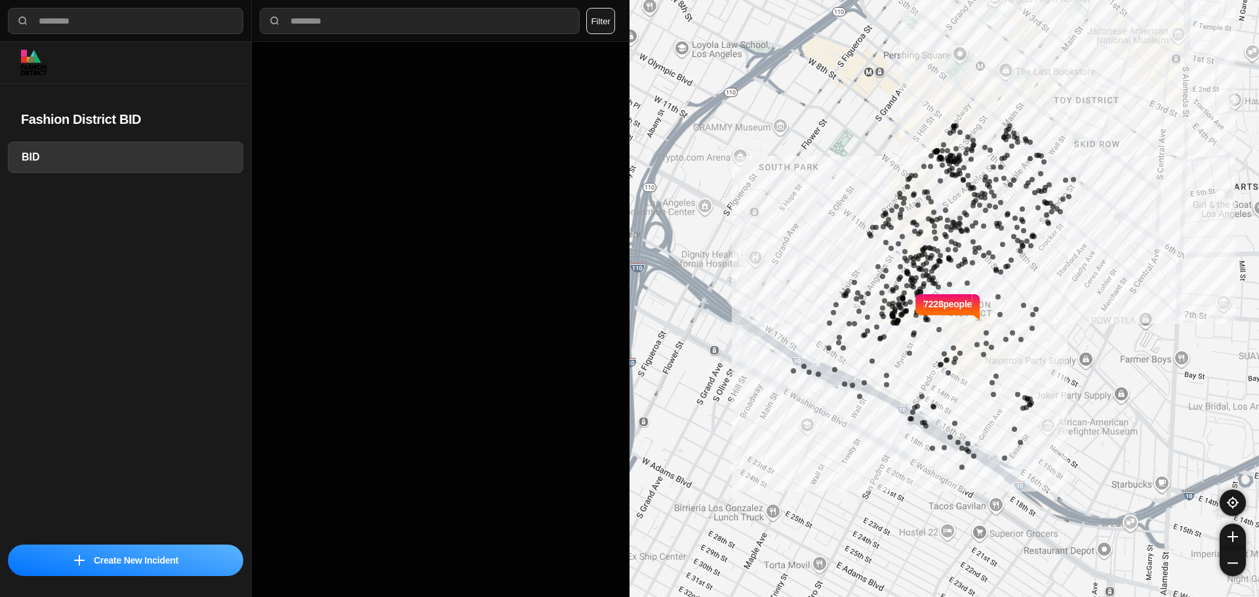
select select "*"
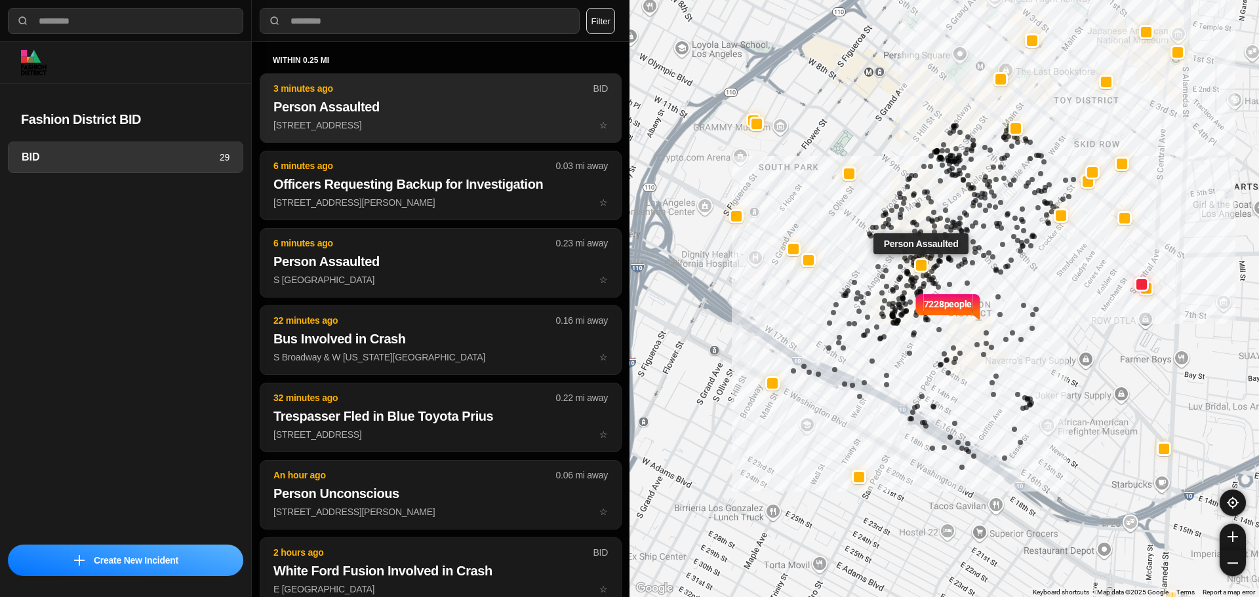
click at [389, 103] on h2 "Person Assaulted" at bounding box center [440, 107] width 334 height 18
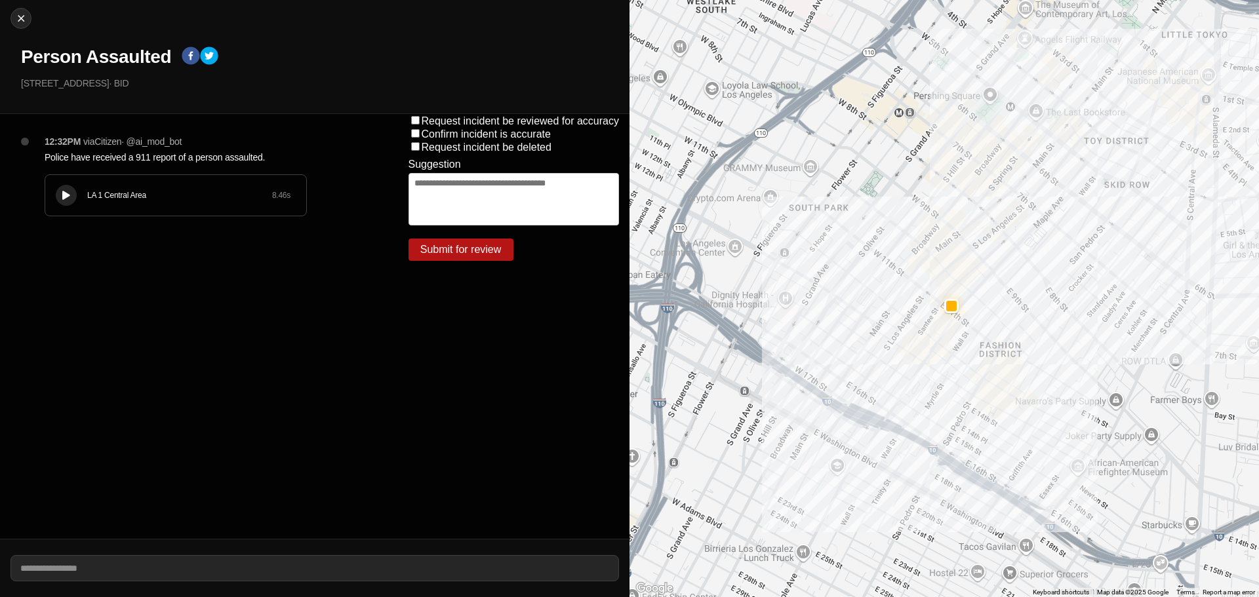
click at [57, 140] on p "12:32PM" at bounding box center [63, 141] width 36 height 13
click at [10, 20] on div "Close Person Assaulted 1046 South Santee Street · BID" at bounding box center [314, 57] width 629 height 114
click at [18, 12] on img at bounding box center [20, 18] width 13 height 13
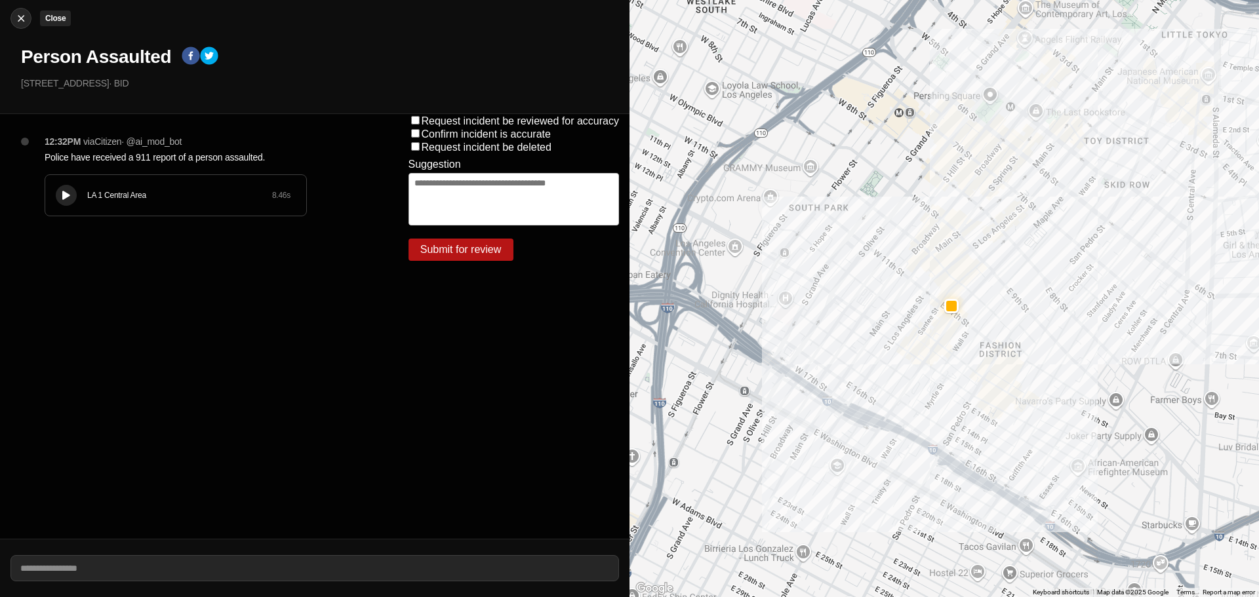
select select "*"
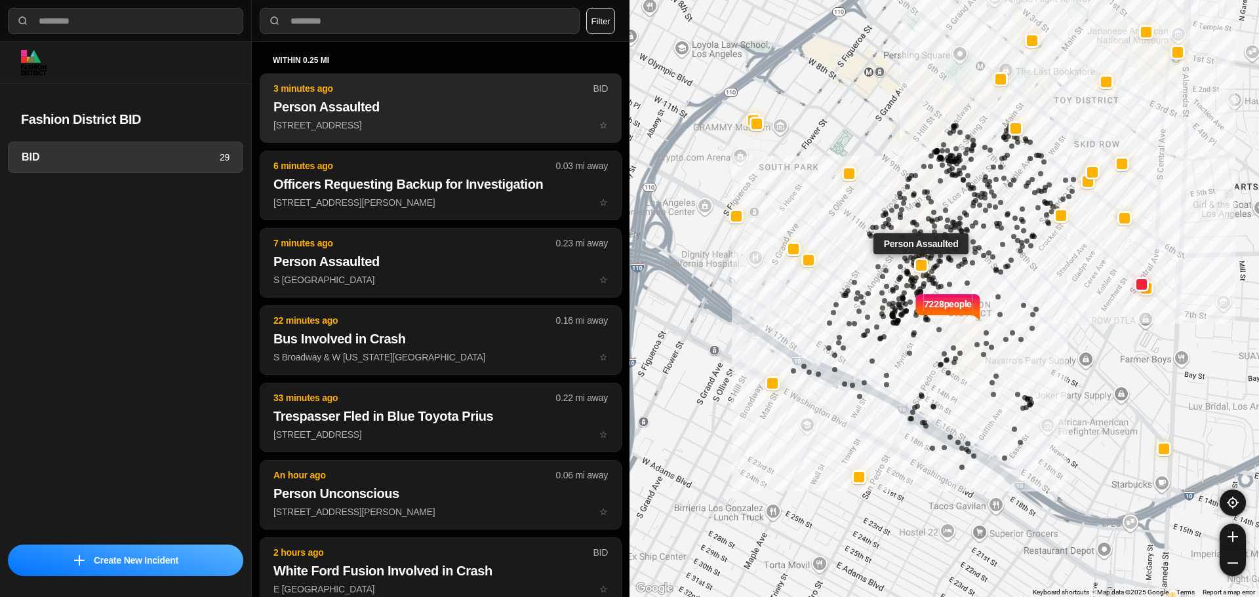
click at [332, 99] on h2 "Person Assaulted" at bounding box center [440, 107] width 334 height 18
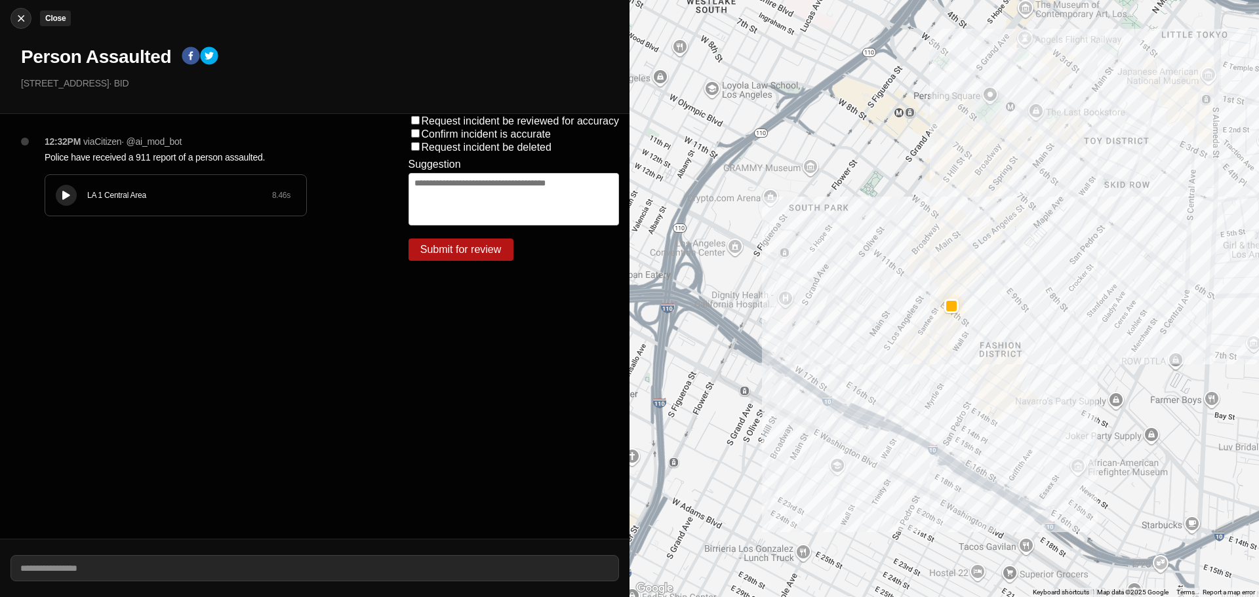
click at [22, 17] on img at bounding box center [20, 18] width 13 height 13
select select "*"
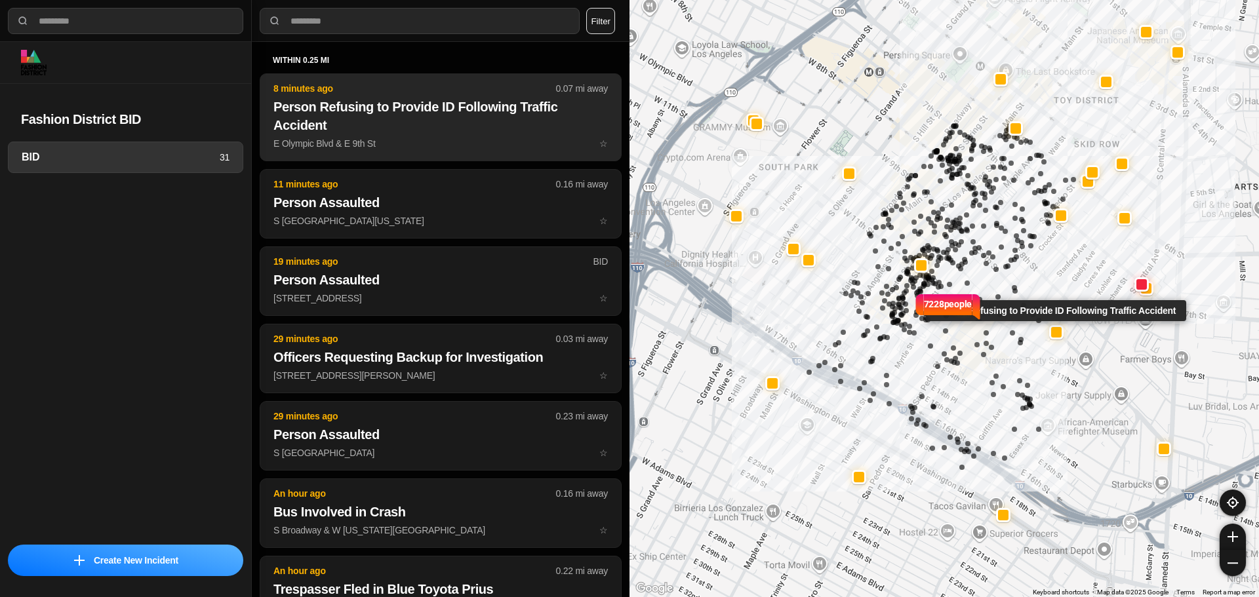
click at [398, 134] on button "8 minutes ago 0.07 mi away Person Refusing to Provide ID Following Traffic Acci…" at bounding box center [441, 117] width 362 height 88
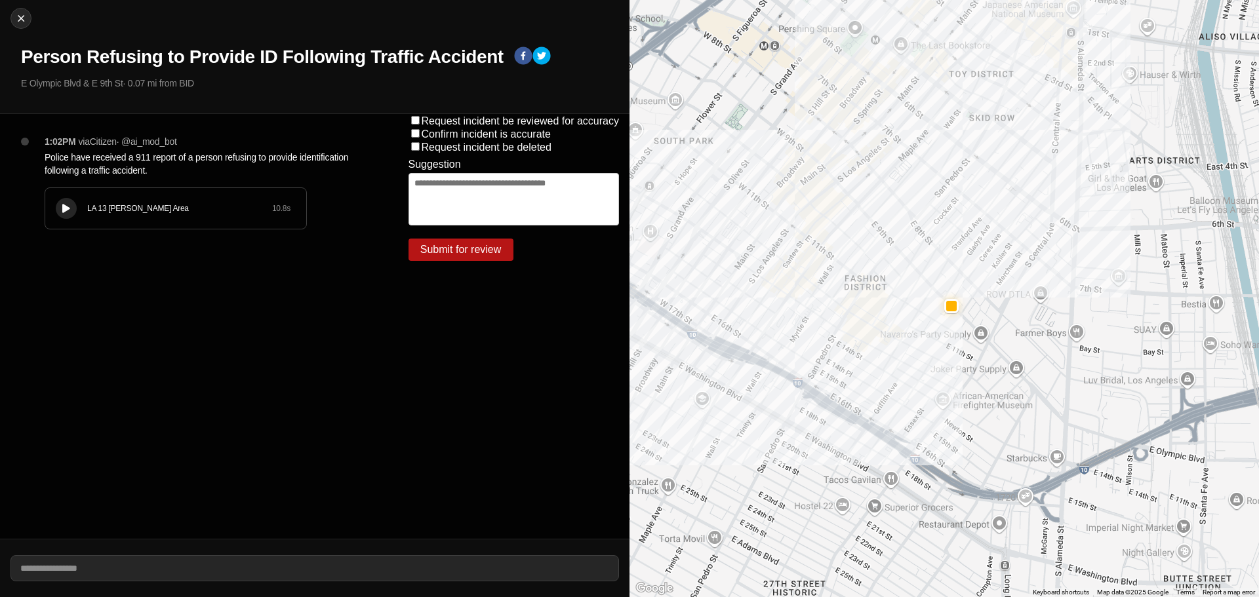
click at [200, 216] on div "LA 13 Newton Area 10.8 s" at bounding box center [175, 208] width 261 height 41
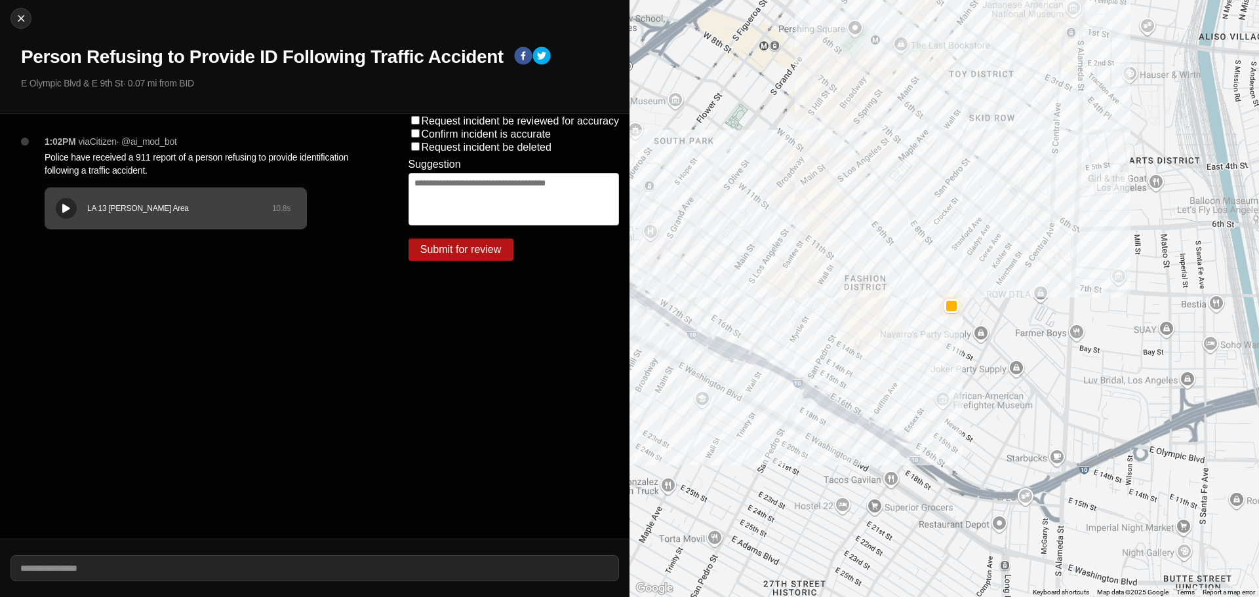
click at [77, 199] on div "LA 13 Newton Area 10.8 s" at bounding box center [175, 208] width 261 height 41
click at [57, 210] on button at bounding box center [66, 208] width 21 height 21
click at [31, 17] on div "Close Person Refusing to Provide ID Following Traffic Accident E Olympic Blvd &…" at bounding box center [314, 57] width 629 height 114
click at [24, 16] on img at bounding box center [20, 18] width 13 height 13
select select "*"
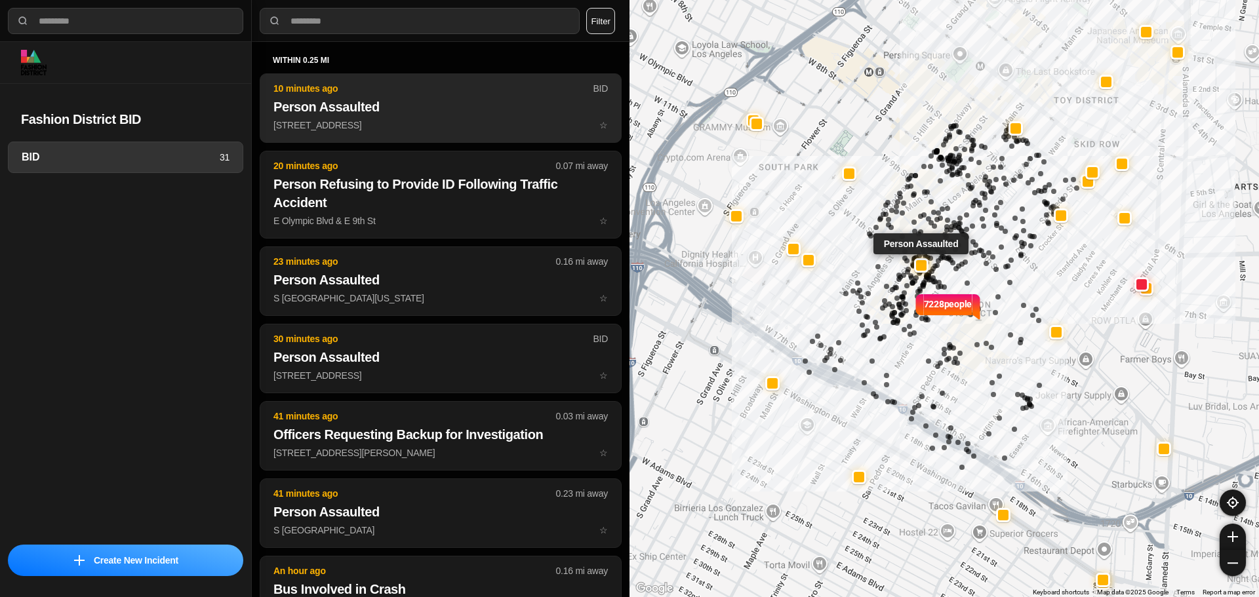
click at [343, 112] on h2 "Person Assaulted" at bounding box center [440, 107] width 334 height 18
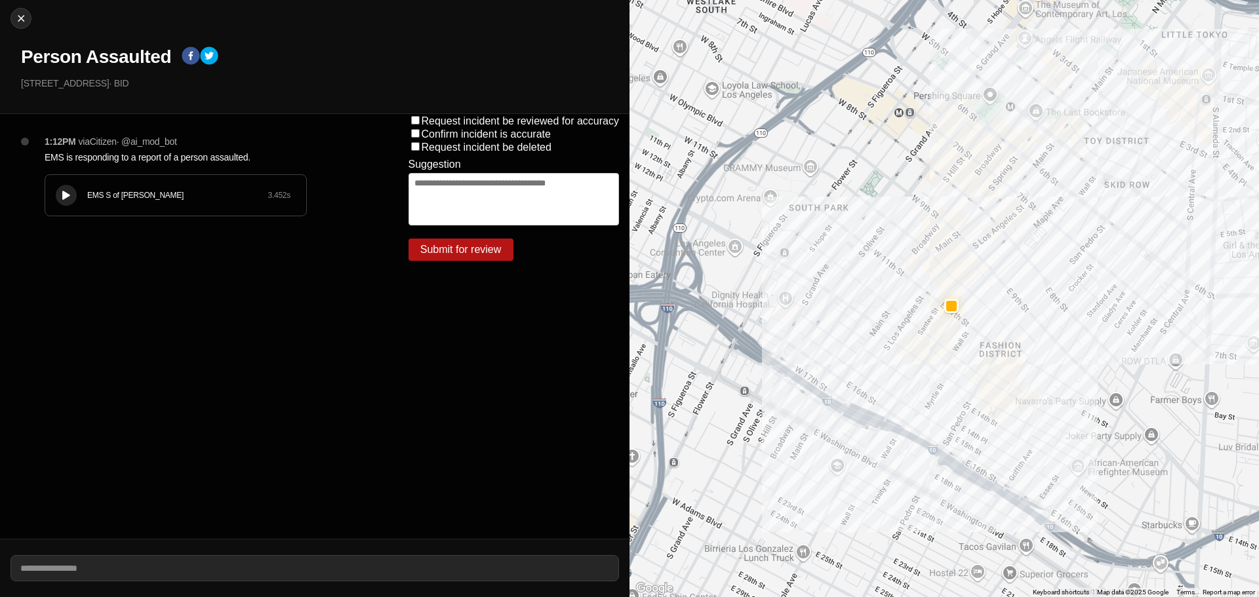
click at [25, 31] on div "Close Person Assaulted 1046 South Santee Street · BID" at bounding box center [314, 57] width 629 height 114
click at [23, 24] on img at bounding box center [20, 18] width 13 height 13
select select "*"
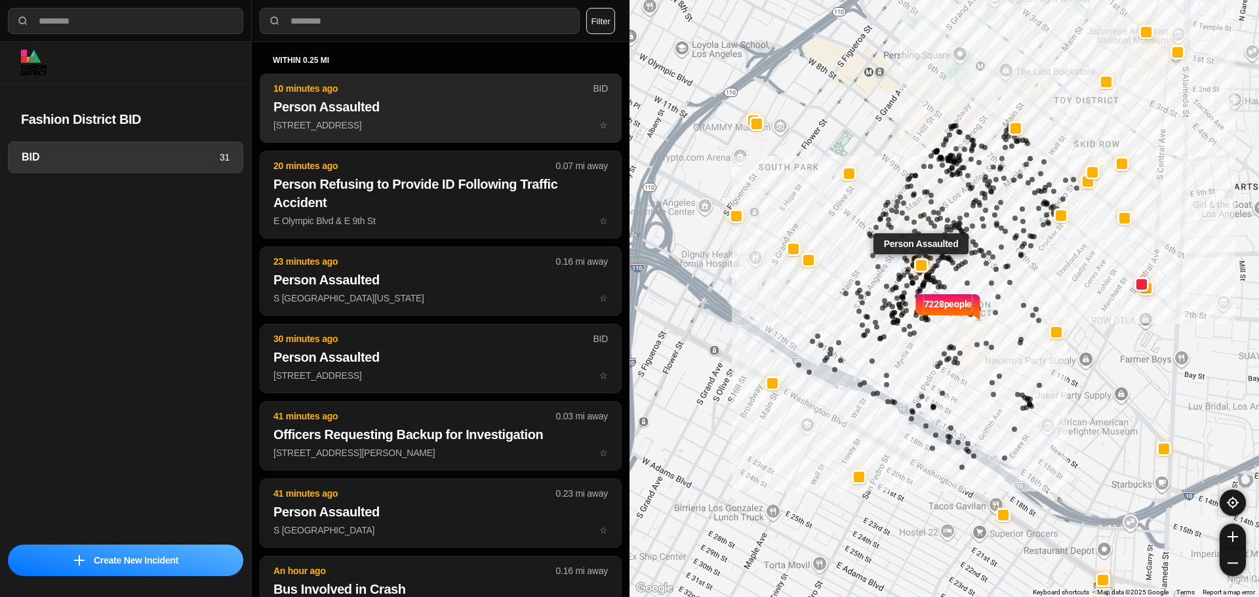
click at [355, 106] on h2 "Person Assaulted" at bounding box center [440, 107] width 334 height 18
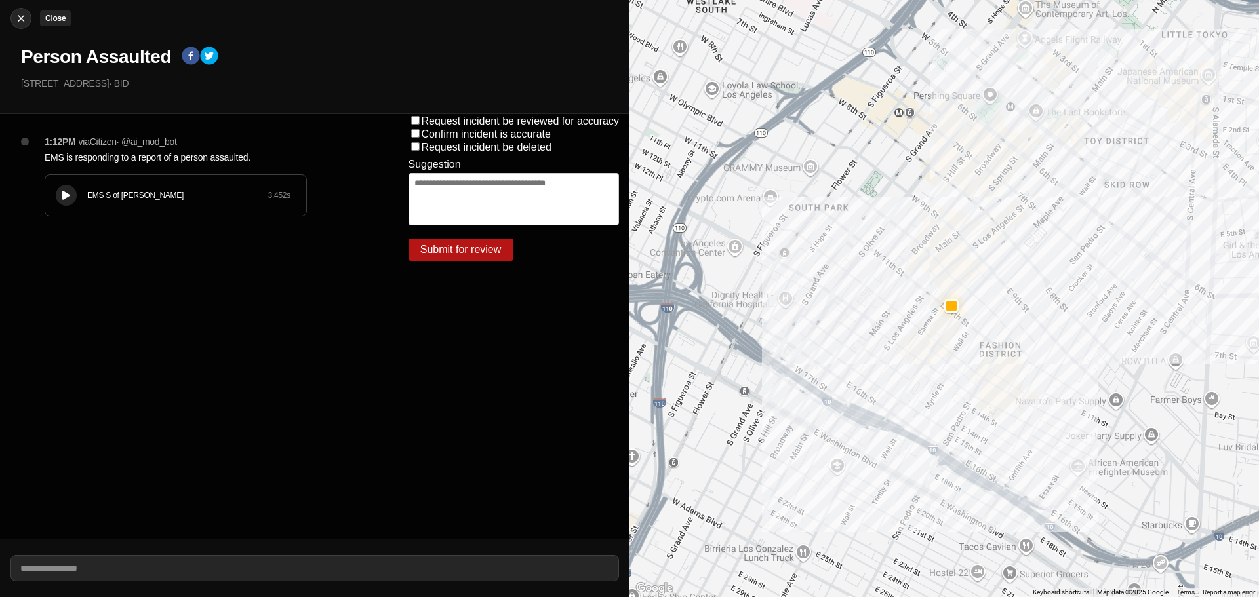
click at [11, 19] on div at bounding box center [21, 18] width 20 height 13
select select "*"
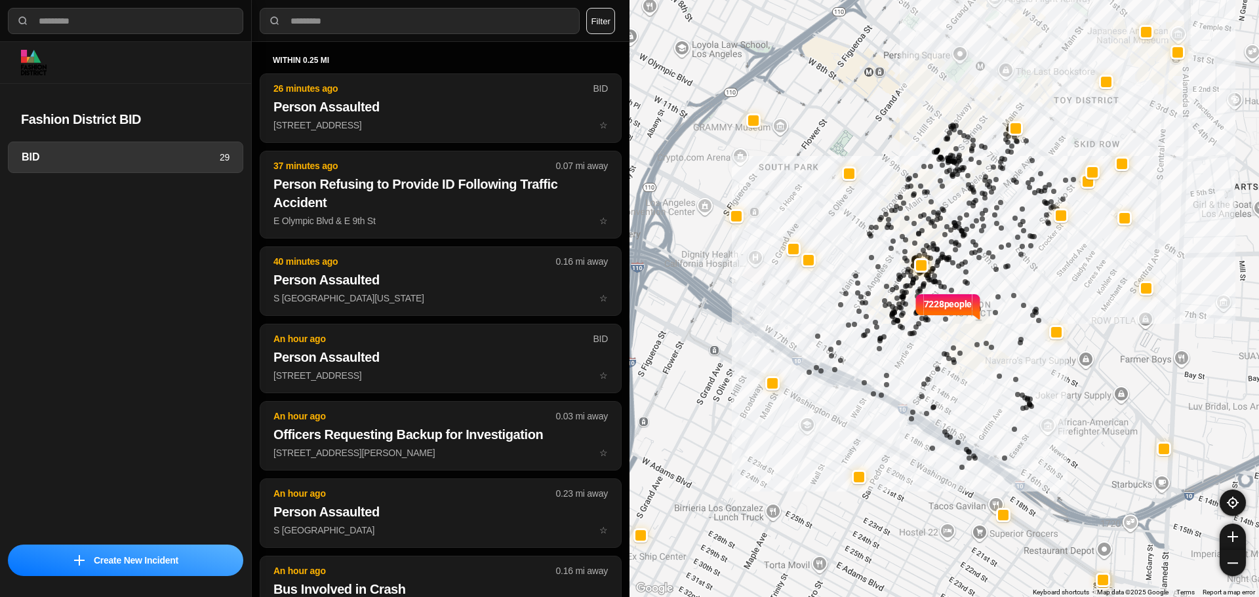
select select "*"
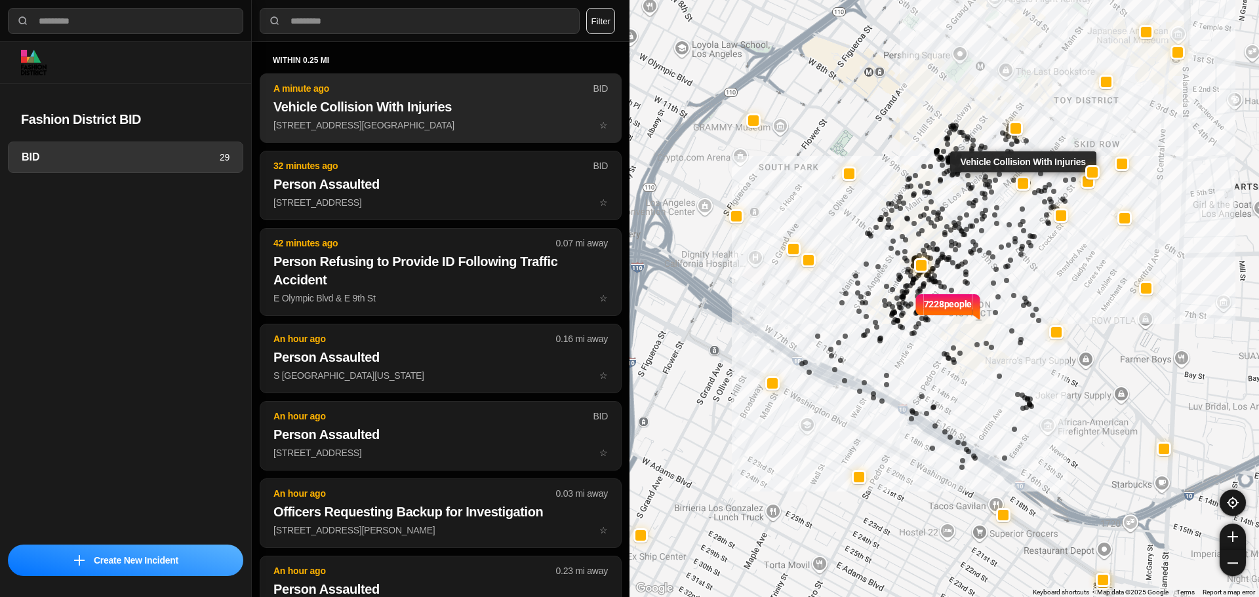
click at [402, 92] on p "A minute ago" at bounding box center [432, 88] width 319 height 13
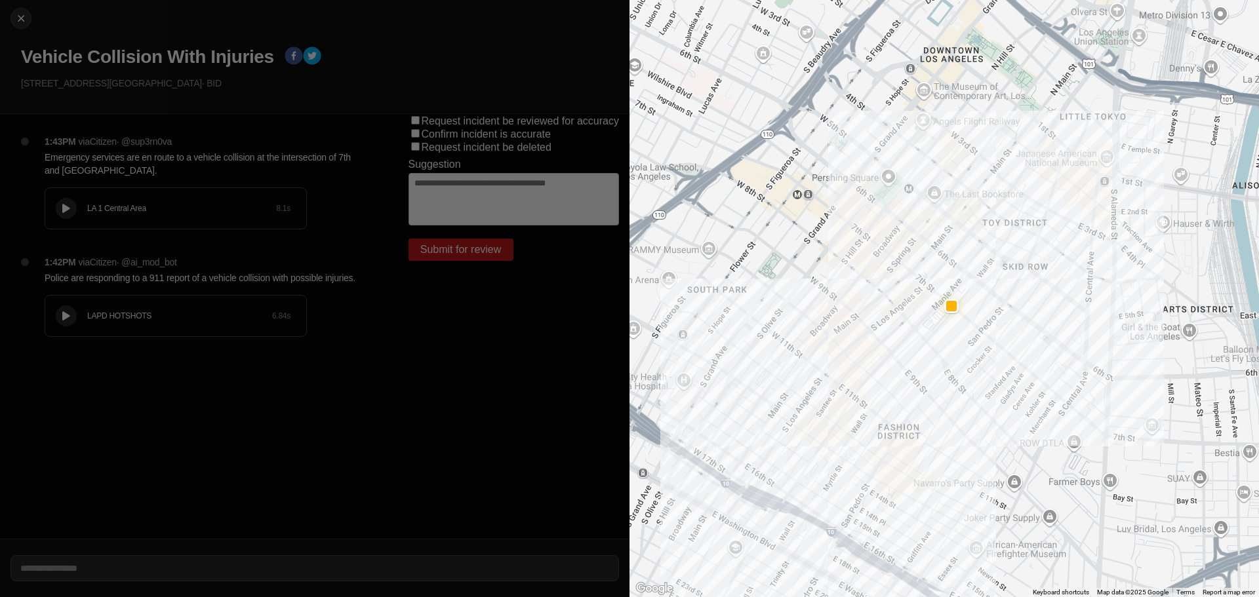
click at [530, 417] on div "Request incident be reviewed for accuracy Confirm incident is accurate Request …" at bounding box center [514, 326] width 232 height 425
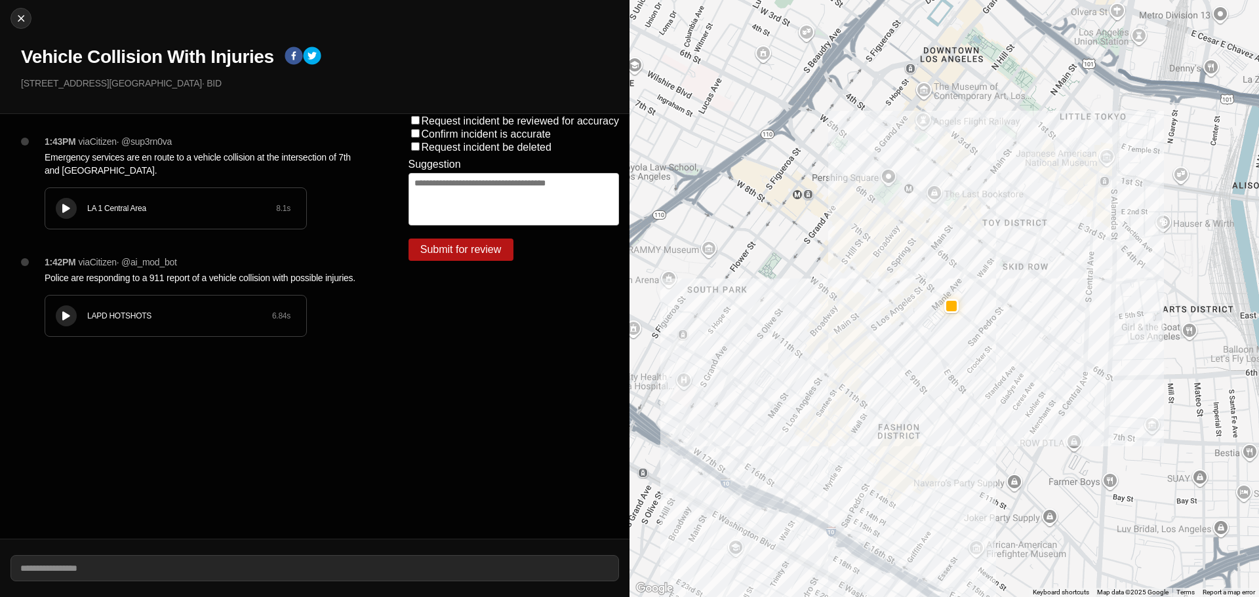
click at [64, 317] on icon at bounding box center [66, 316] width 8 height 9
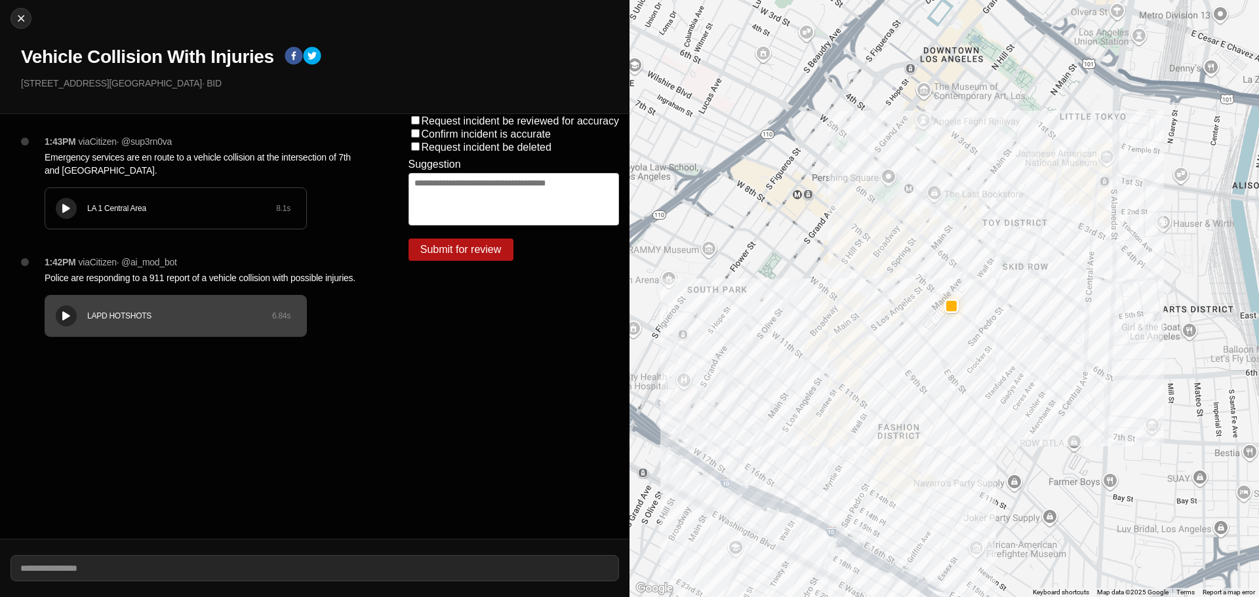
click at [68, 209] on icon at bounding box center [66, 209] width 8 height 9
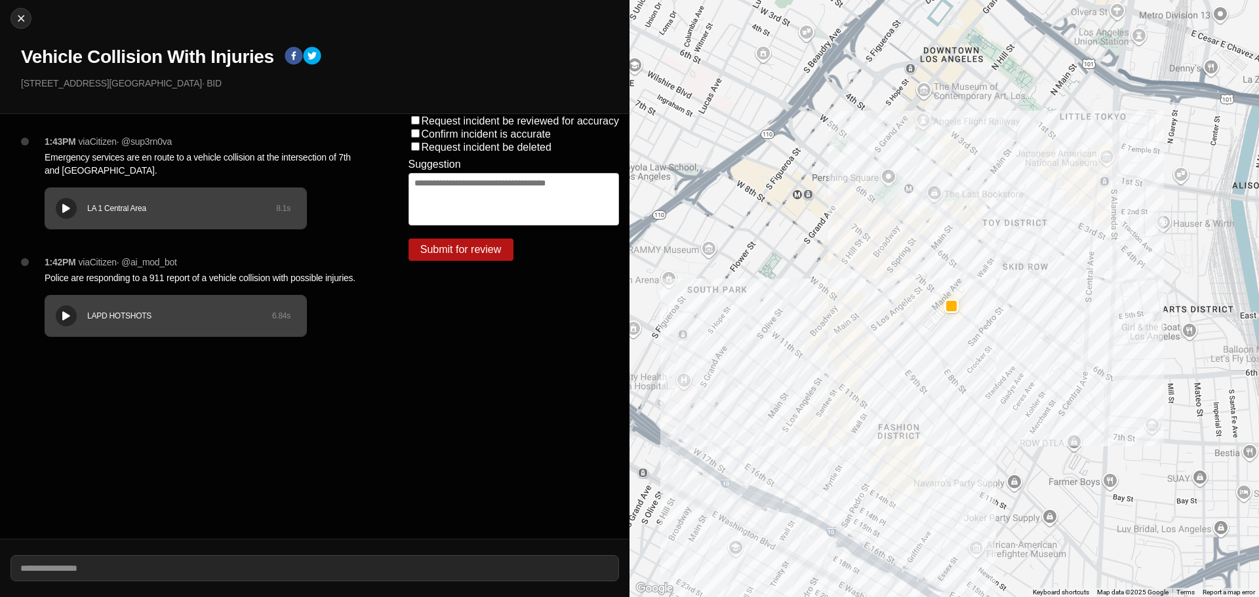
click at [199, 60] on h1 "Vehicle Collision With Injuries" at bounding box center [147, 57] width 253 height 24
copy div "Vehicle Collision With Injuries"
drag, startPoint x: 100, startPoint y: 87, endPoint x: 0, endPoint y: 89, distance: 100.3
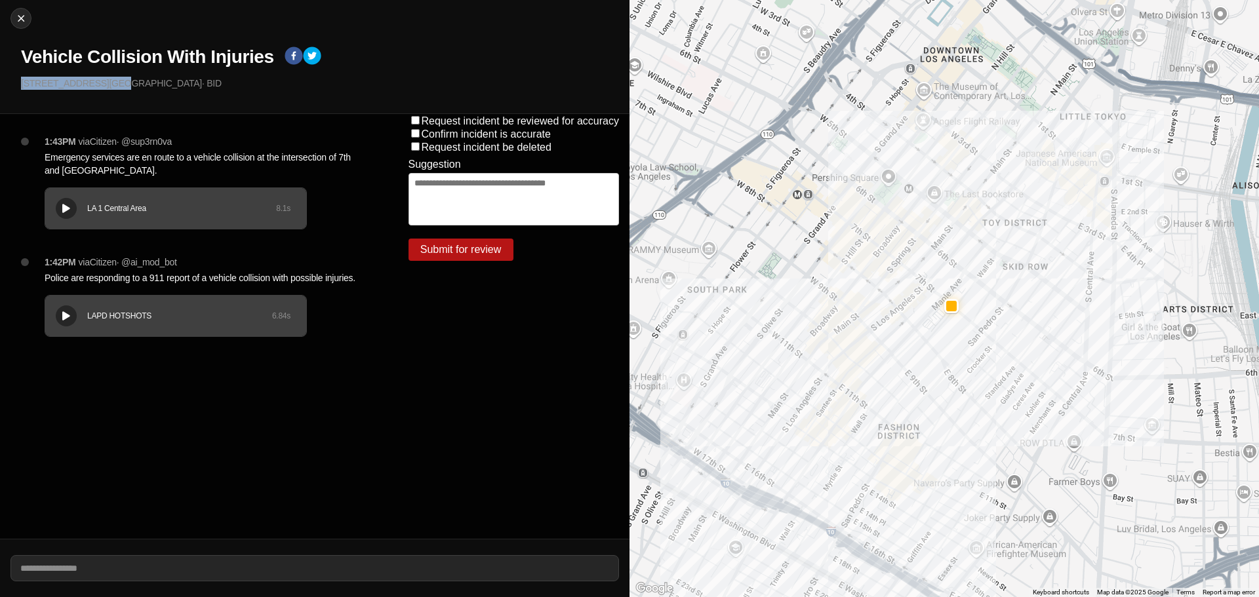
click at [0, 89] on div "Close Vehicle Collision With Injuries E 7th St & Maple Ave · BID" at bounding box center [314, 57] width 629 height 114
copy p "E 7th St & Maple Ave"
click at [136, 279] on p "Police are responding to a 911 report of a vehicle collision with possible inju…" at bounding box center [200, 277] width 311 height 13
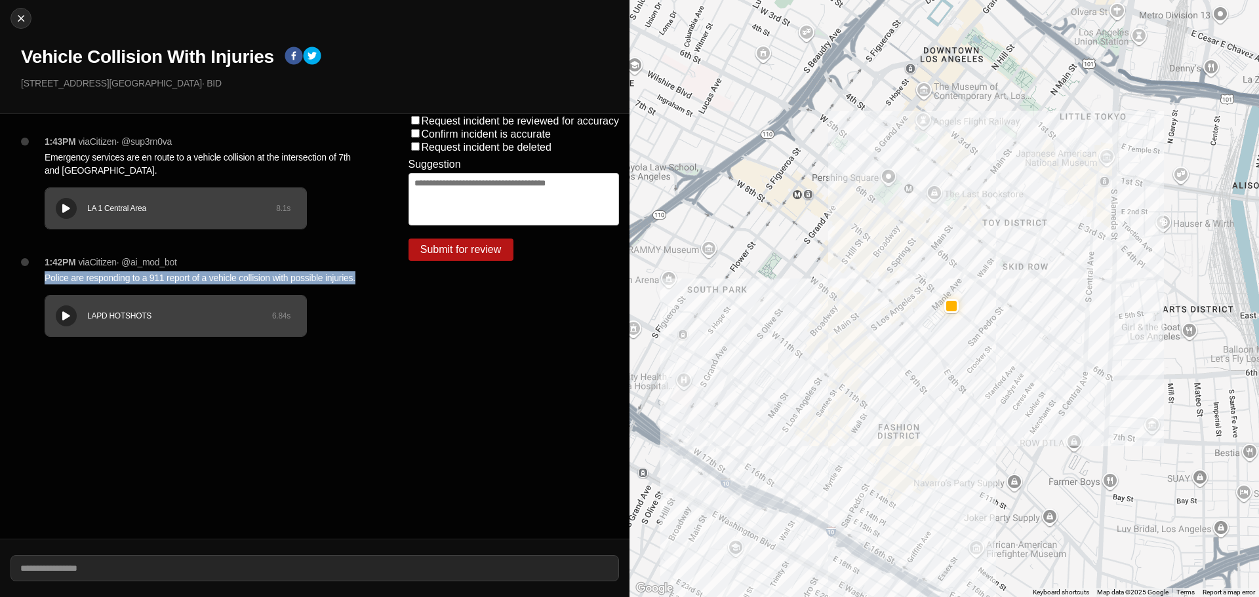
click at [136, 279] on p "Police are responding to a 911 report of a vehicle collision with possible inju…" at bounding box center [200, 277] width 311 height 13
copy p "Police are responding to a 911 report of a vehicle collision with possible inju…"
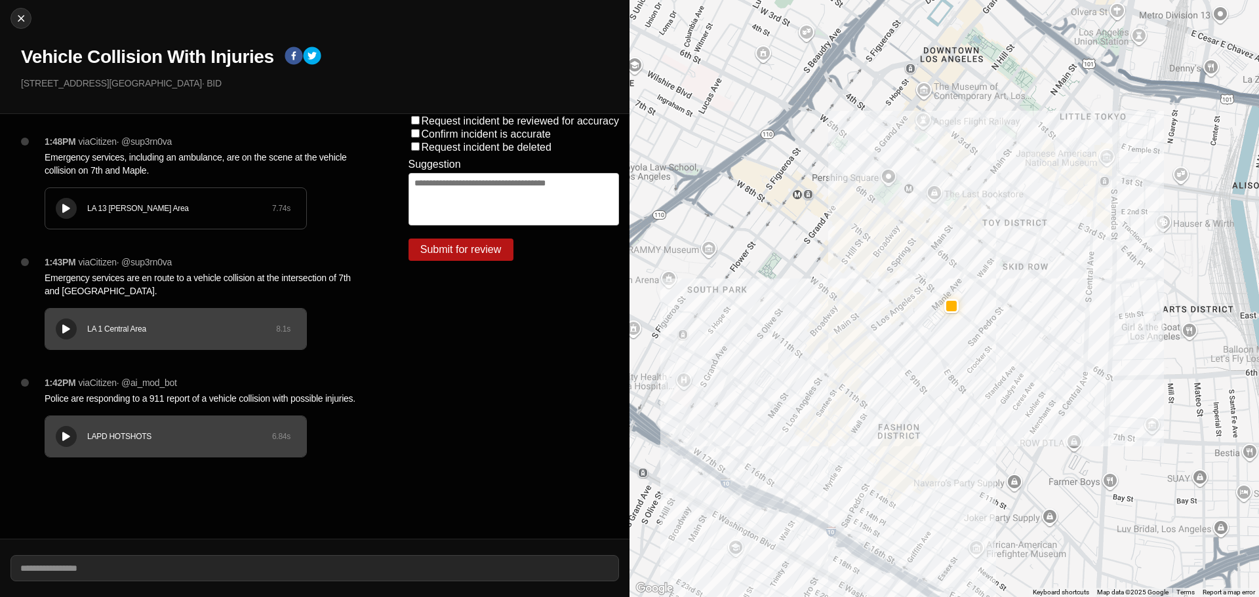
click at [94, 279] on p "Emergency services are en route to a vehicle collision at the intersection of 7…" at bounding box center [200, 284] width 311 height 26
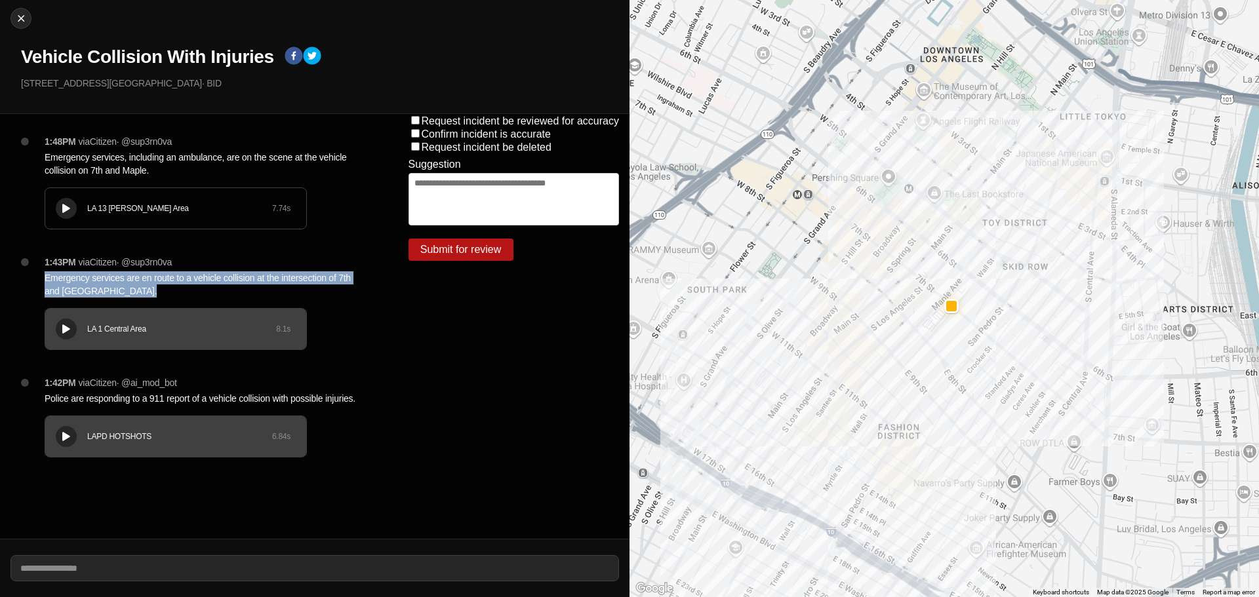
click at [94, 279] on p "Emergency services are en route to a vehicle collision at the intersection of 7…" at bounding box center [200, 284] width 311 height 26
copy p "Emergency services are en route to a vehicle collision at the intersection of 7…"
click at [207, 283] on p "Emergency services are en route to a vehicle collision at the intersection of 7…" at bounding box center [200, 284] width 311 height 26
copy p "Emergency services are en route to a vehicle collision at the intersection of 7…"
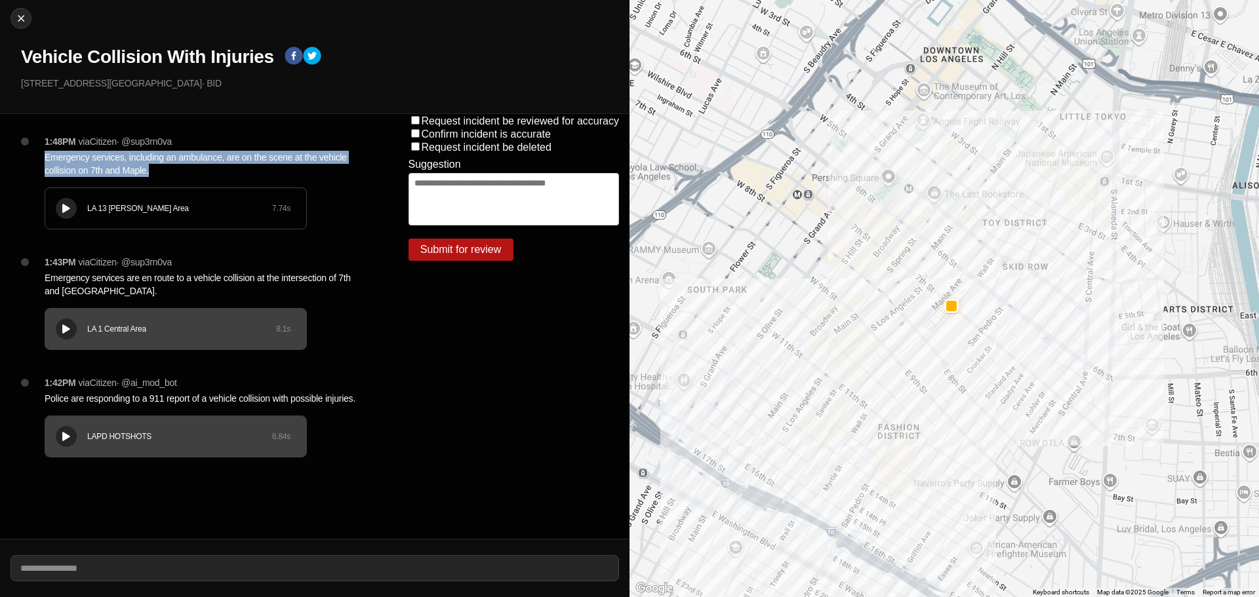
drag, startPoint x: 149, startPoint y: 174, endPoint x: 31, endPoint y: 160, distance: 119.5
click at [35, 159] on div "1:48PM via Citizen · @ sup3rn0va Emergency services, including an ambulance, ar…" at bounding box center [205, 195] width 343 height 121
copy p "Emergency services, including an ambulance, are on the scene at the vehicle col…"
click at [69, 206] on icon at bounding box center [66, 209] width 8 height 9
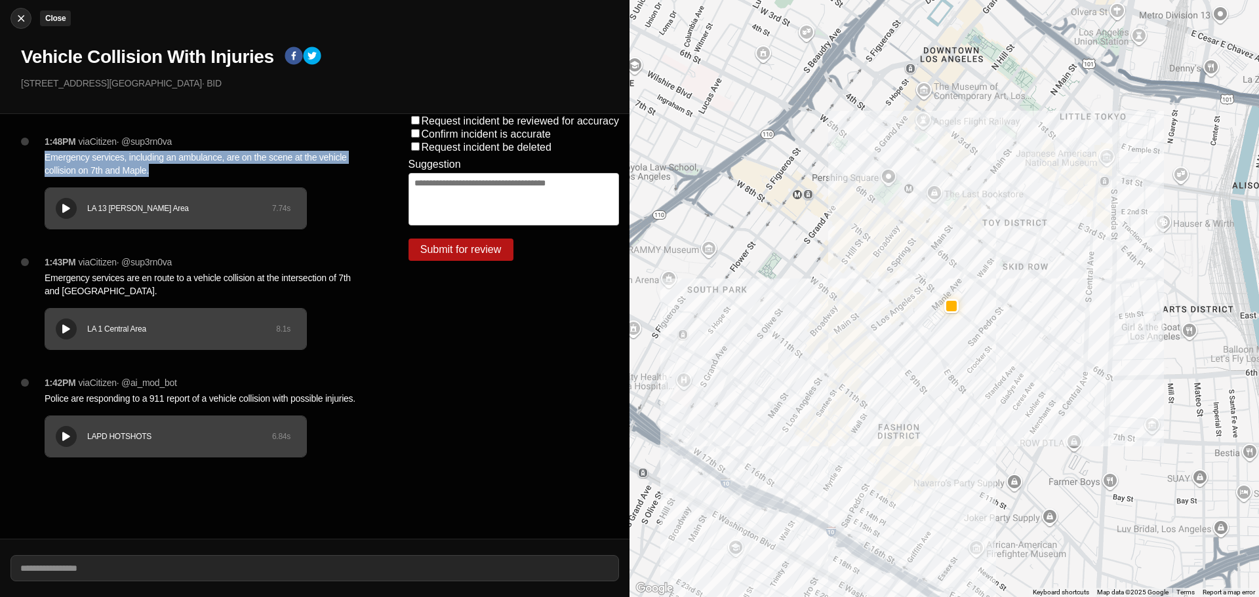
click at [22, 19] on img at bounding box center [20, 18] width 13 height 13
select select "*"
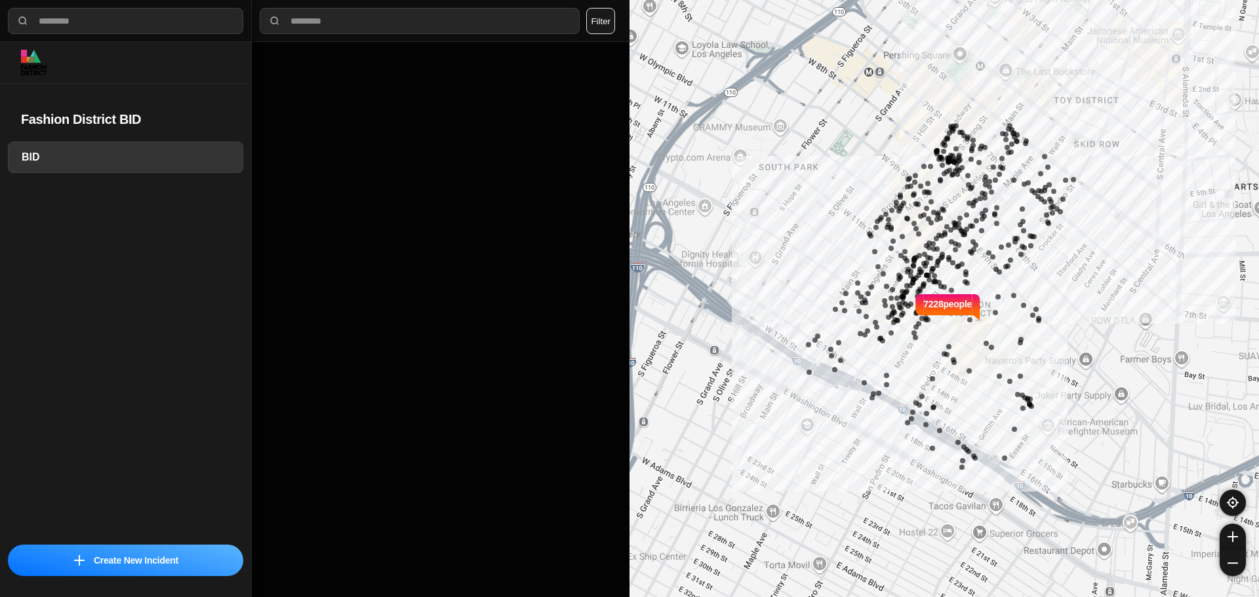
select select "*"
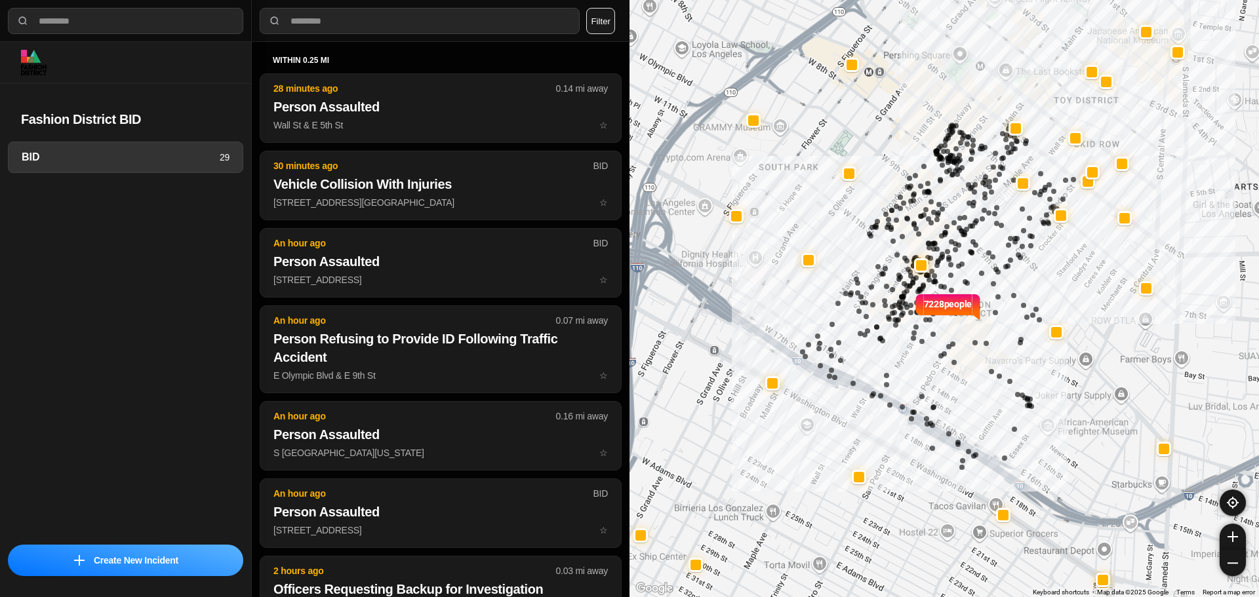
select select "*"
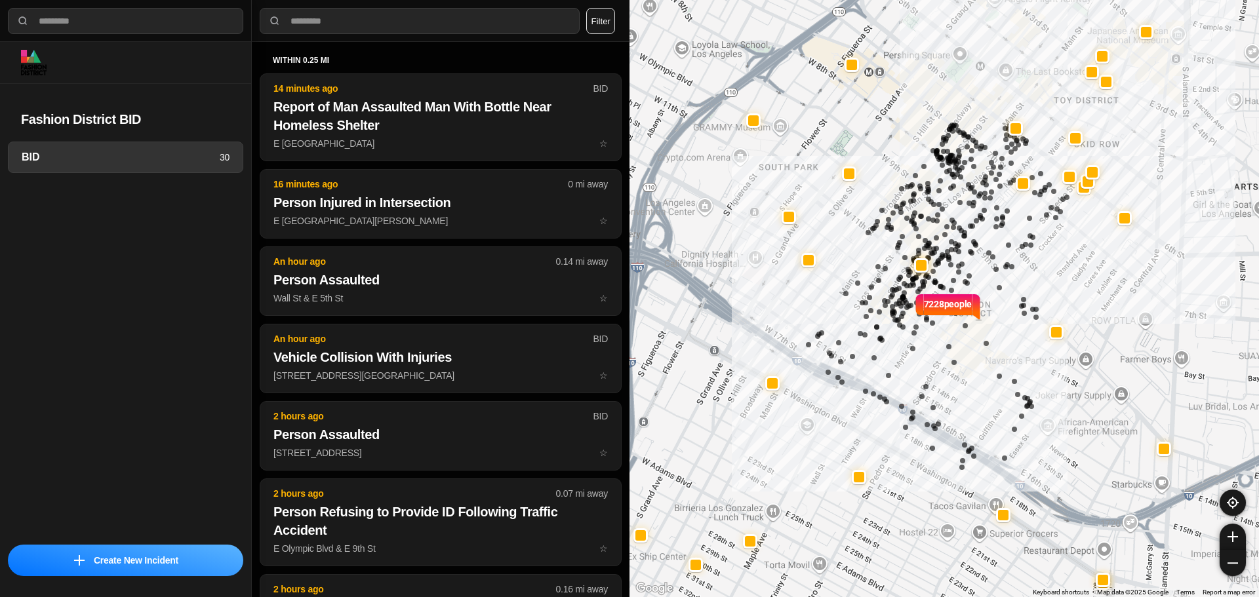
select select "*"
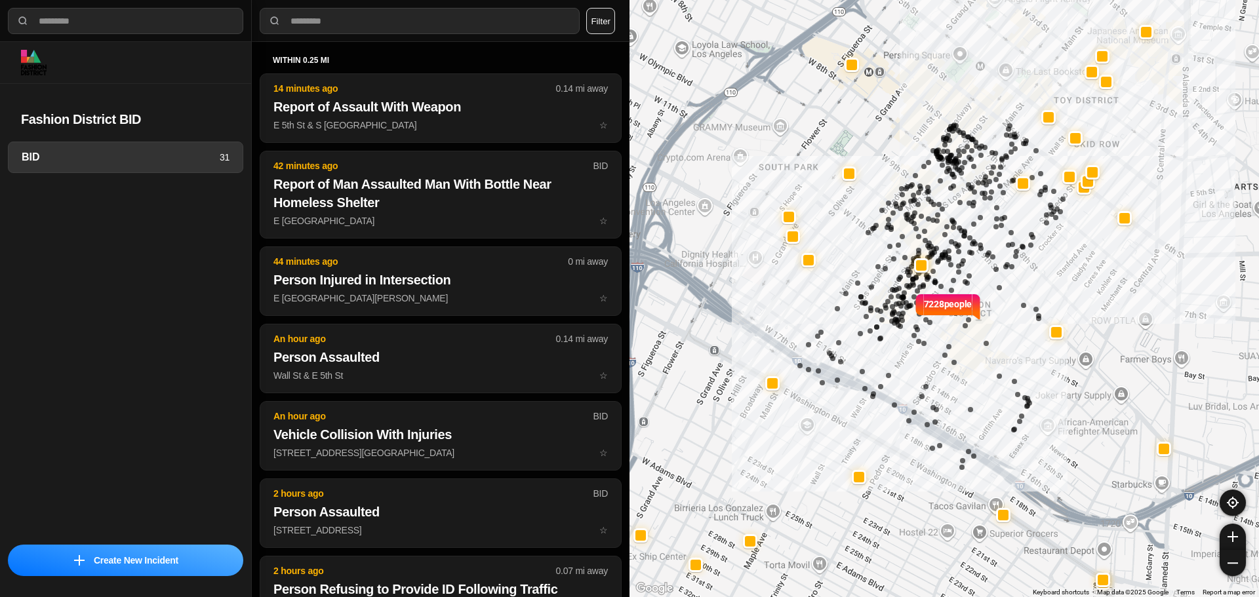
select select "*"
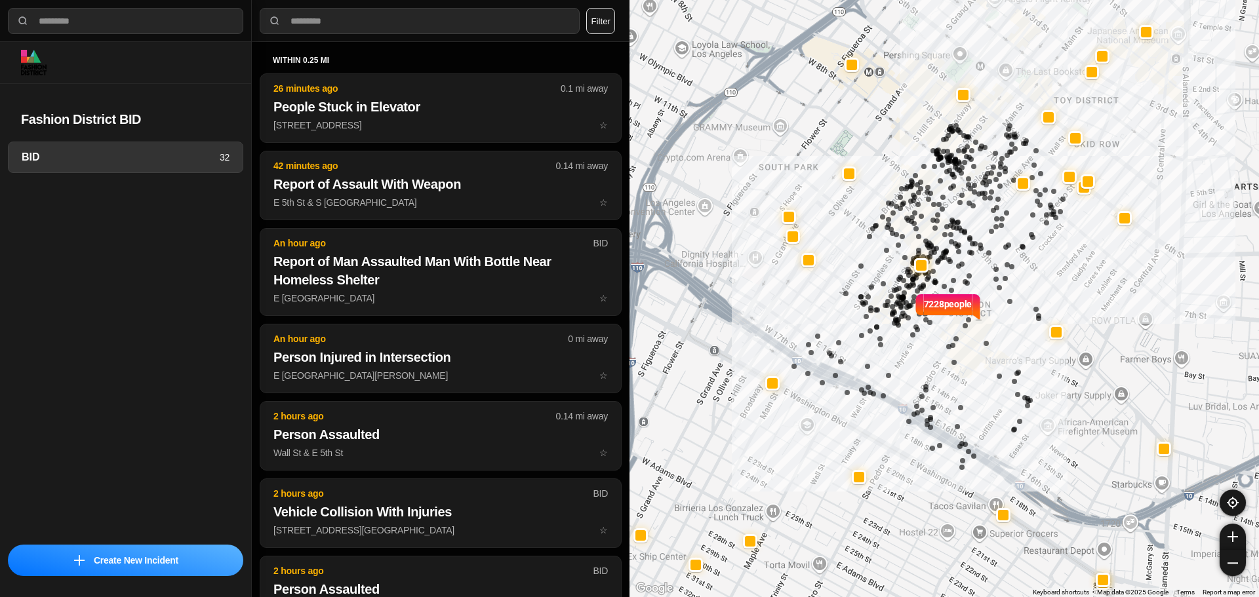
select select "*"
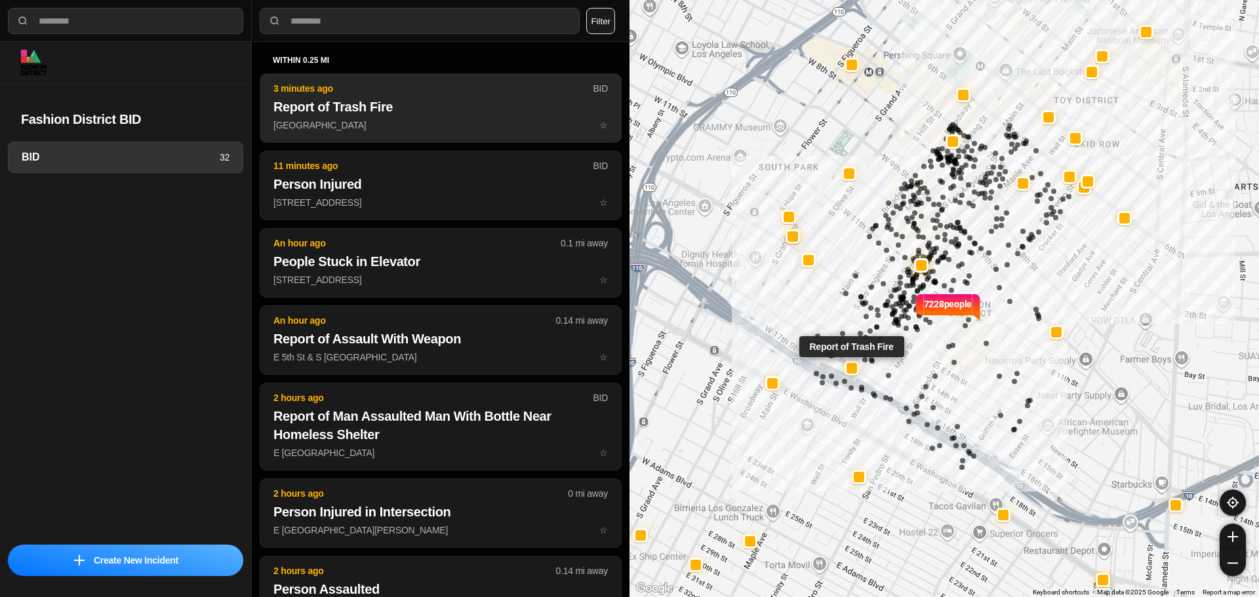
click at [499, 111] on h2 "Report of Trash Fire" at bounding box center [440, 107] width 334 height 18
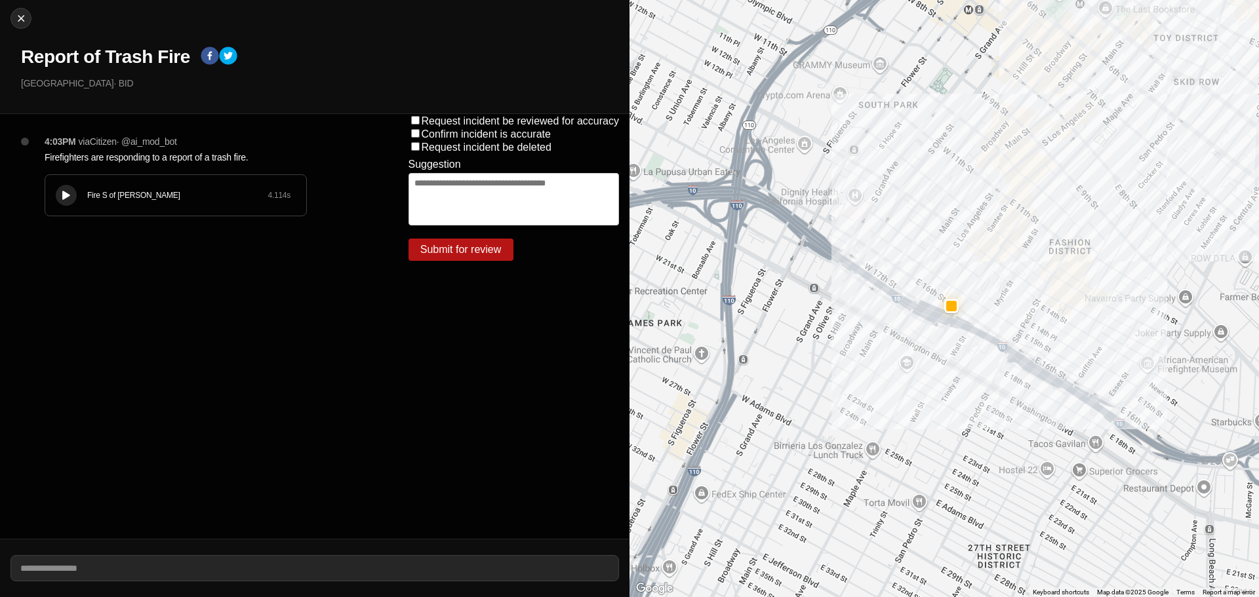
click at [64, 195] on icon at bounding box center [66, 195] width 8 height 9
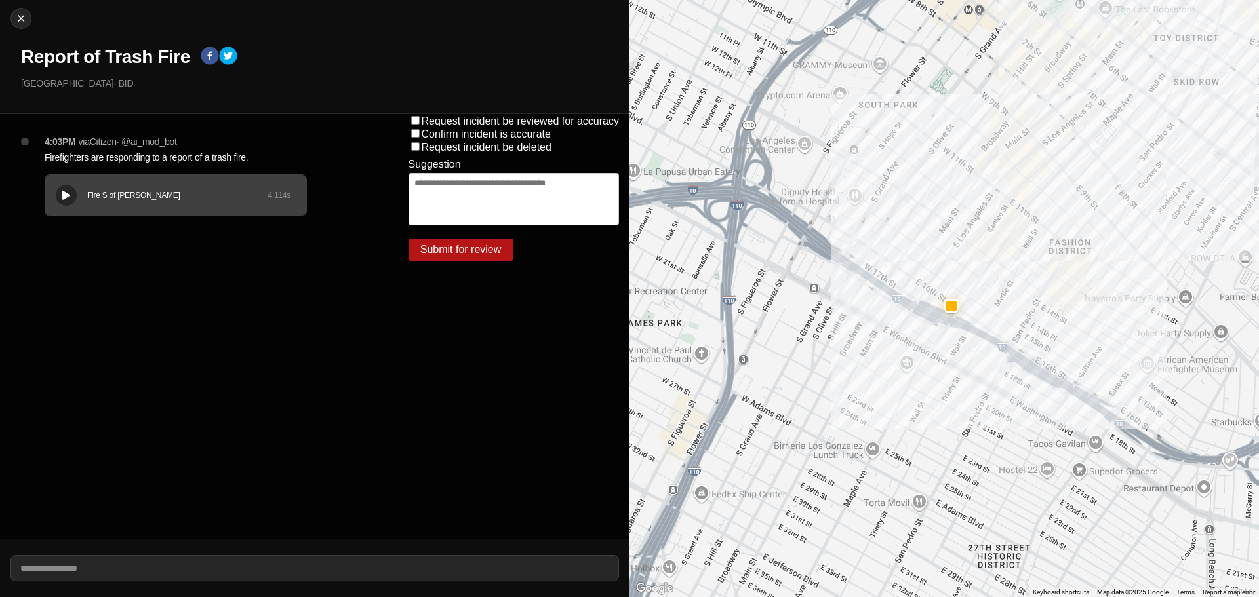
drag, startPoint x: 96, startPoint y: 39, endPoint x: 98, endPoint y: 47, distance: 8.0
click at [97, 40] on div "Close Report of Trash Fire Santee St & E 16th St · BID" at bounding box center [314, 57] width 629 height 114
click at [98, 47] on h1 "Report of Trash Fire" at bounding box center [105, 57] width 169 height 24
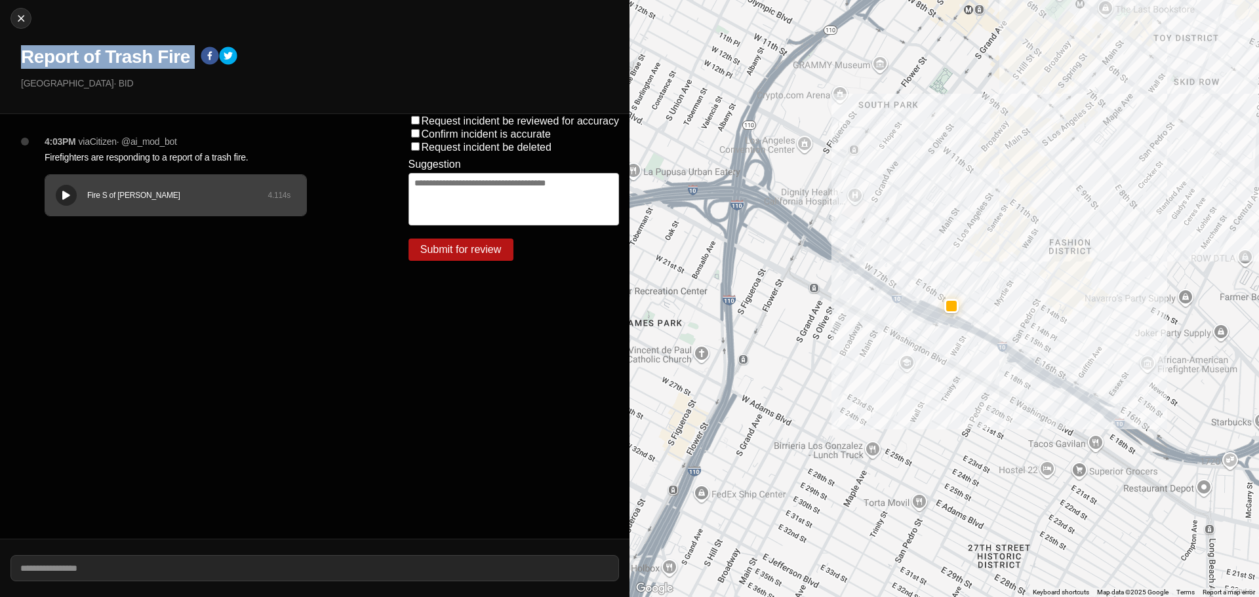
copy div "Report of Trash Fire"
drag, startPoint x: 103, startPoint y: 84, endPoint x: 0, endPoint y: 81, distance: 103.0
click at [0, 81] on div "Close Report of Trash Fire Santee St & E 16th St · BID" at bounding box center [314, 57] width 629 height 114
copy p "[GEOGRAPHIC_DATA]"
click at [112, 151] on p "Firefighters are responding to a report of a trash fire." at bounding box center [200, 157] width 311 height 13
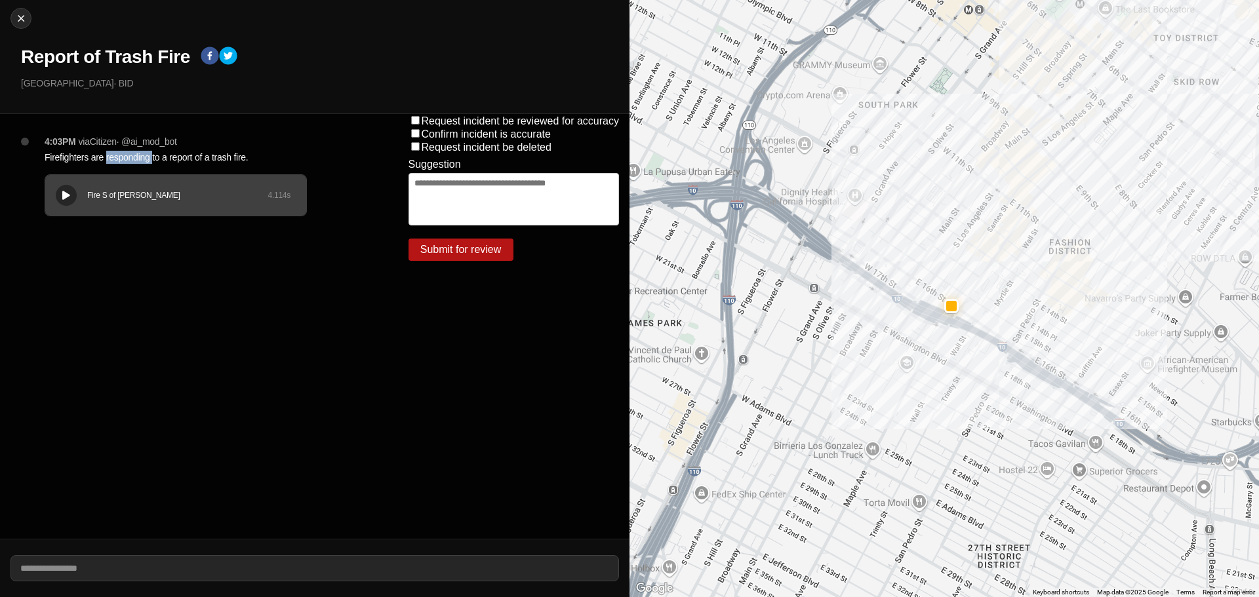
click at [112, 151] on p "Firefighters are responding to a report of a trash fire." at bounding box center [200, 157] width 311 height 13
click at [112, 153] on p "Firefighters are responding to a report of a trash fire." at bounding box center [200, 157] width 311 height 13
click at [6, 5] on div "Close Report of Trash Fire Santee St & E 16th St · BID" at bounding box center [314, 57] width 629 height 114
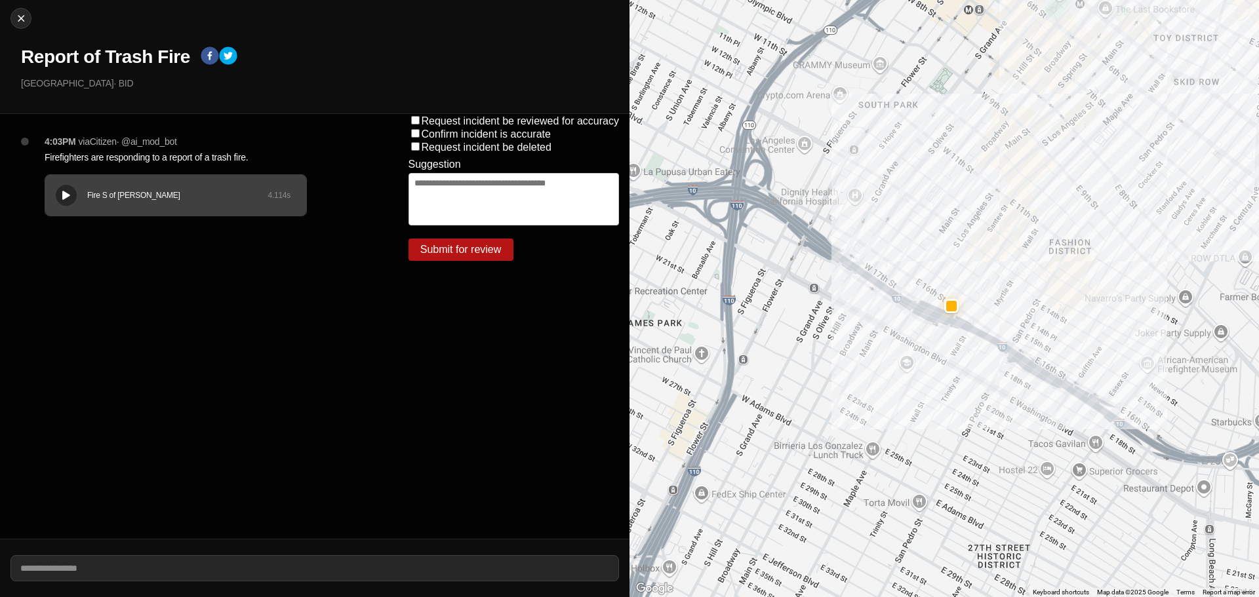
click at [33, 26] on div "Close Report of Trash Fire Santee St & E 16th St · BID" at bounding box center [314, 57] width 629 height 114
click at [22, 20] on img at bounding box center [20, 18] width 13 height 13
select select "*"
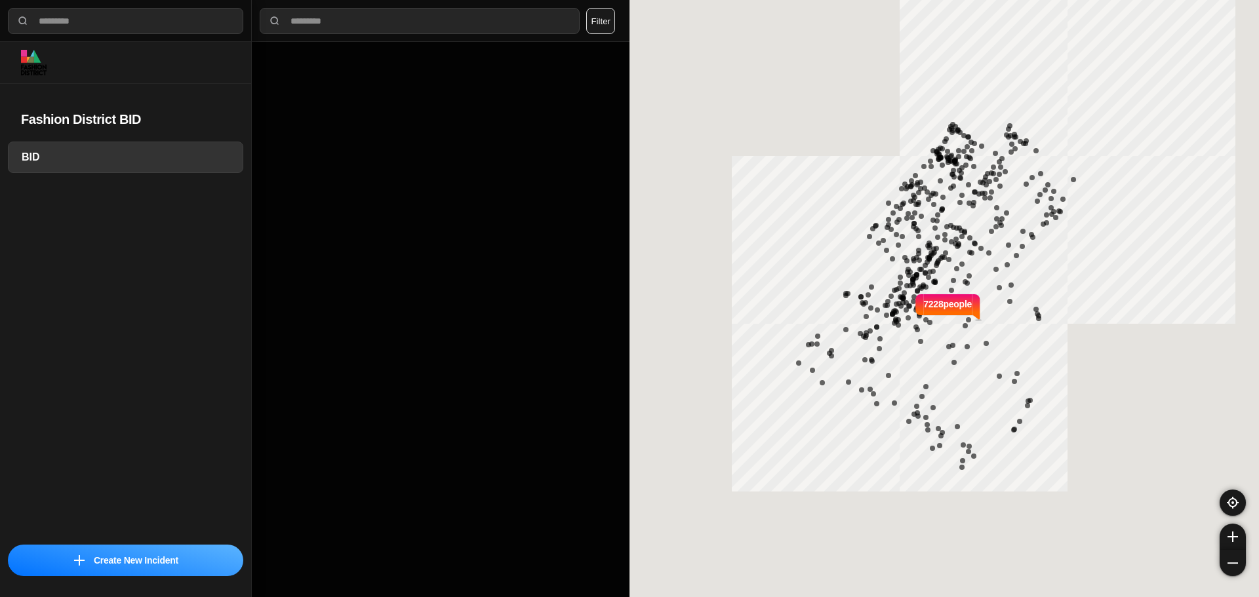
select select "*"
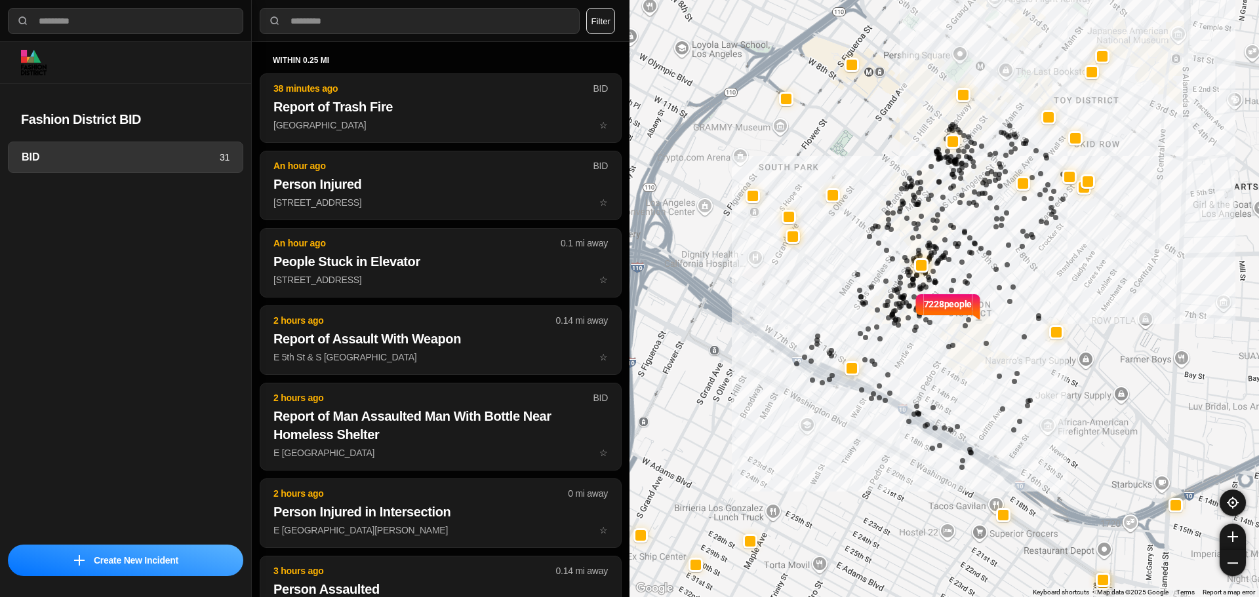
select select "*"
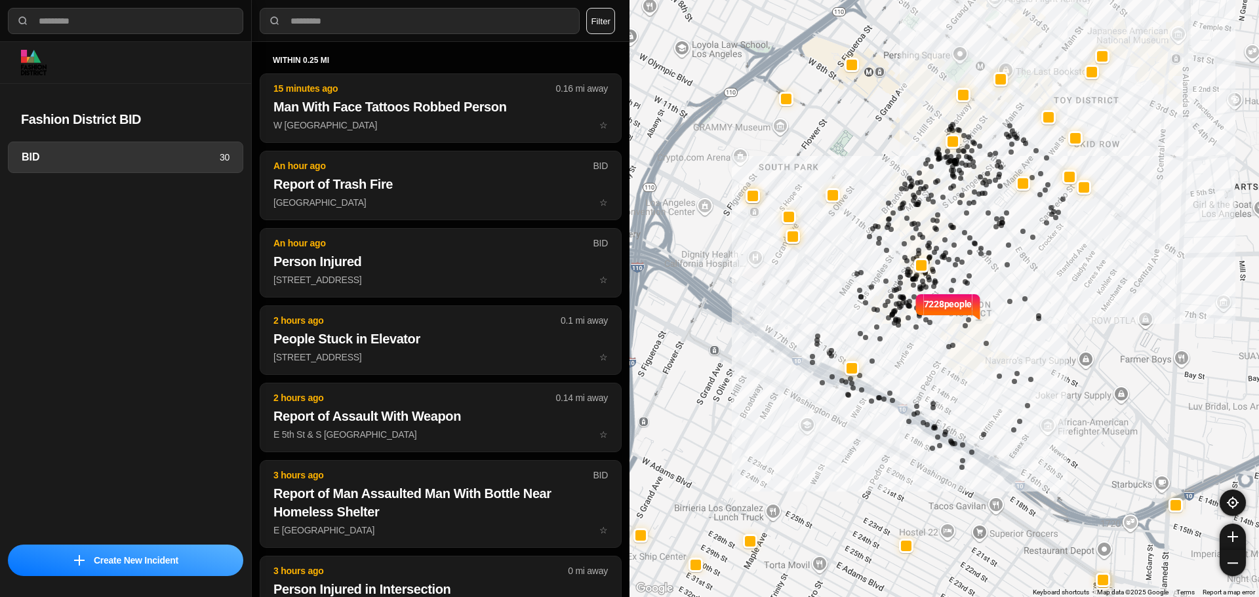
select select "*"
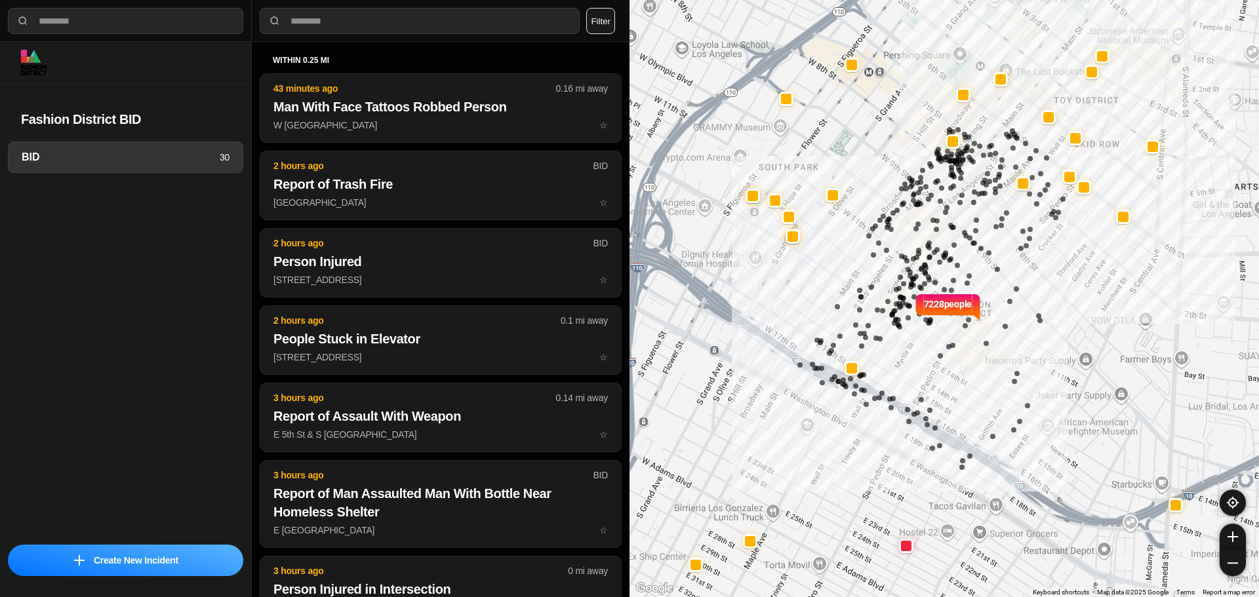
select select "*"
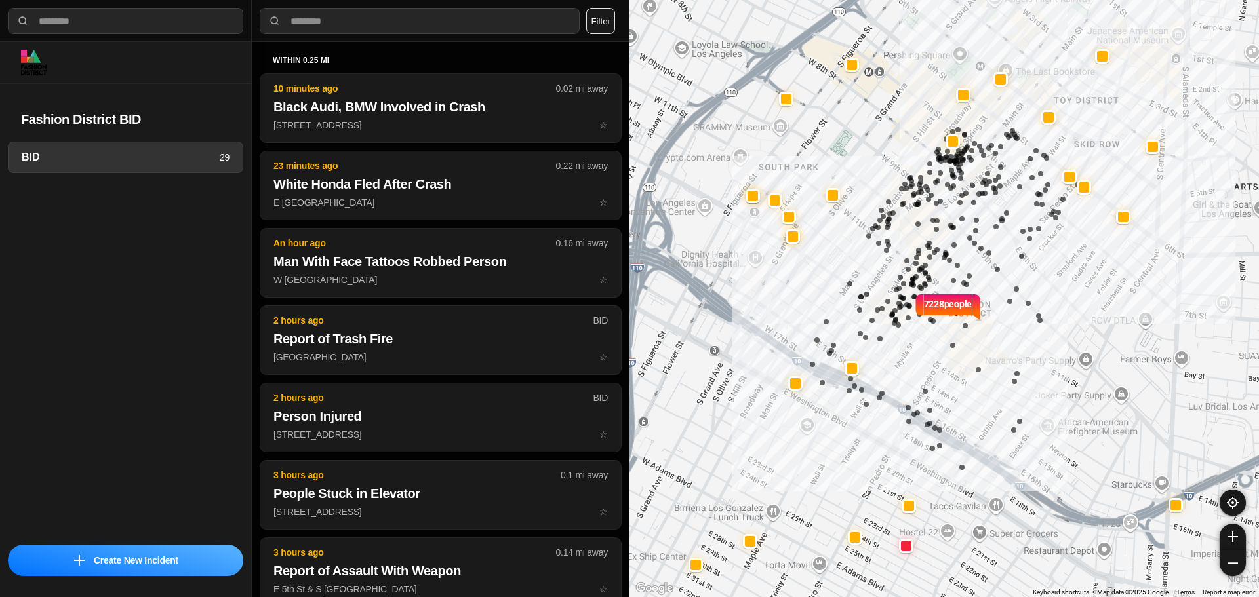
select select "*"
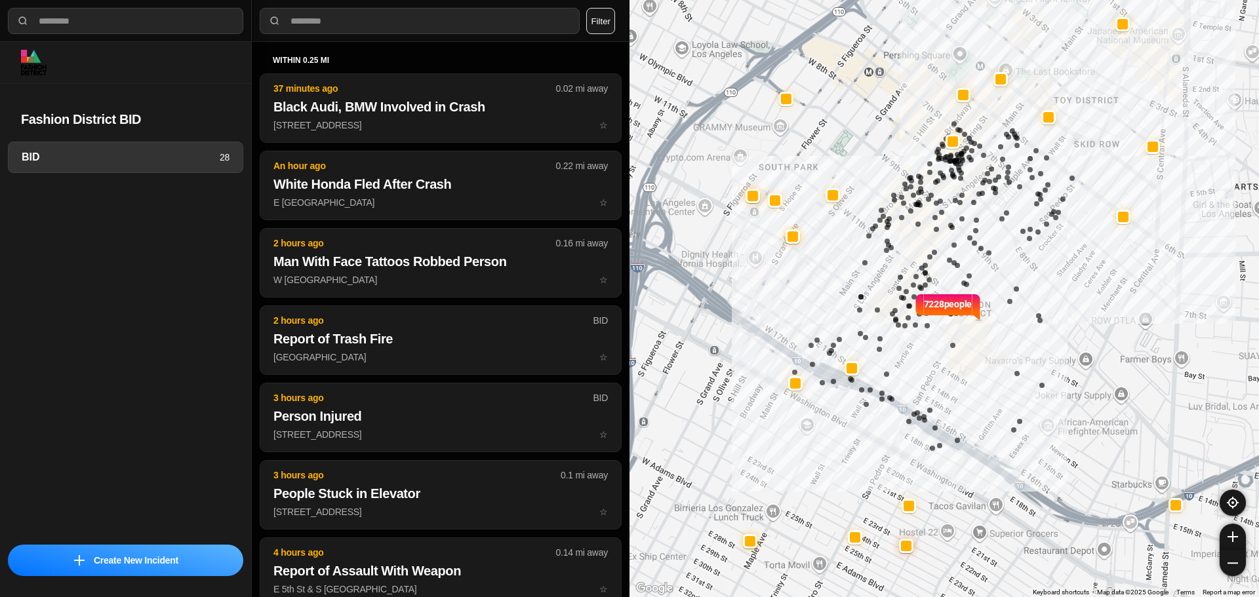
select select "*"
